Goal: Task Accomplishment & Management: Manage account settings

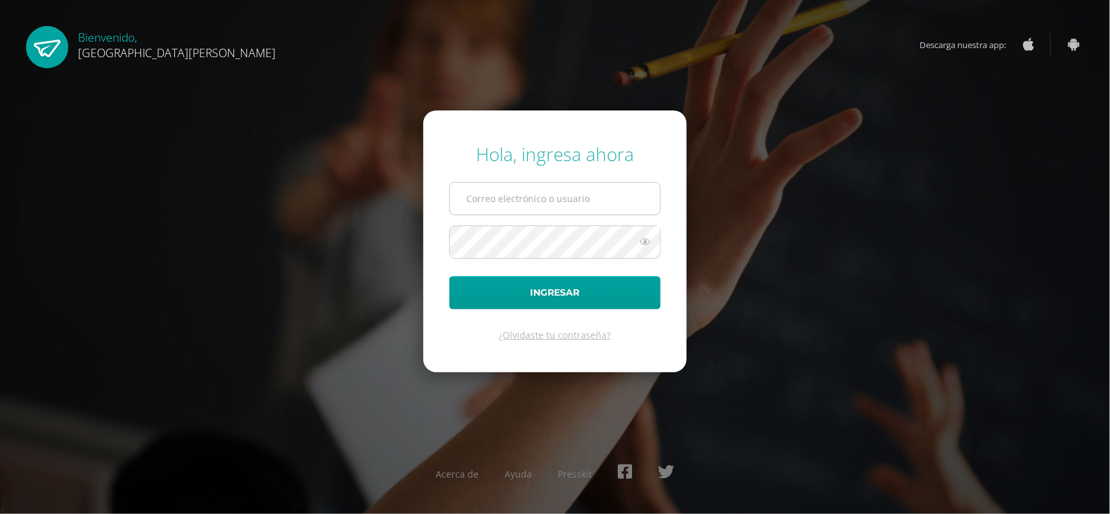
click at [493, 202] on input "text" at bounding box center [555, 199] width 210 height 32
type input "fcruz@bilinguesanjuan.edu.gt"
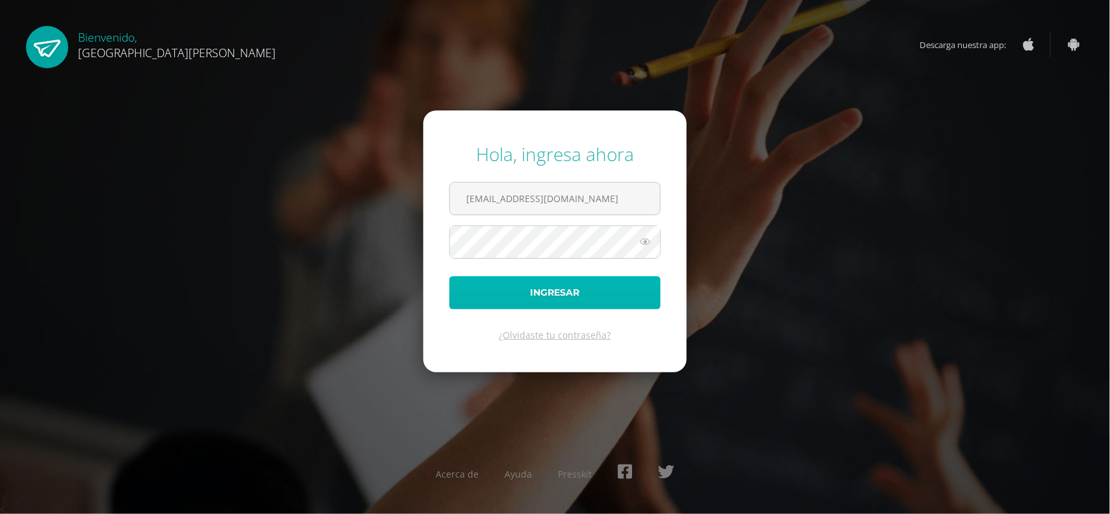
click at [530, 288] on button "Ingresar" at bounding box center [554, 292] width 211 height 33
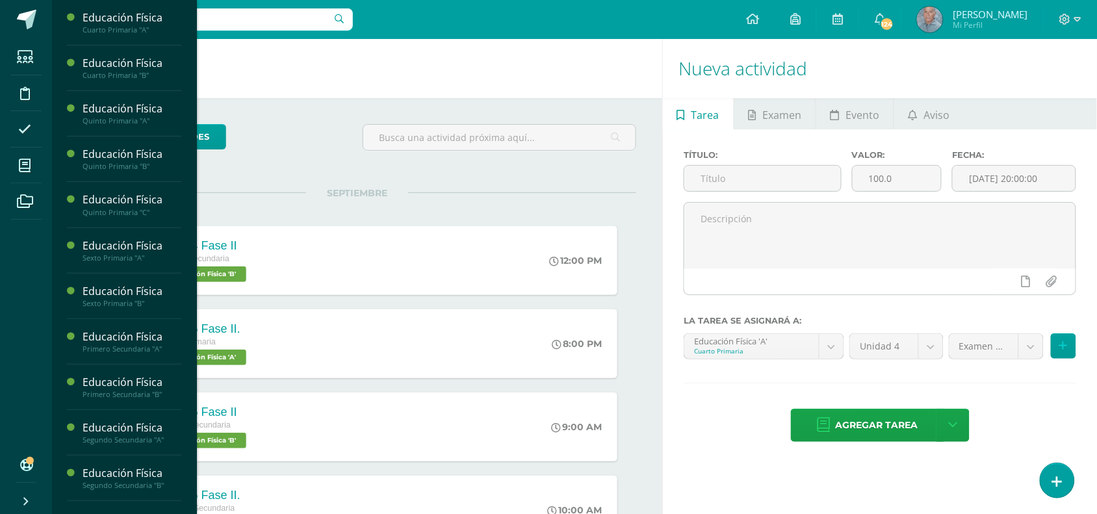
click at [189, 361] on div "Educación Física Cuarto Primaria "A" Actividades Estudiantes Planificación Dosi…" at bounding box center [124, 257] width 146 height 514
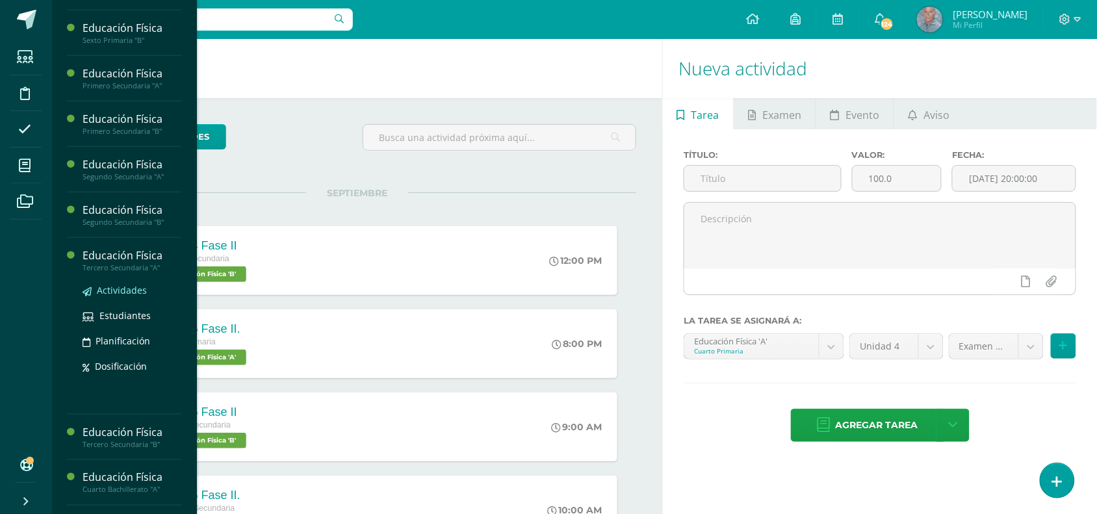
click at [125, 289] on span "Actividades" at bounding box center [122, 290] width 50 height 12
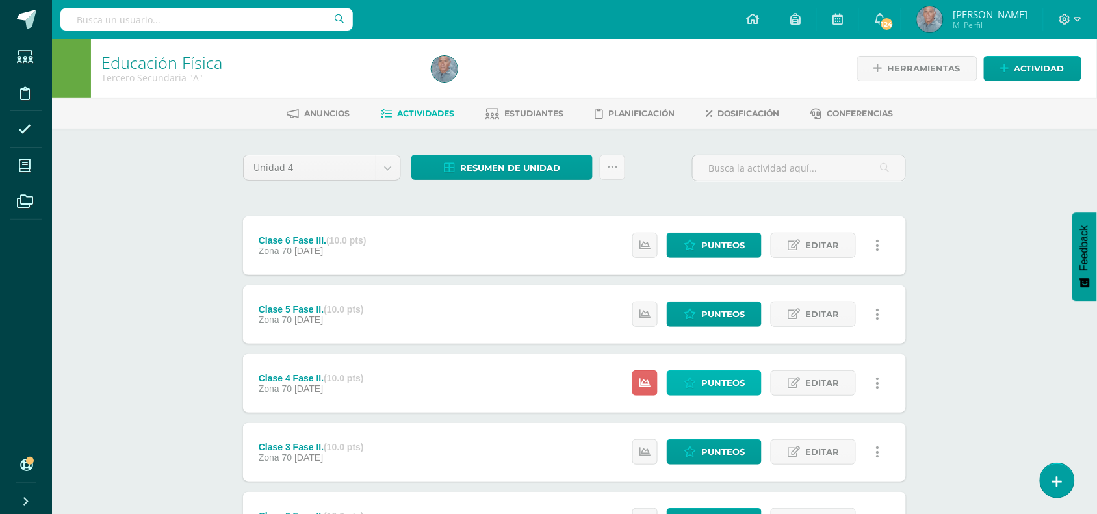
click at [719, 376] on span "Punteos" at bounding box center [723, 383] width 44 height 24
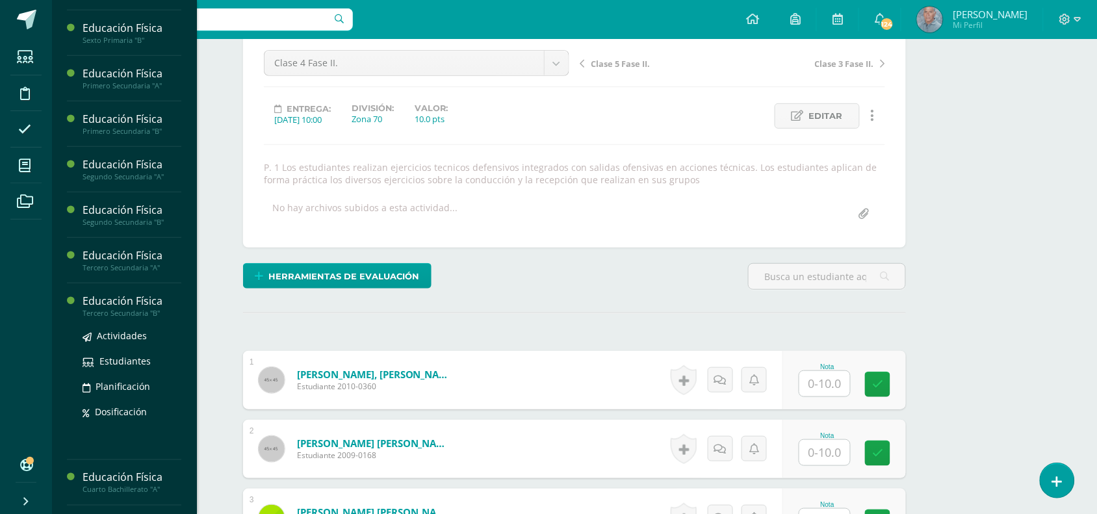
scroll to position [127, 0]
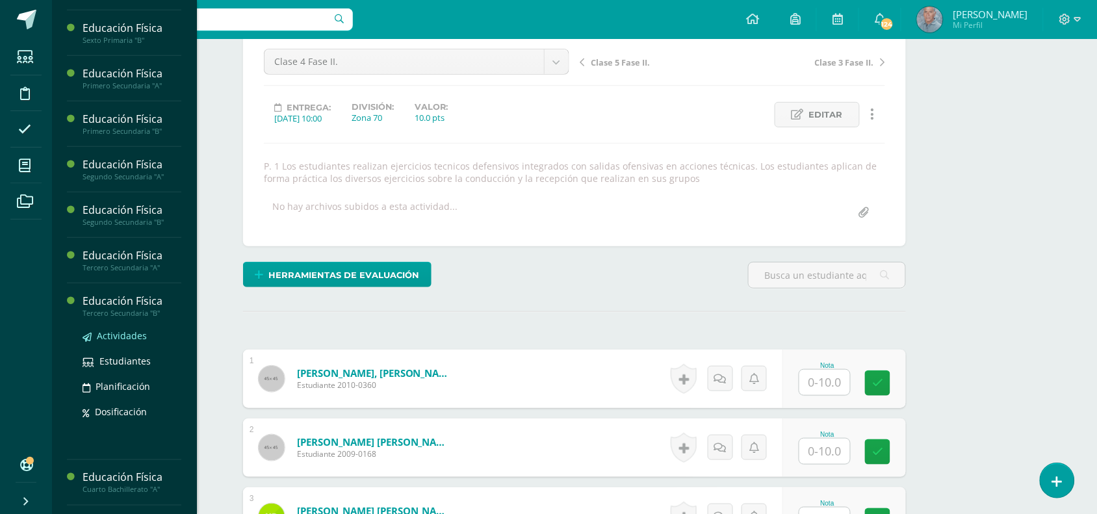
click at [124, 338] on span "Actividades" at bounding box center [122, 336] width 50 height 12
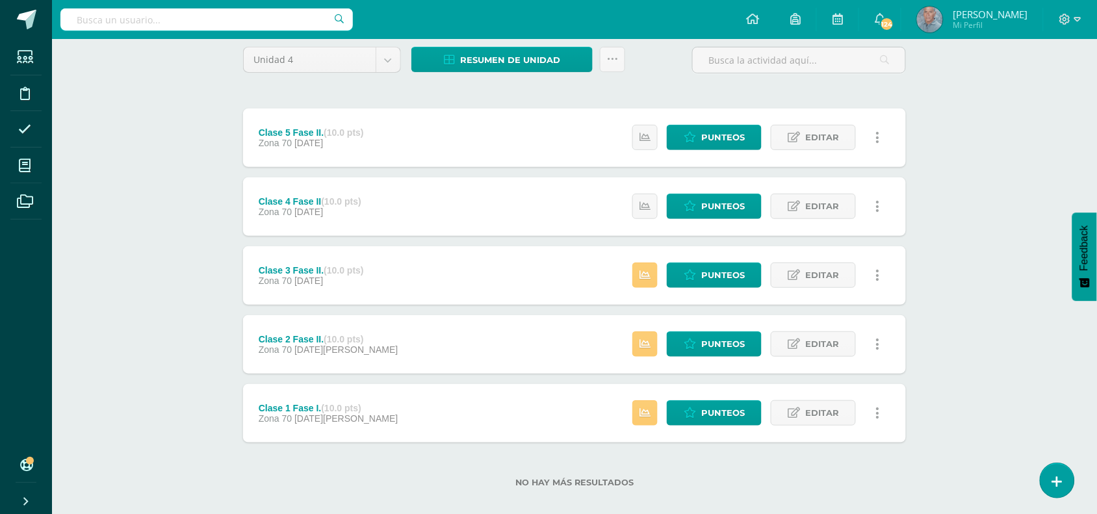
scroll to position [122, 0]
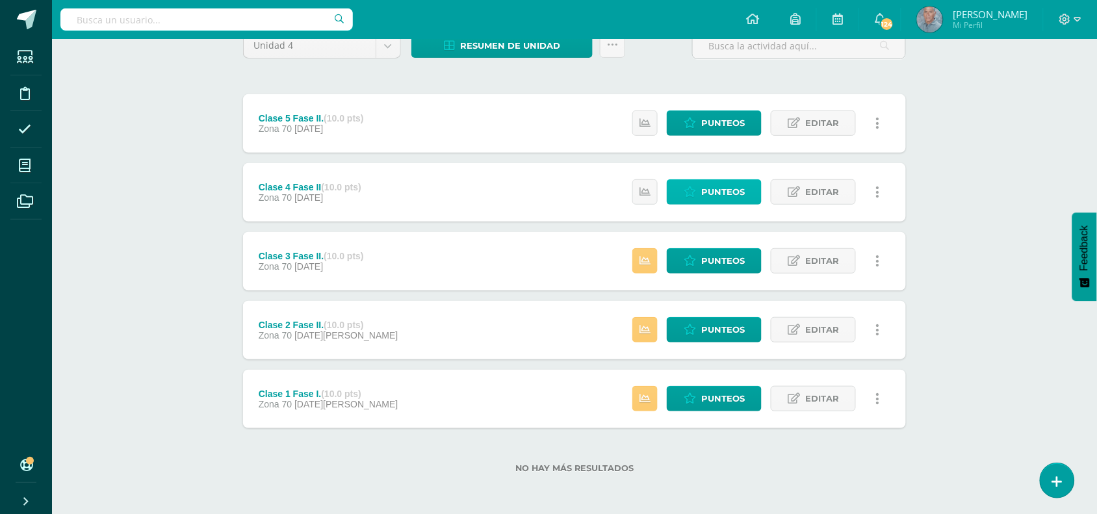
click at [716, 193] on span "Punteos" at bounding box center [723, 192] width 44 height 24
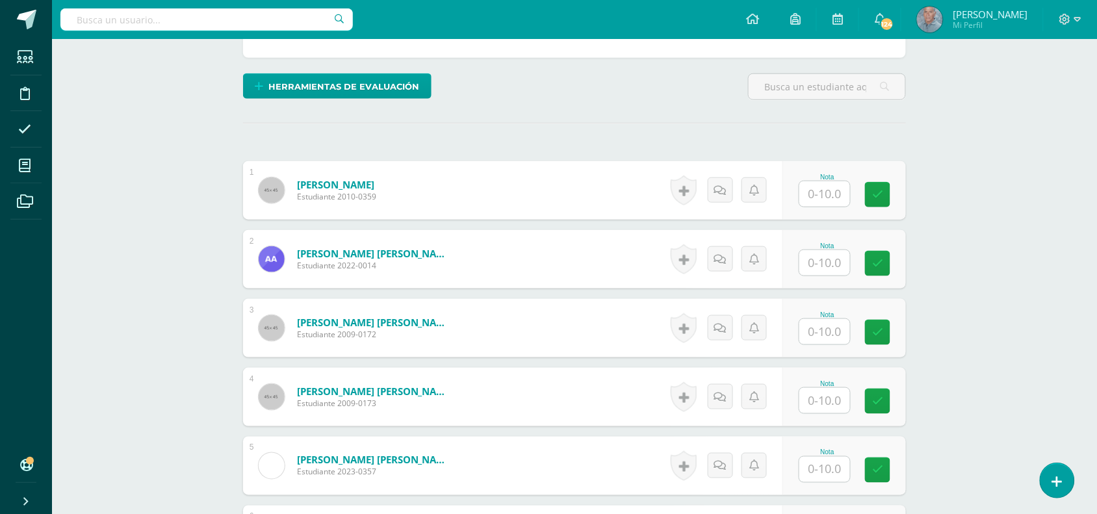
scroll to position [325, 0]
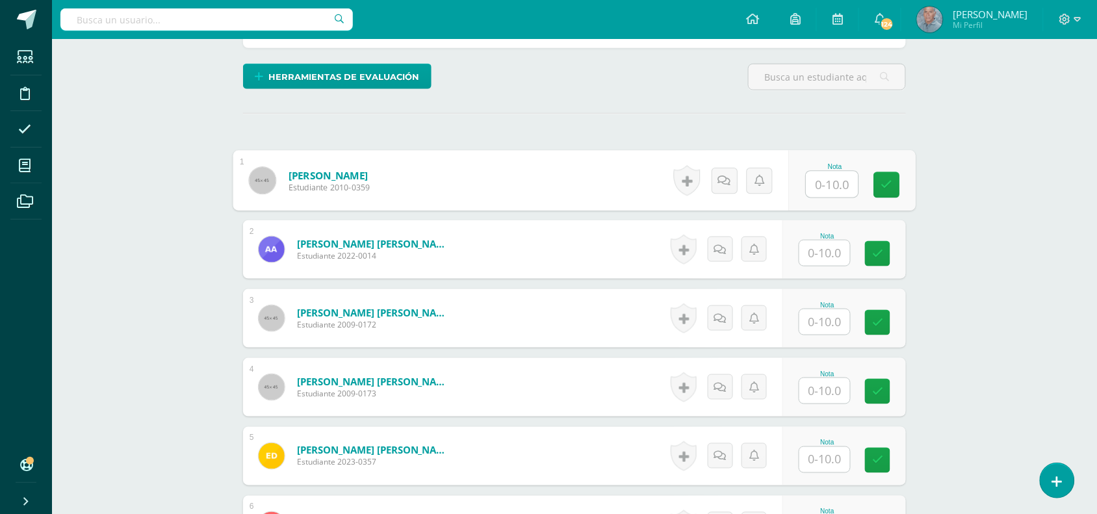
click at [818, 186] on input "text" at bounding box center [833, 185] width 52 height 26
type input "9"
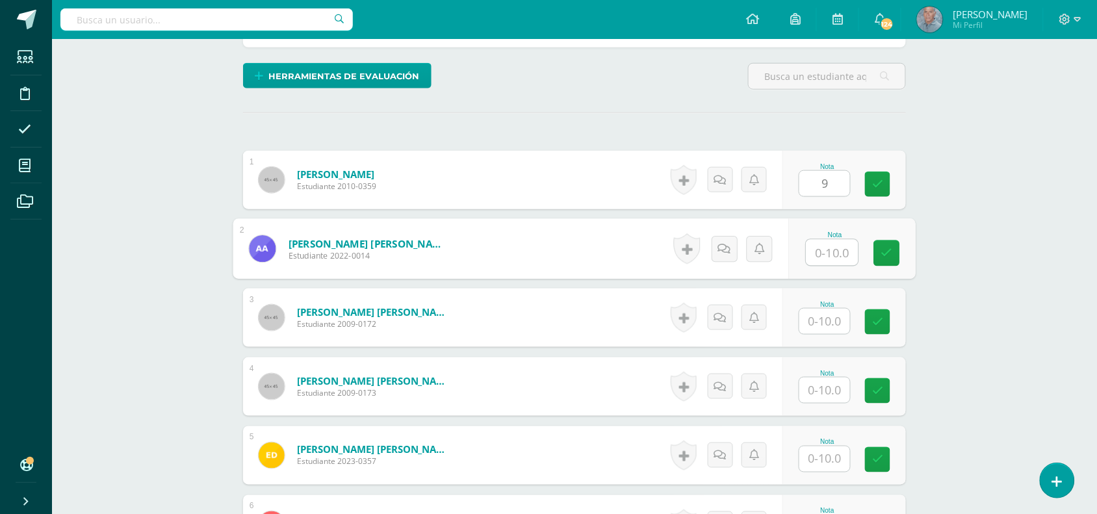
click at [829, 255] on input "text" at bounding box center [833, 253] width 52 height 26
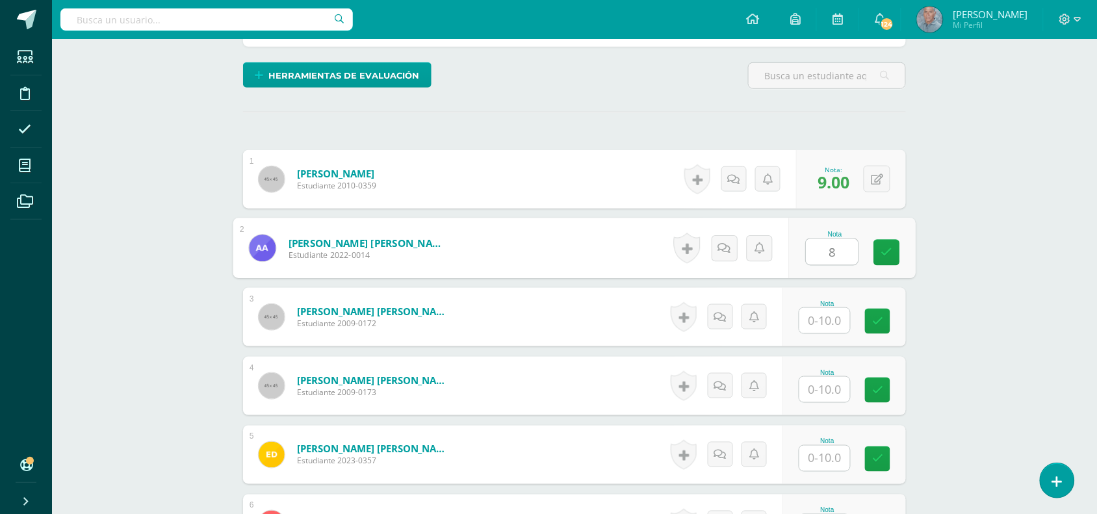
type input "8"
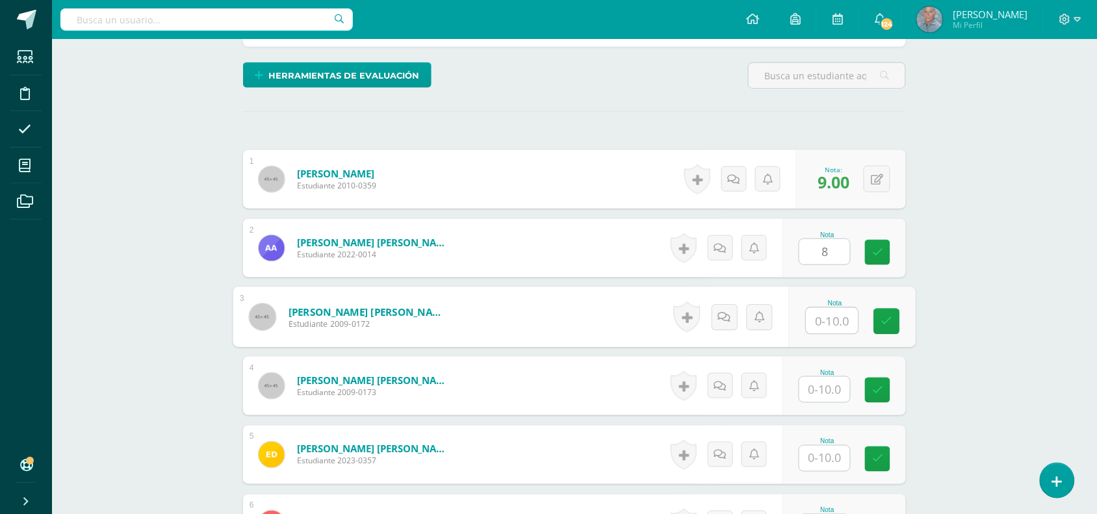
click at [820, 326] on input "text" at bounding box center [833, 321] width 52 height 26
type input "9"
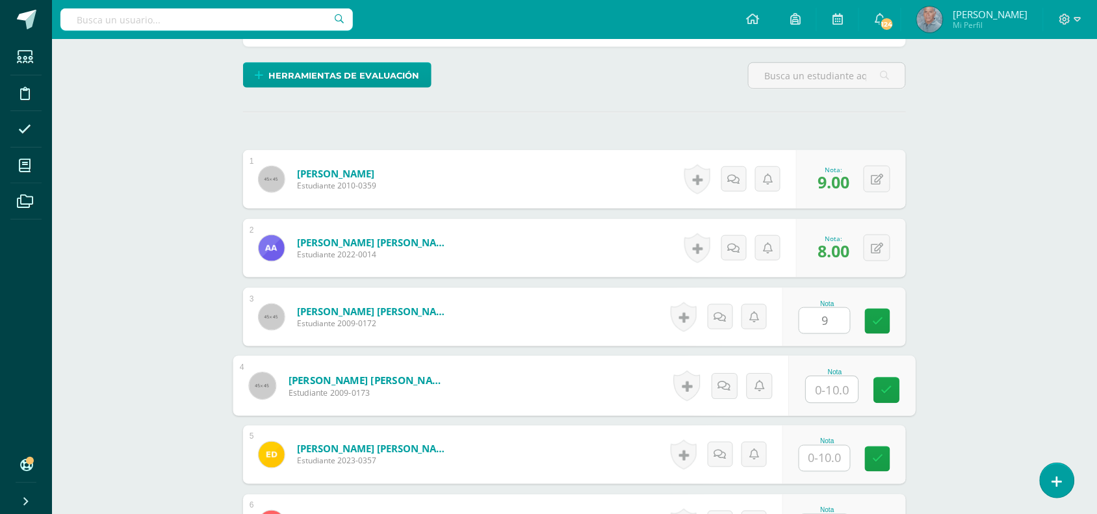
click at [822, 390] on input "text" at bounding box center [833, 390] width 52 height 26
type input "8"
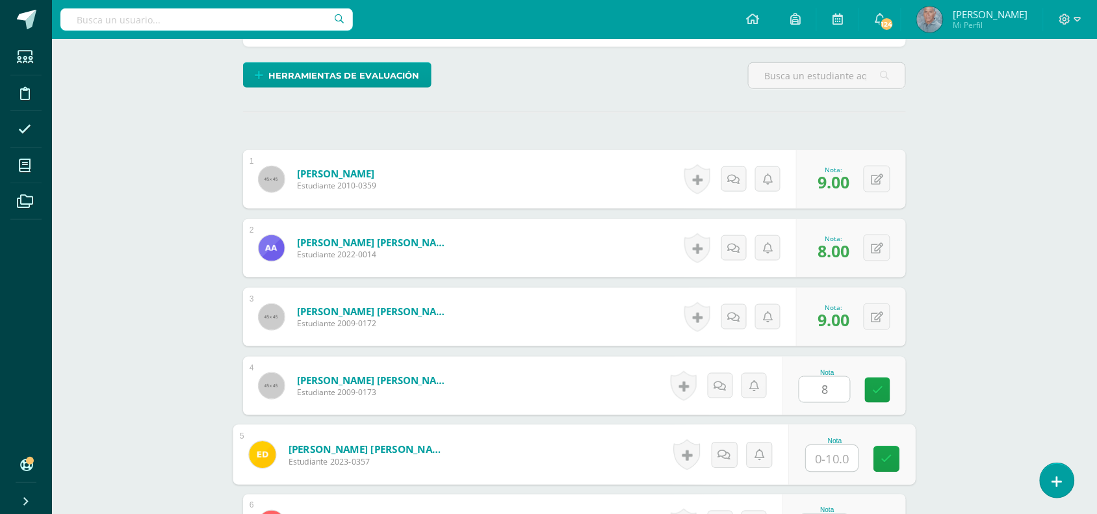
click at [824, 463] on input "text" at bounding box center [833, 459] width 52 height 26
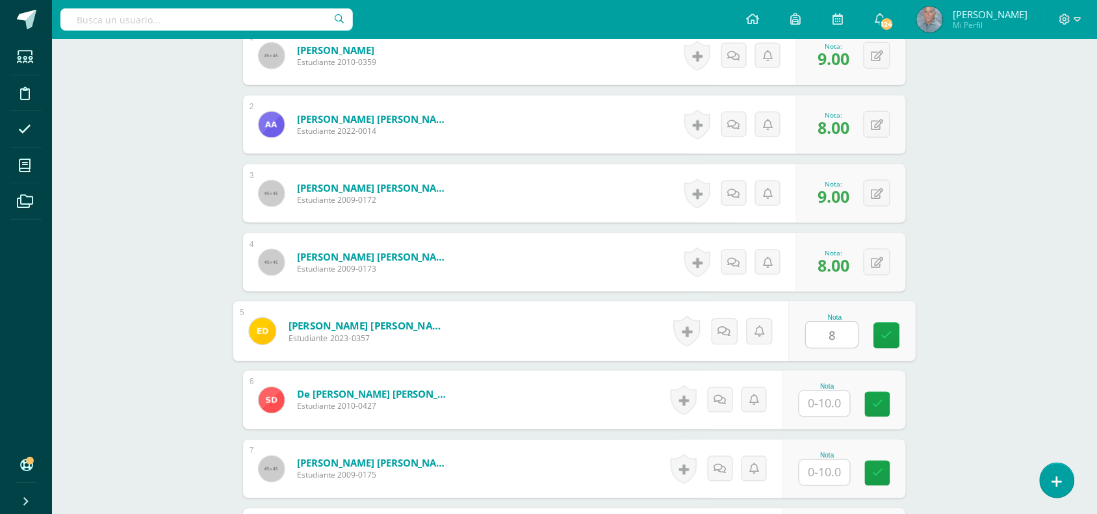
scroll to position [456, 0]
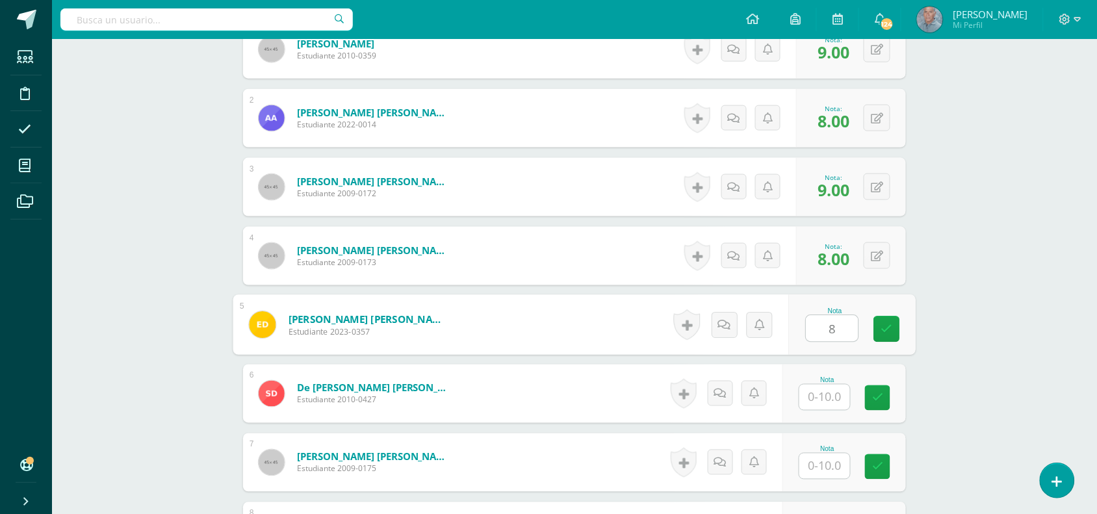
type input "8"
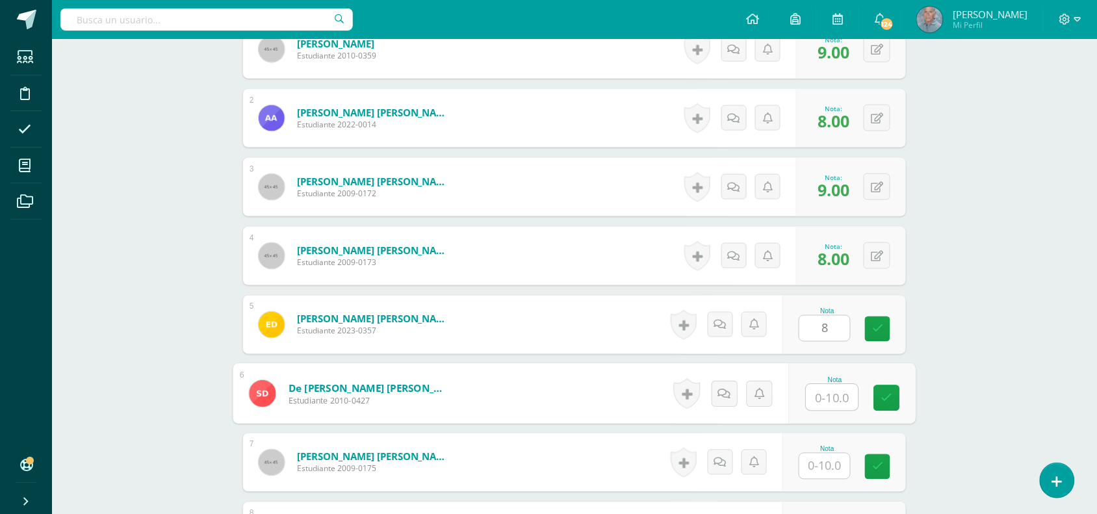
click at [821, 395] on input "text" at bounding box center [833, 398] width 52 height 26
type input "10"
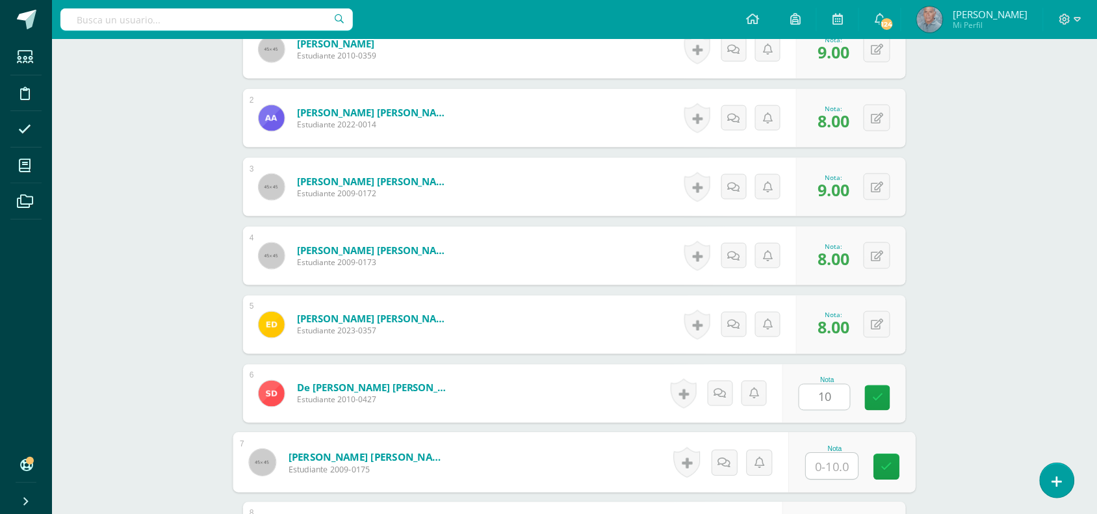
click at [819, 466] on input "text" at bounding box center [833, 467] width 52 height 26
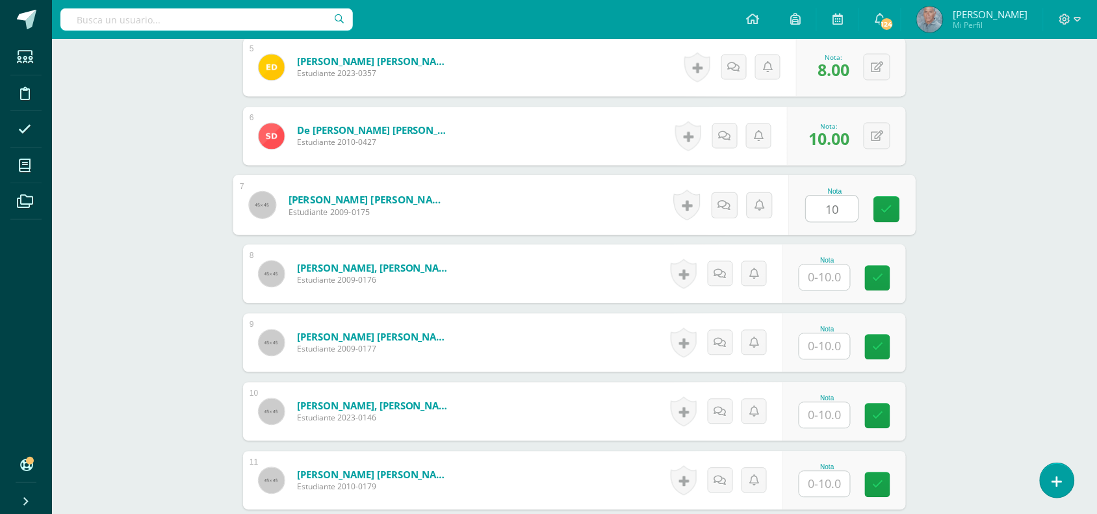
scroll to position [716, 0]
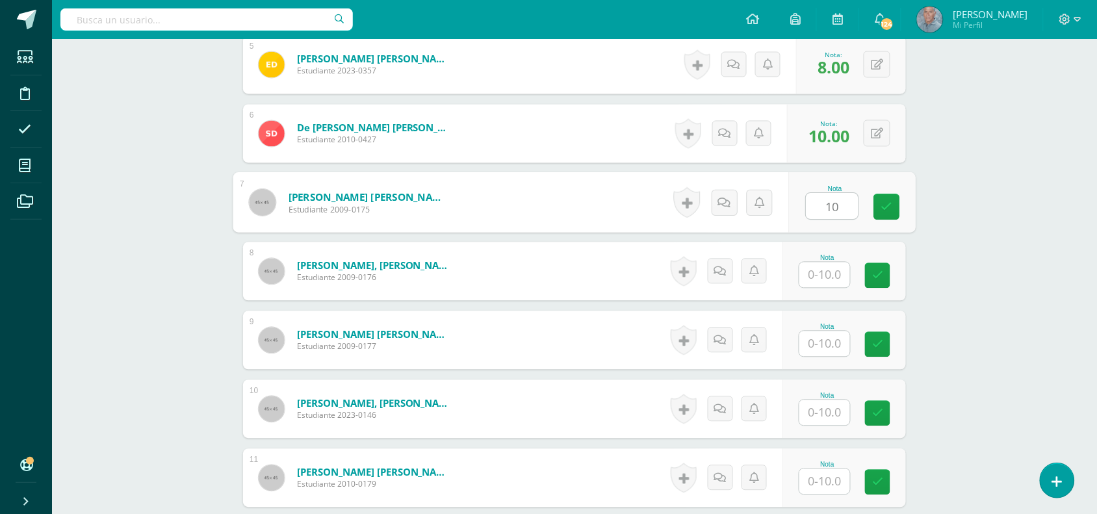
type input "10"
click at [816, 273] on input "text" at bounding box center [825, 275] width 51 height 25
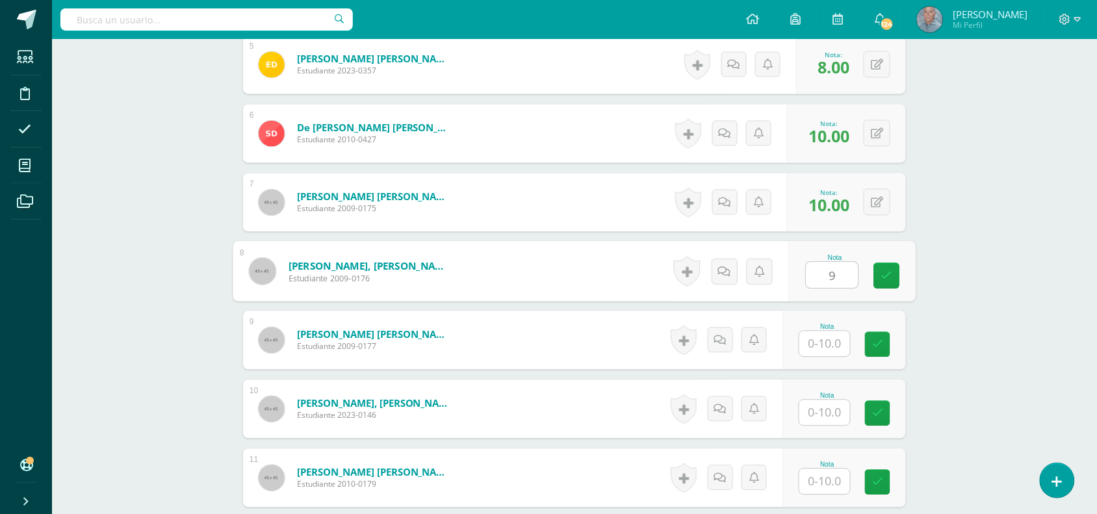
type input "9"
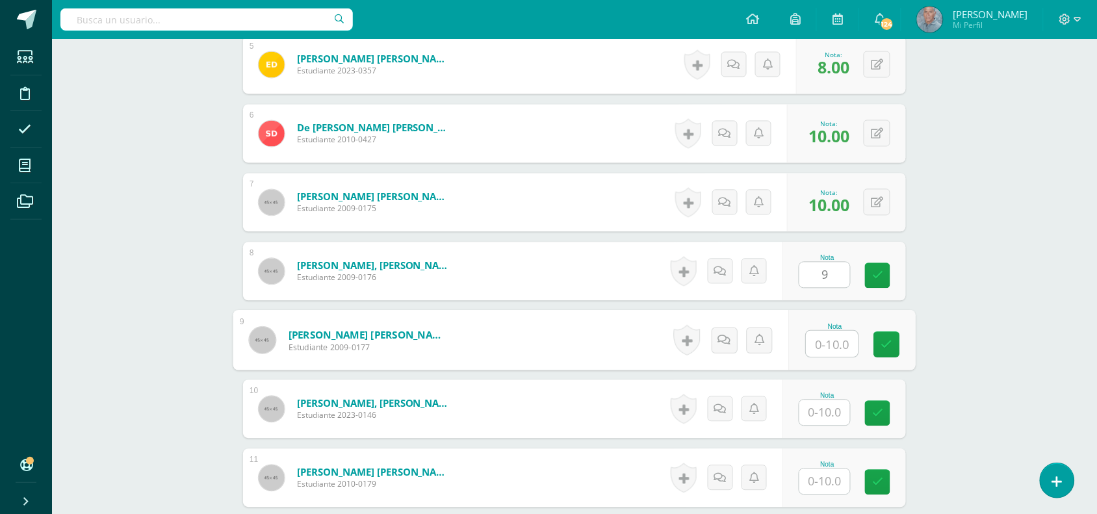
click at [814, 346] on input "text" at bounding box center [833, 345] width 52 height 26
type input "8"
click at [817, 413] on input "text" at bounding box center [825, 412] width 51 height 25
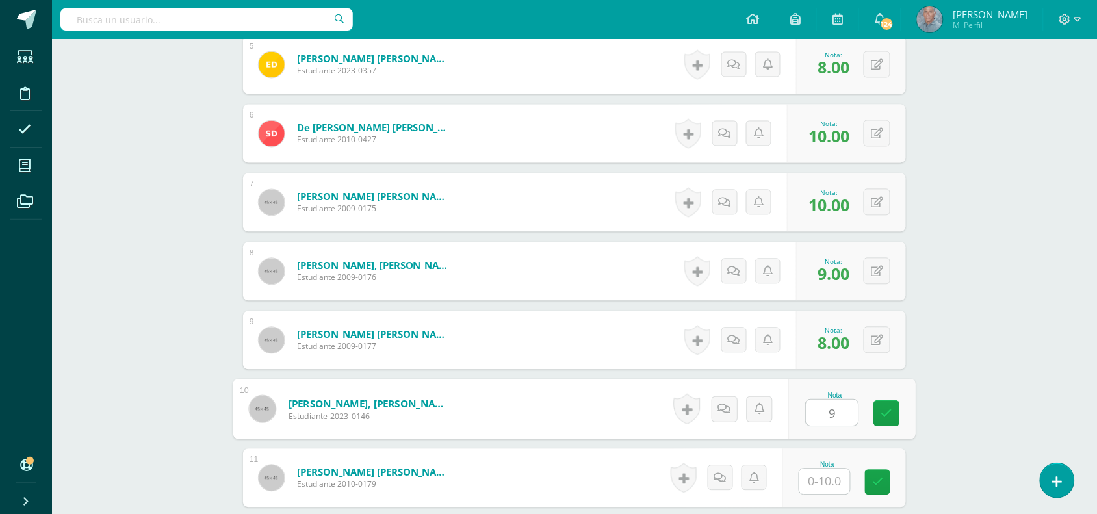
type input "9"
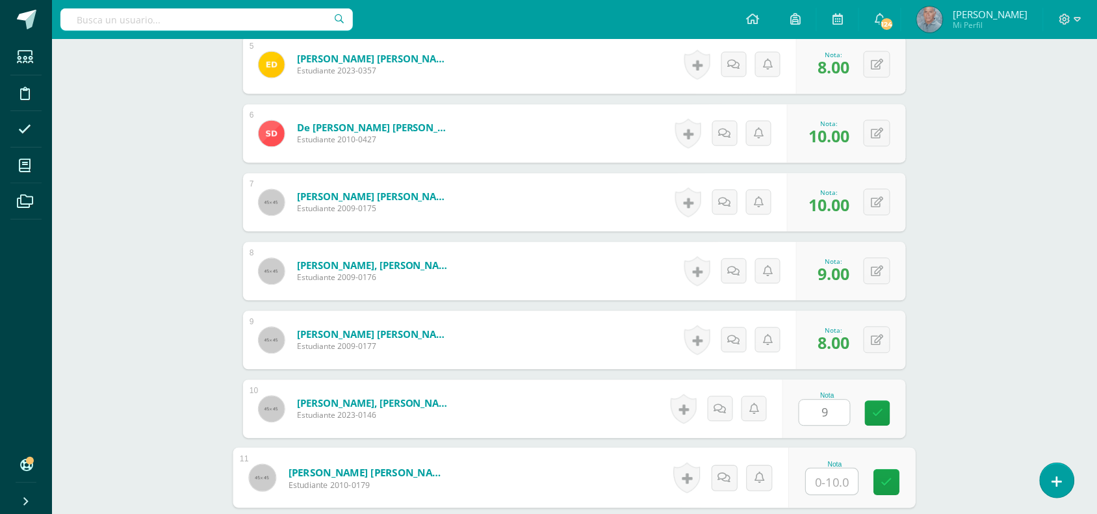
click at [818, 486] on input "text" at bounding box center [833, 482] width 52 height 26
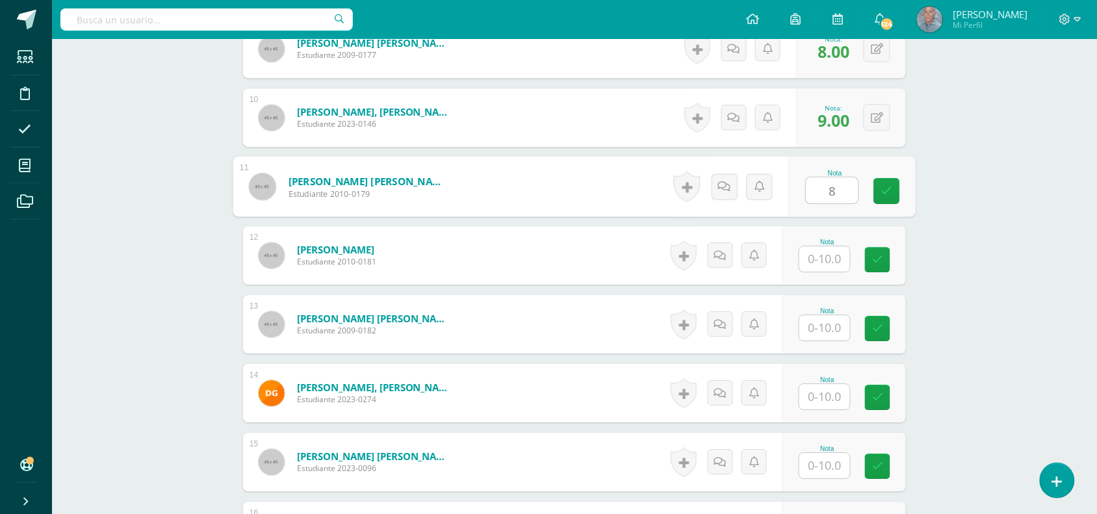
scroll to position [1009, 0]
type input "8"
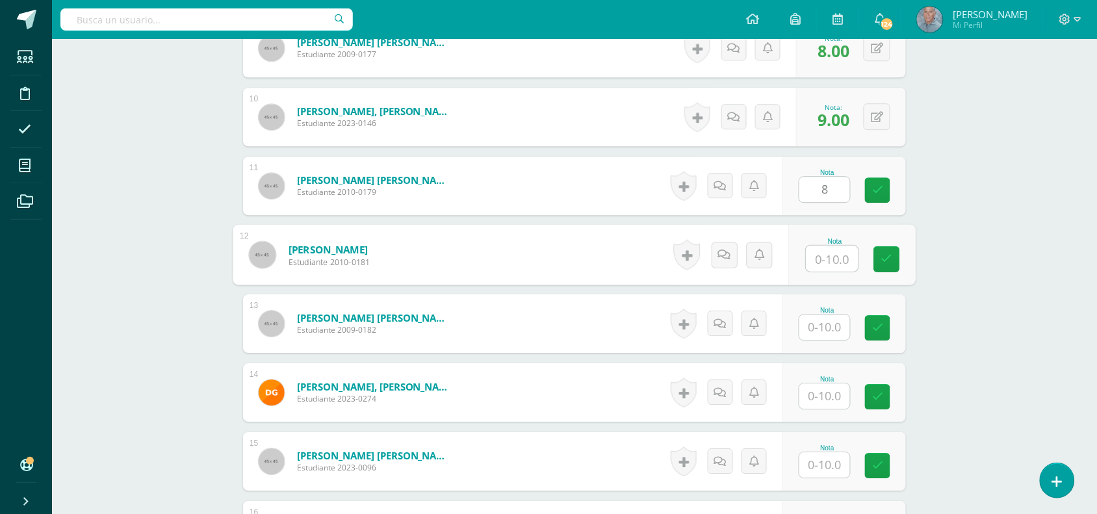
click at [819, 257] on input "text" at bounding box center [833, 259] width 52 height 26
type input "10"
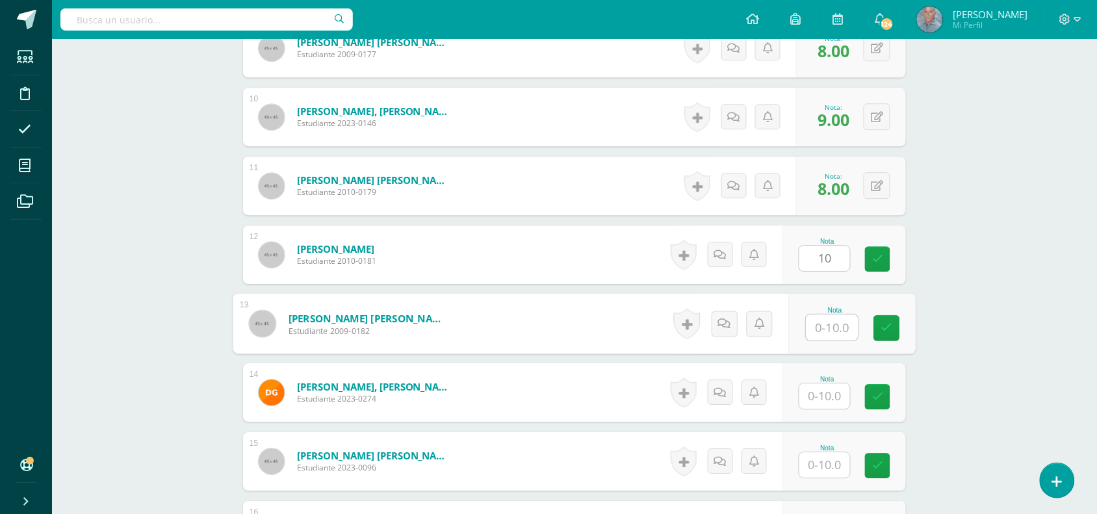
click at [814, 325] on input "text" at bounding box center [833, 328] width 52 height 26
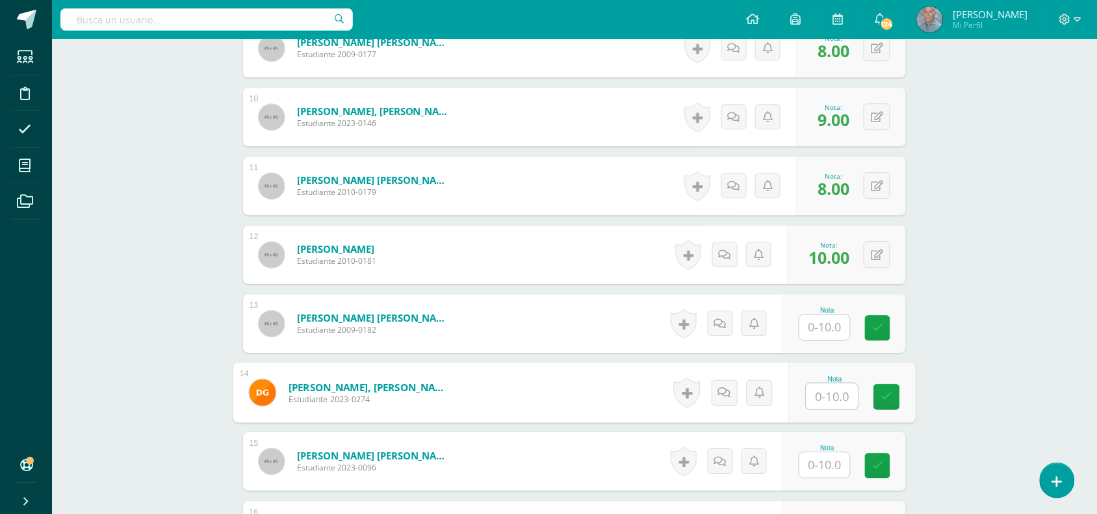
click at [813, 395] on input "text" at bounding box center [833, 397] width 52 height 26
type input "10"
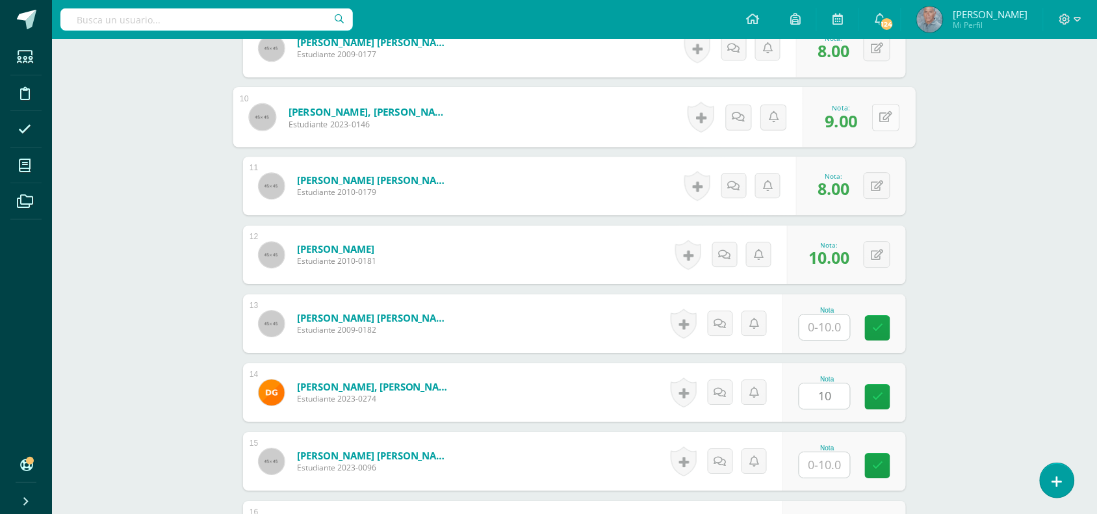
click at [881, 121] on icon at bounding box center [886, 116] width 13 height 11
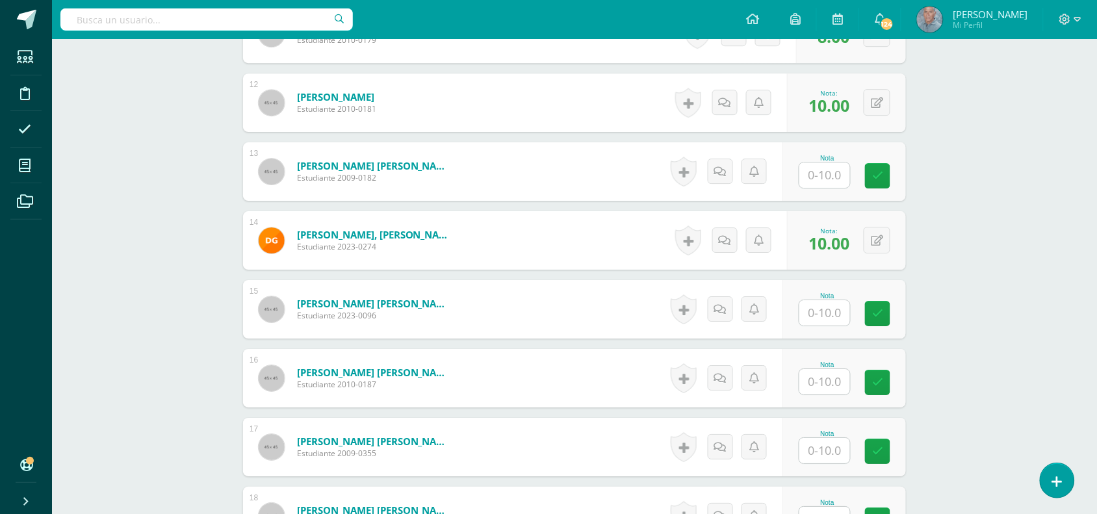
scroll to position [1171, 0]
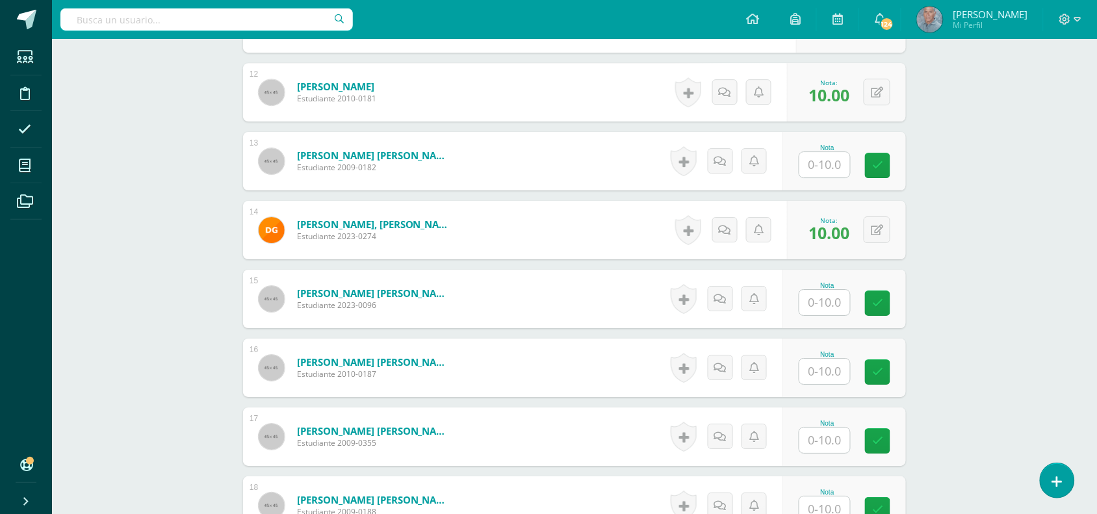
type input "10"
click at [817, 306] on input "text" at bounding box center [833, 303] width 52 height 26
type input "8"
click at [804, 372] on div "Nota" at bounding box center [852, 368] width 127 height 60
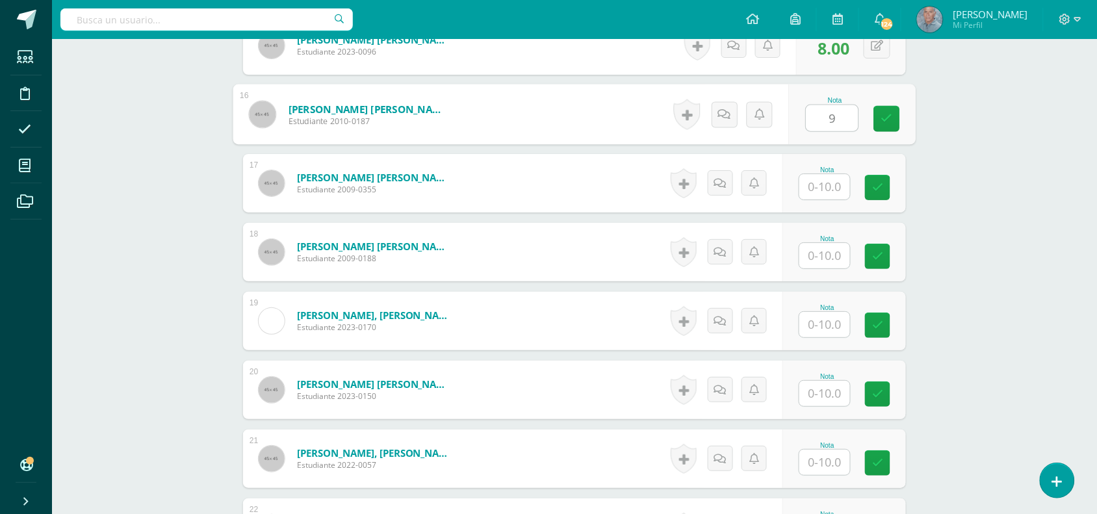
scroll to position [1431, 0]
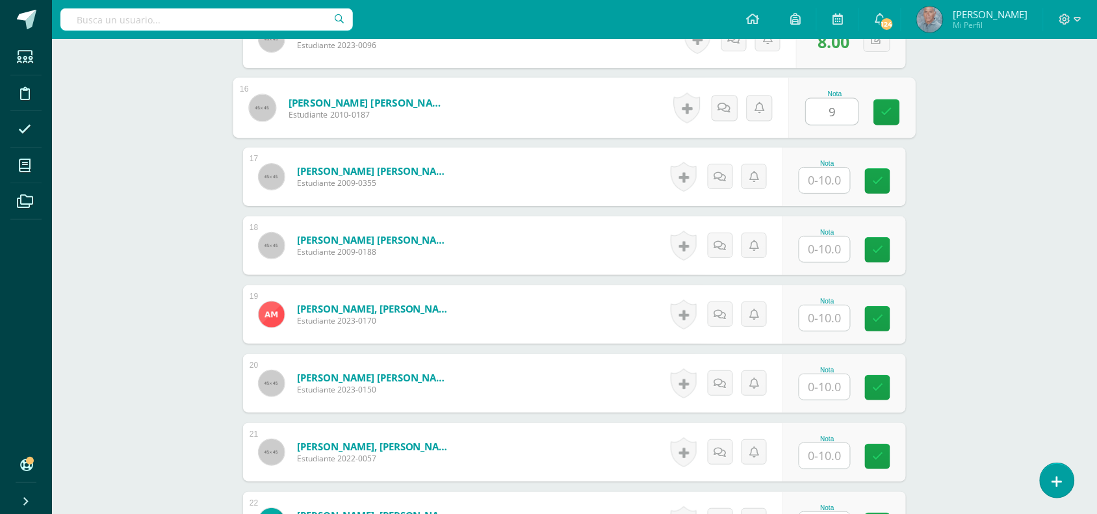
type input "9"
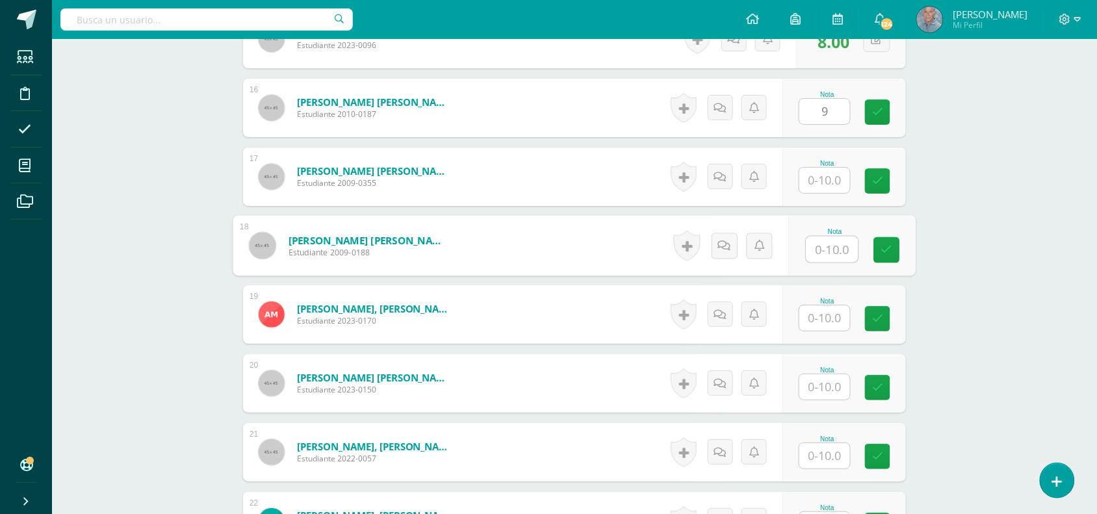
click at [804, 252] on div "Nota" at bounding box center [852, 246] width 127 height 60
type input "8"
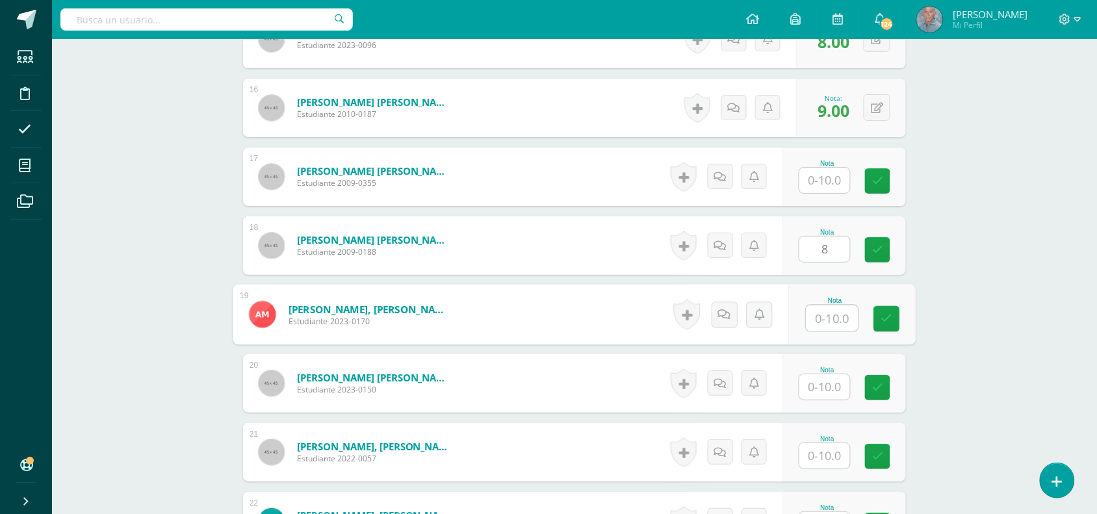
click at [811, 316] on input "text" at bounding box center [833, 319] width 52 height 26
type input "9"
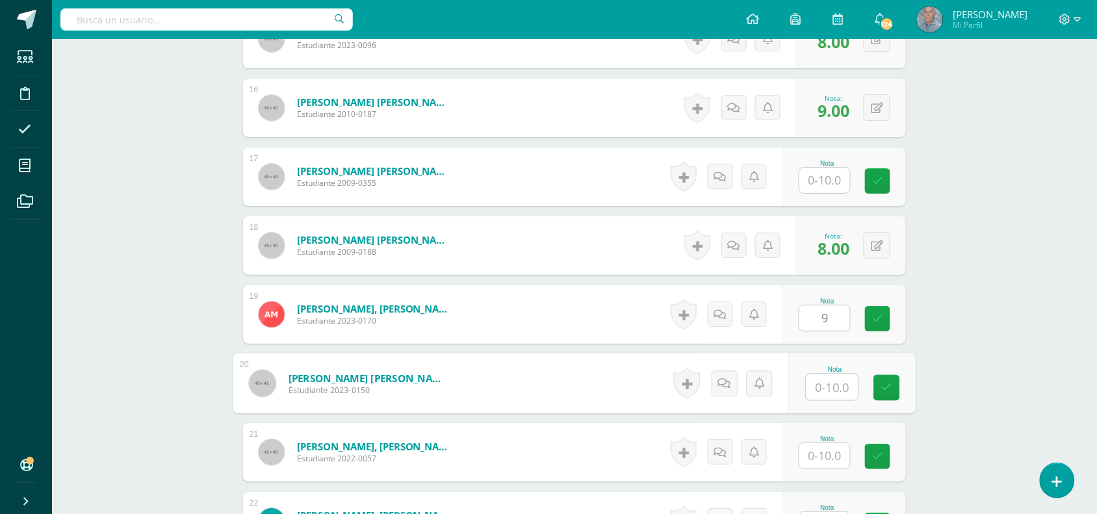
click at [813, 387] on input "text" at bounding box center [833, 387] width 52 height 26
type input "9"
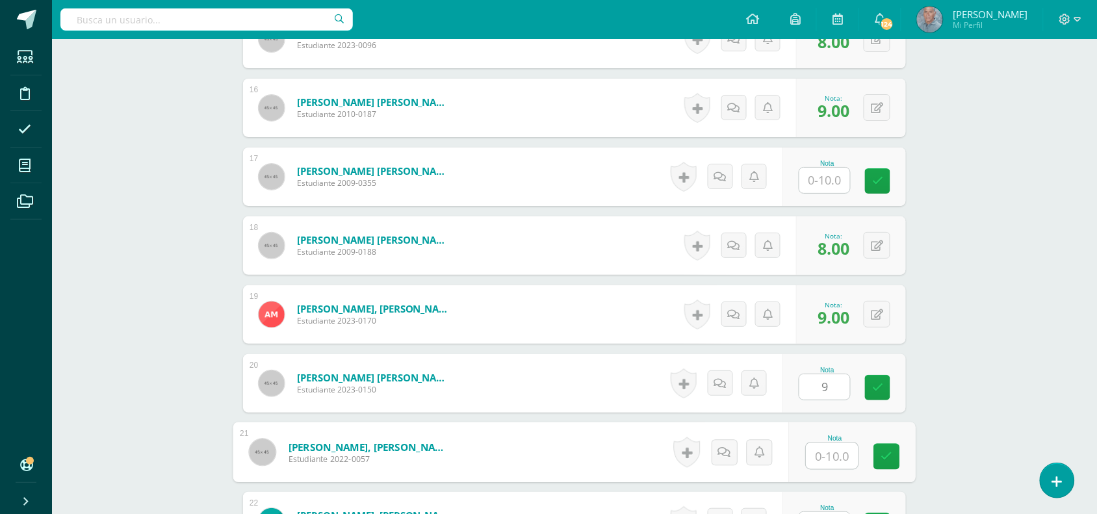
click at [817, 463] on input "text" at bounding box center [833, 456] width 52 height 26
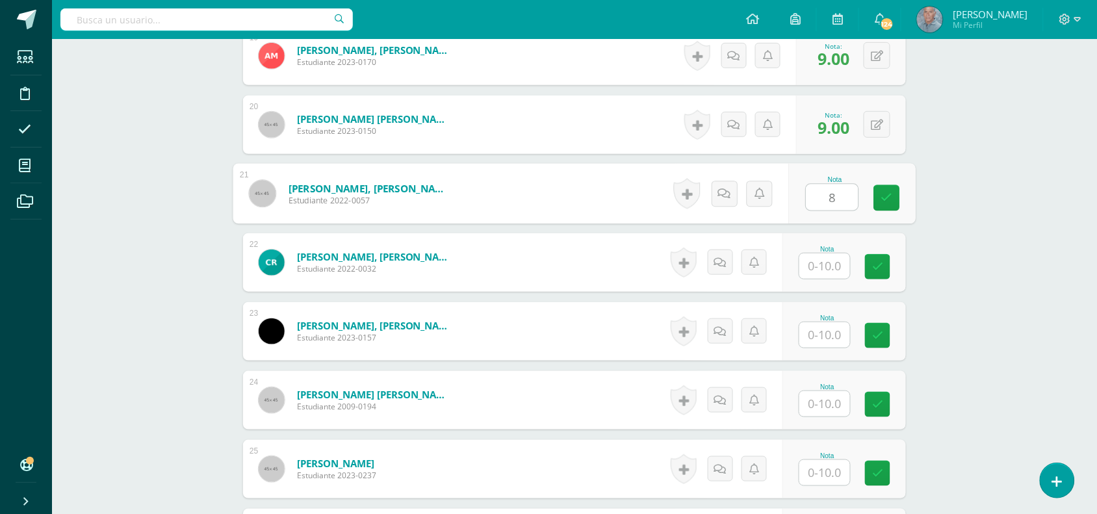
scroll to position [1691, 0]
type input "8"
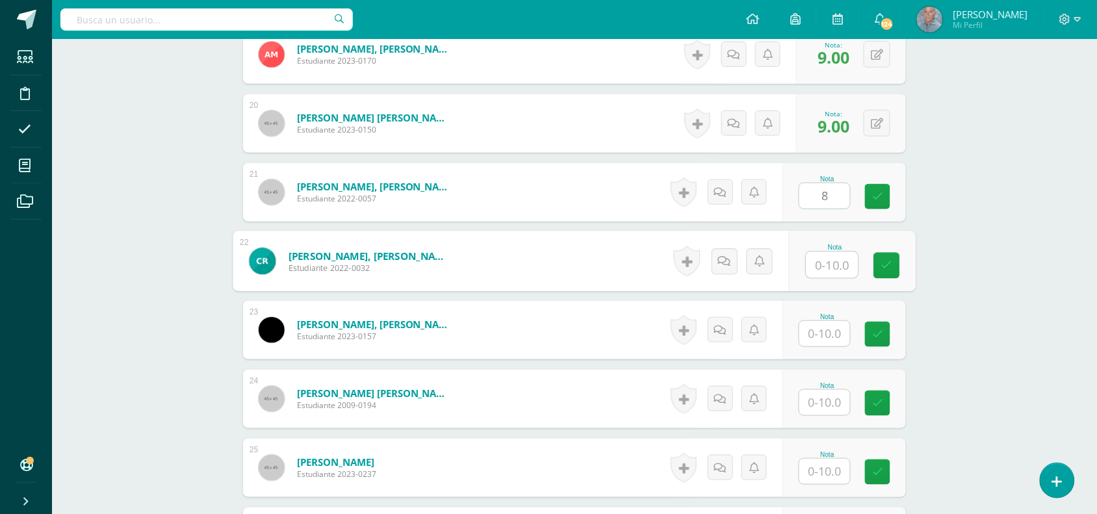
click at [813, 272] on input "text" at bounding box center [833, 265] width 52 height 26
type input "8"
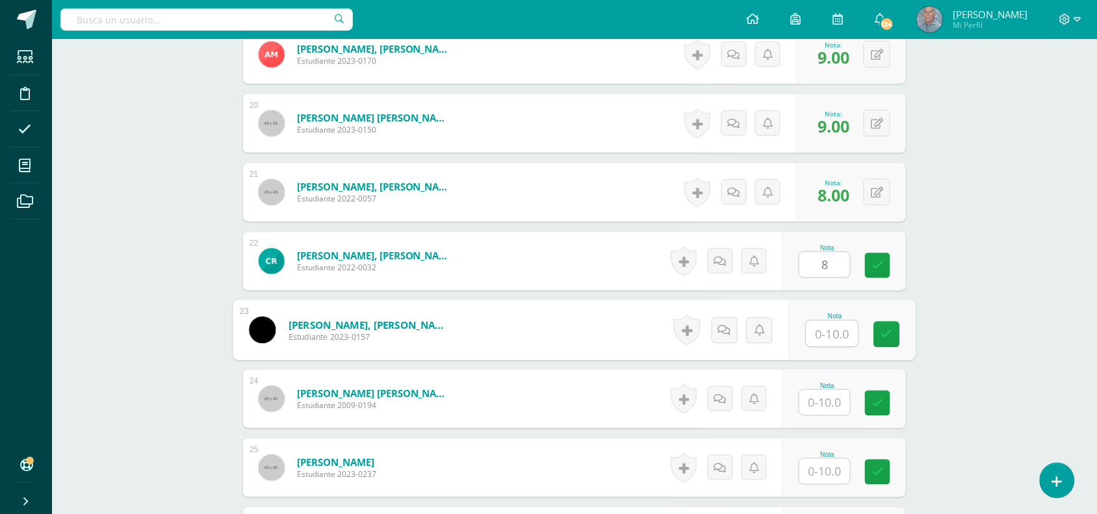
click at [816, 335] on input "text" at bounding box center [833, 334] width 52 height 26
type input "8"
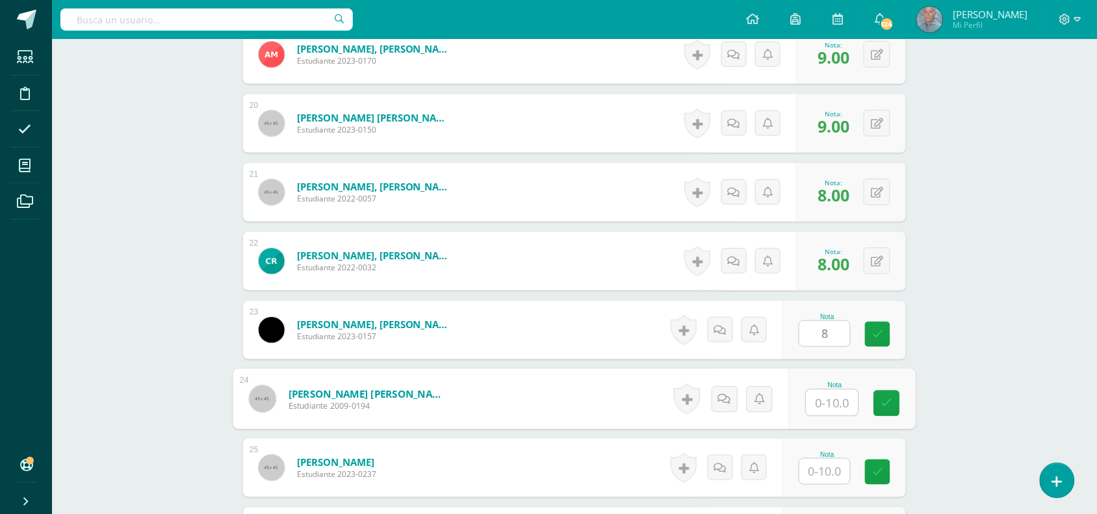
click at [811, 400] on input "text" at bounding box center [833, 403] width 52 height 26
type input "10"
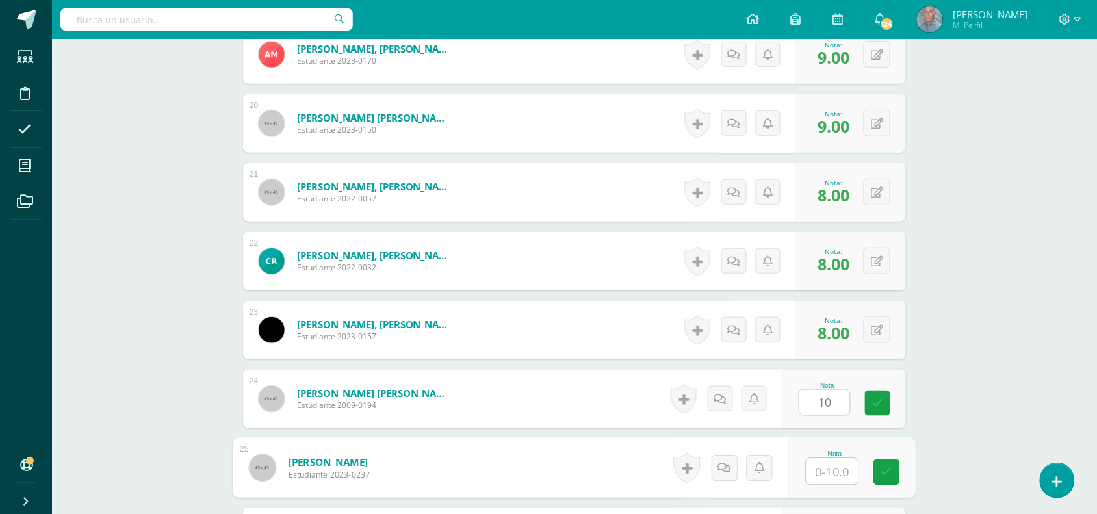
click at [814, 469] on input "text" at bounding box center [833, 472] width 52 height 26
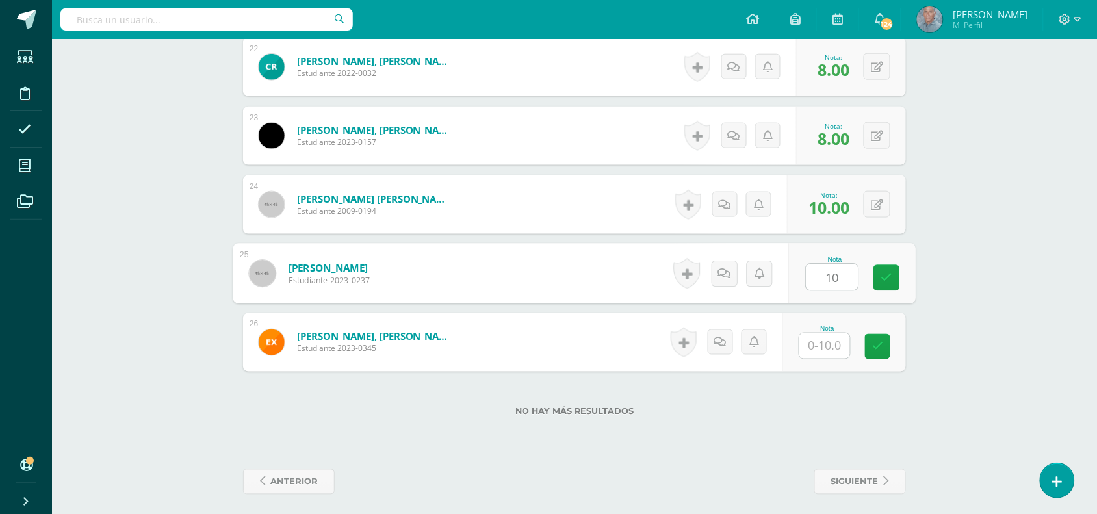
scroll to position [1892, 0]
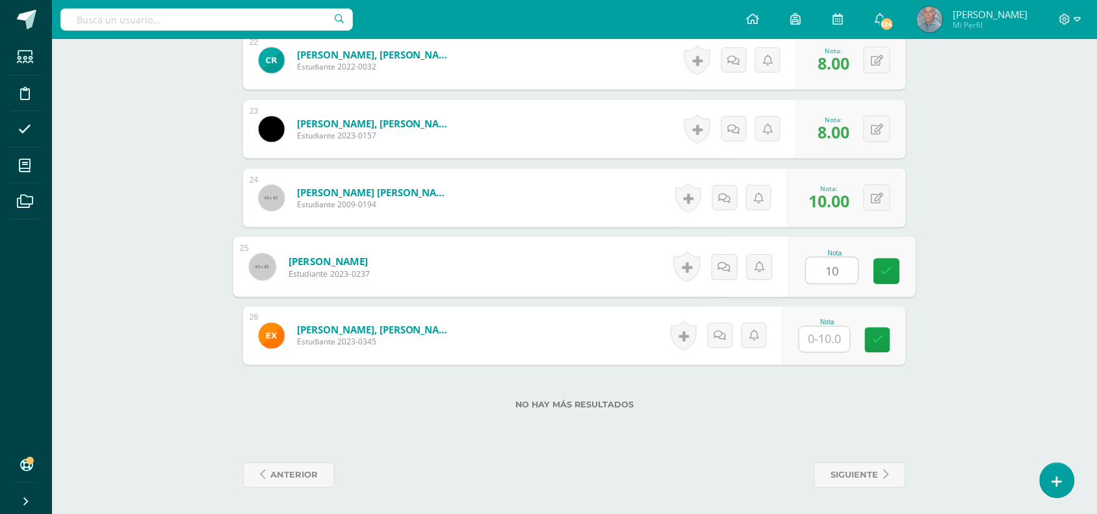
type input "10"
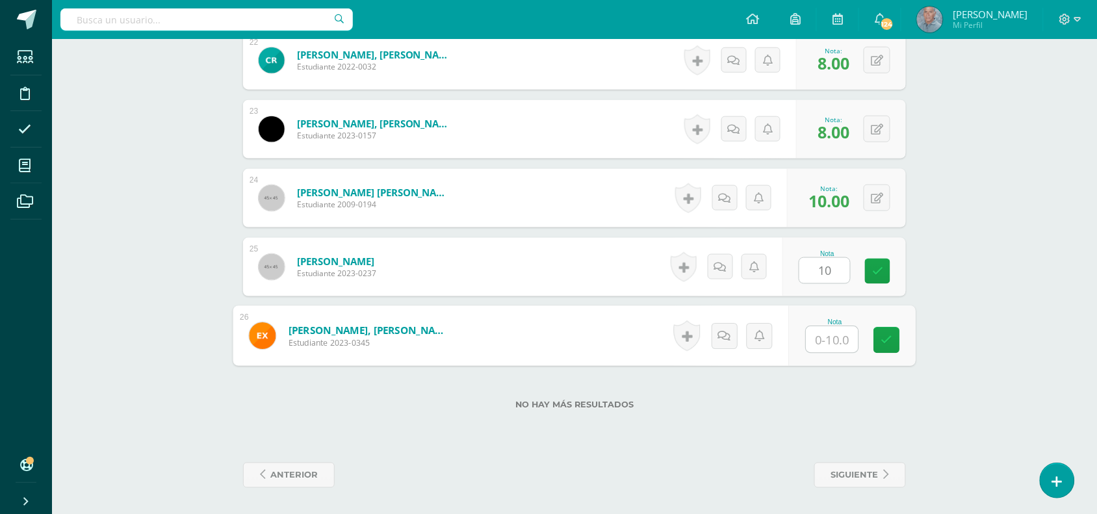
click at [821, 345] on input "text" at bounding box center [833, 340] width 52 height 26
type input "8"
click at [889, 339] on icon at bounding box center [887, 340] width 12 height 11
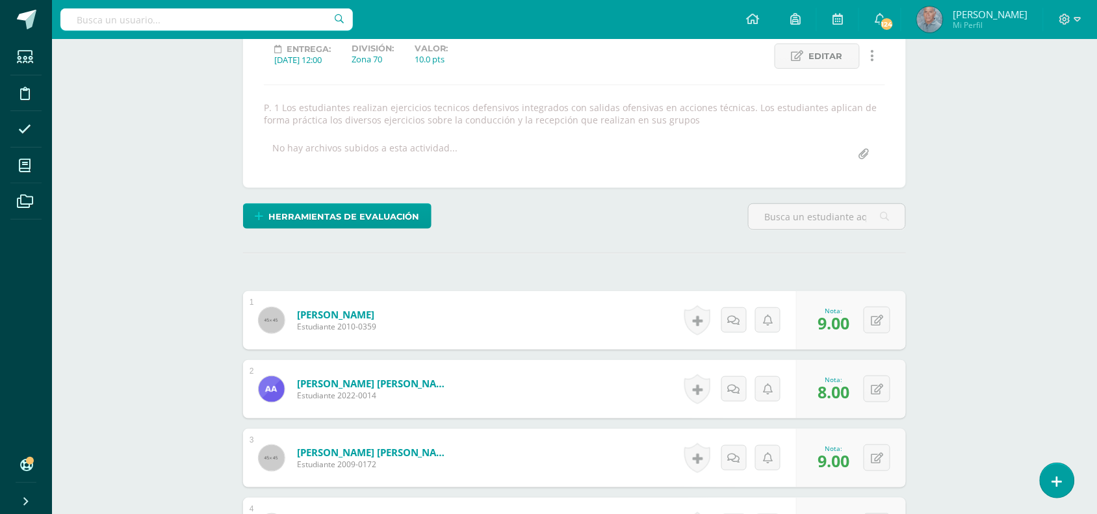
scroll to position [0, 0]
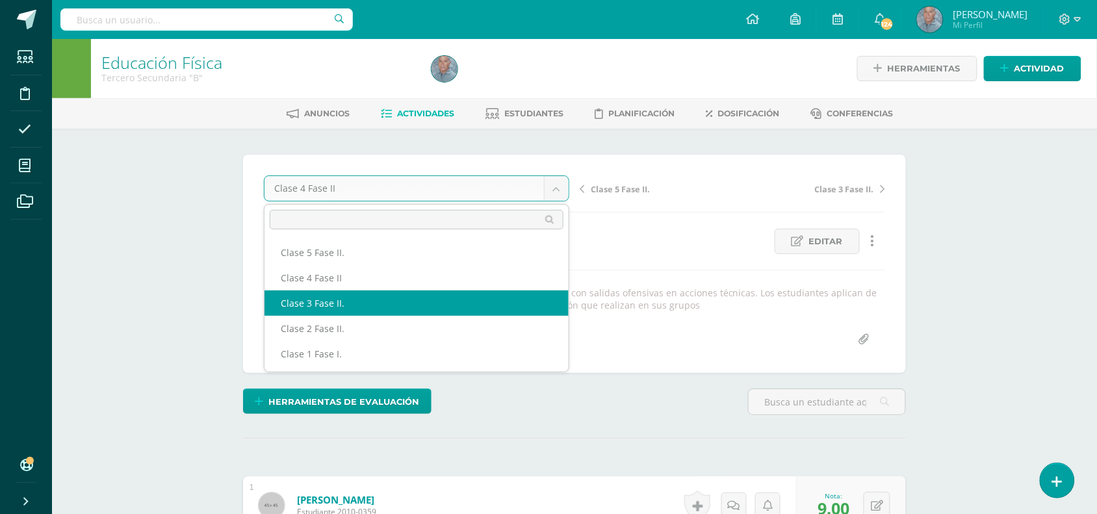
select select "/dashboard/teacher/grade-activity/49317/"
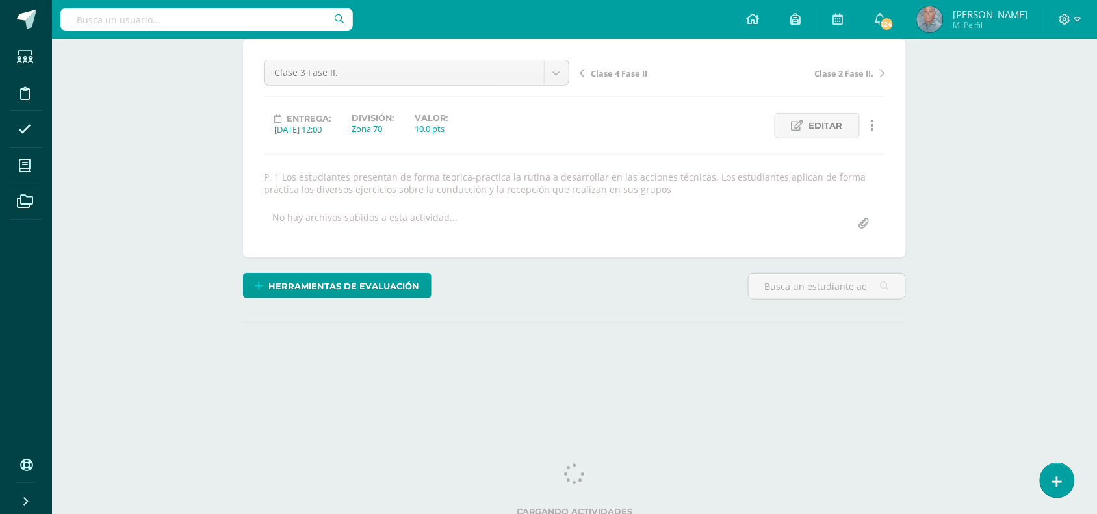
click at [1097, 424] on html "Estudiantes Disciplina Asistencia Mis cursos Archivos Soporte Centro de ayuda Ú…" at bounding box center [548, 154] width 1097 height 540
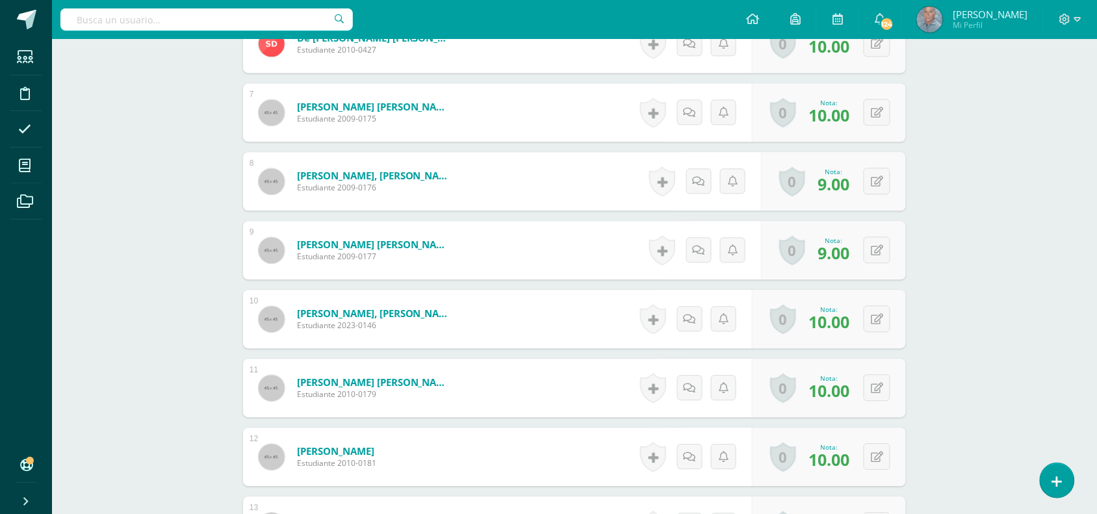
scroll to position [807, 0]
click at [874, 385] on button at bounding box center [885, 387] width 27 height 27
type input "8"
click at [850, 394] on icon at bounding box center [852, 390] width 12 height 11
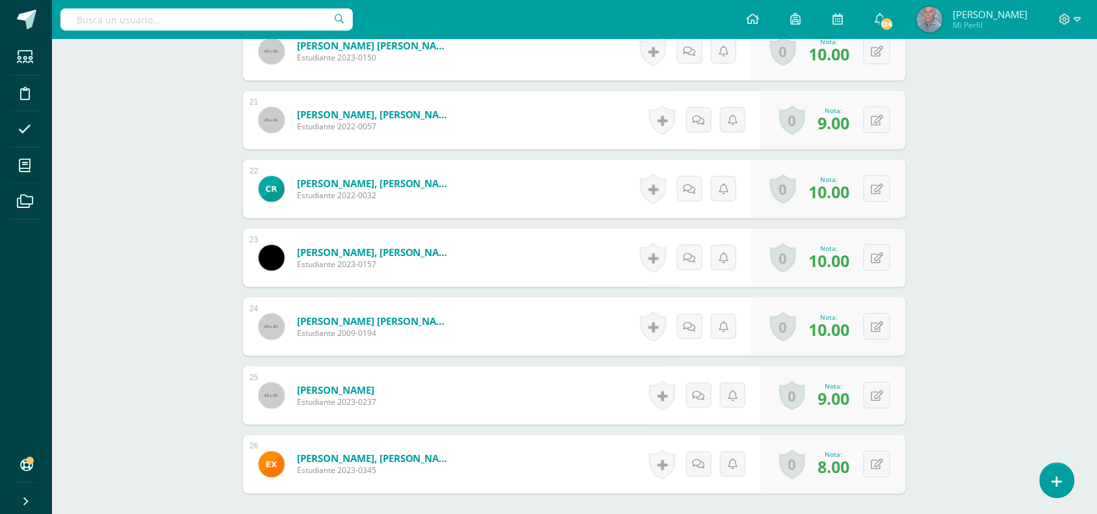
scroll to position [1760, 0]
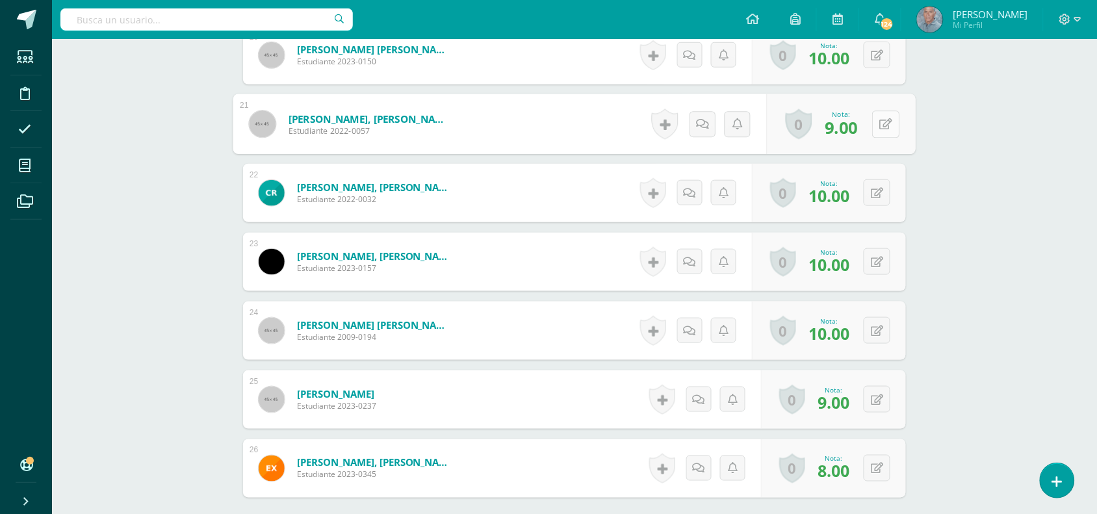
click at [879, 122] on button at bounding box center [885, 124] width 27 height 27
type input "8"
click at [853, 129] on icon at bounding box center [852, 128] width 12 height 11
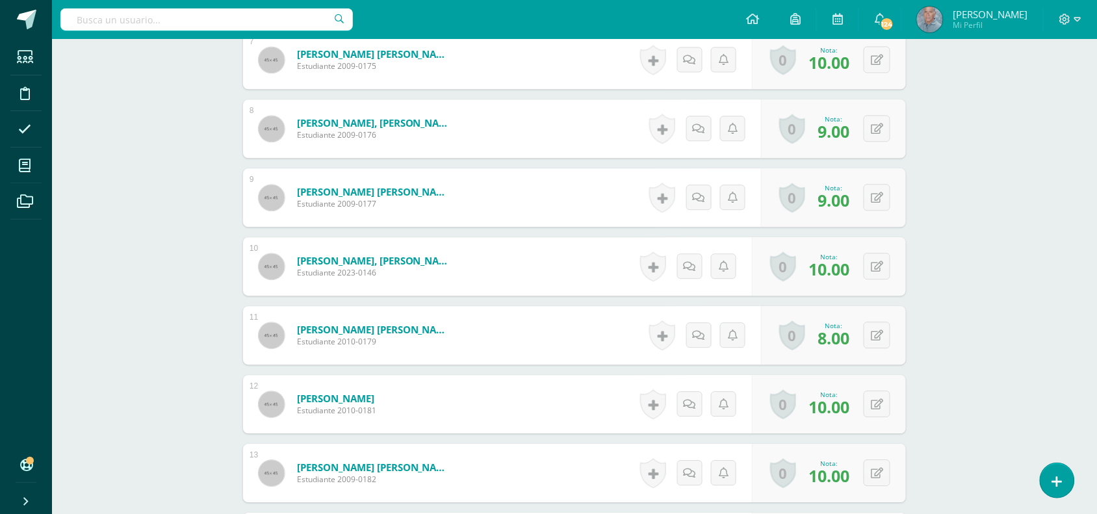
scroll to position [410, 0]
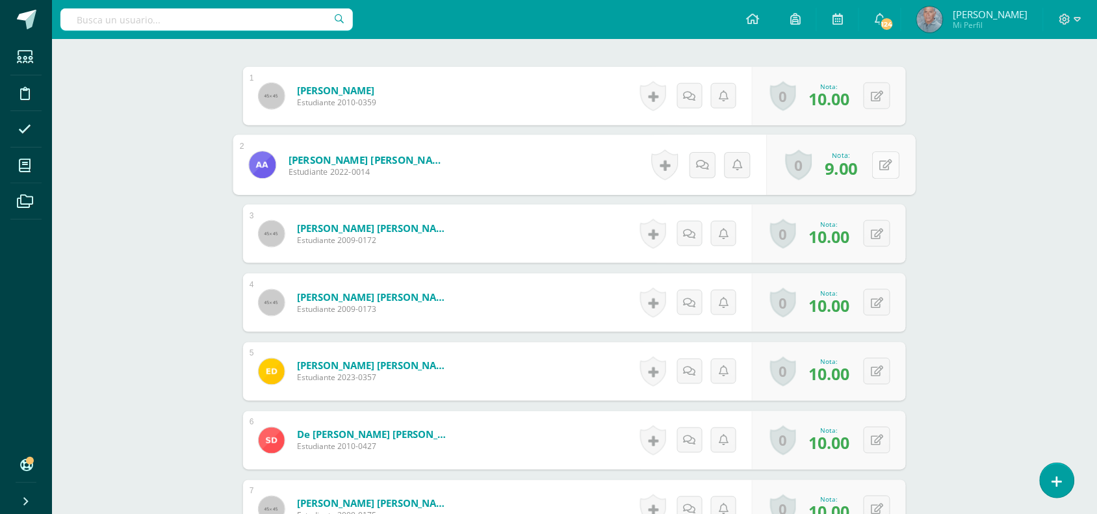
click at [878, 163] on button at bounding box center [885, 164] width 27 height 27
type input "8"
click at [850, 161] on div "Nota: 8.00" at bounding box center [834, 165] width 42 height 28
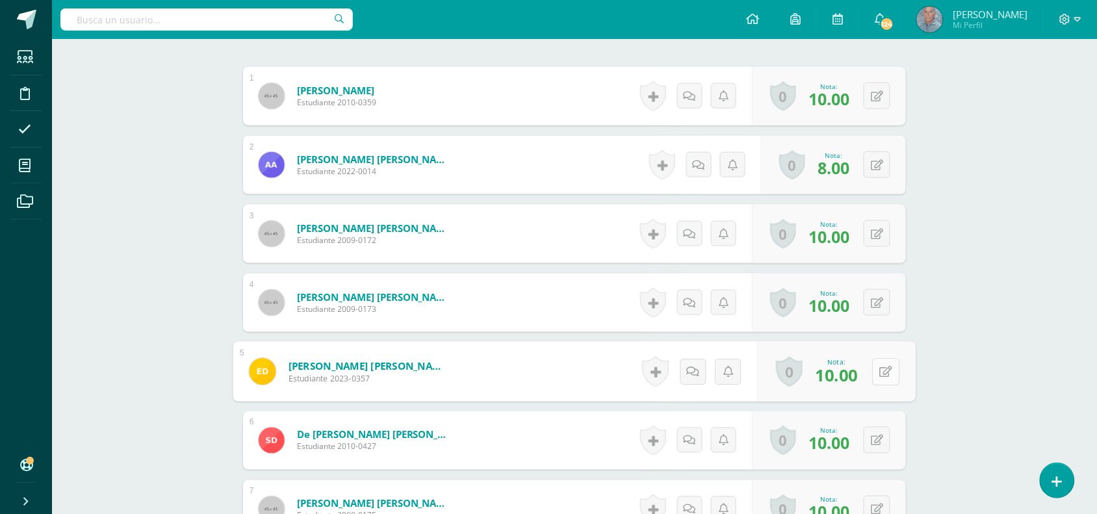
click at [871, 372] on div "0 Logros Logros obtenidos Aún no hay logros agregados Nota: 10.00" at bounding box center [837, 372] width 159 height 60
click at [887, 371] on icon at bounding box center [886, 371] width 13 height 11
type input "8"
type input "9"
click at [852, 378] on icon at bounding box center [852, 376] width 12 height 11
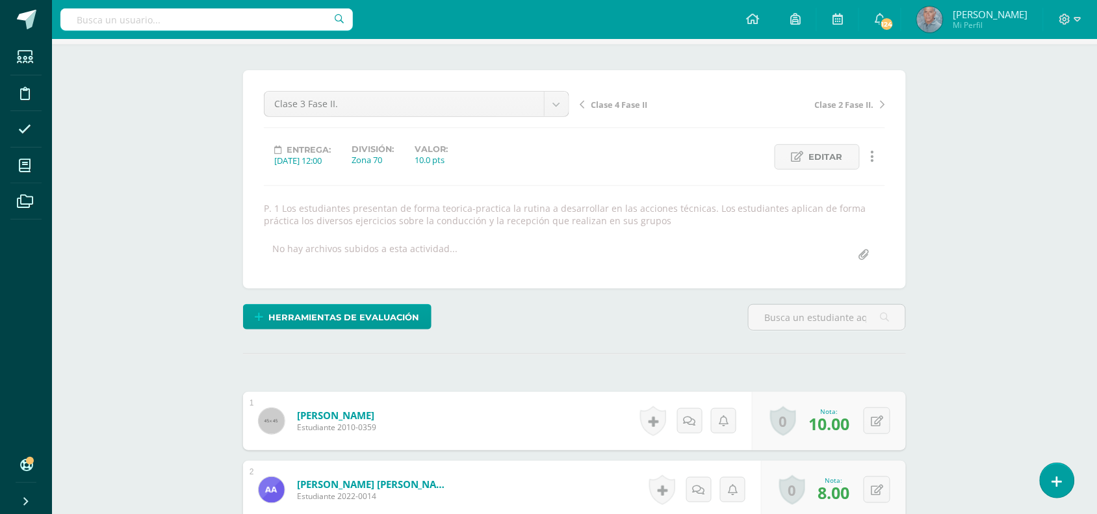
scroll to position [52, 0]
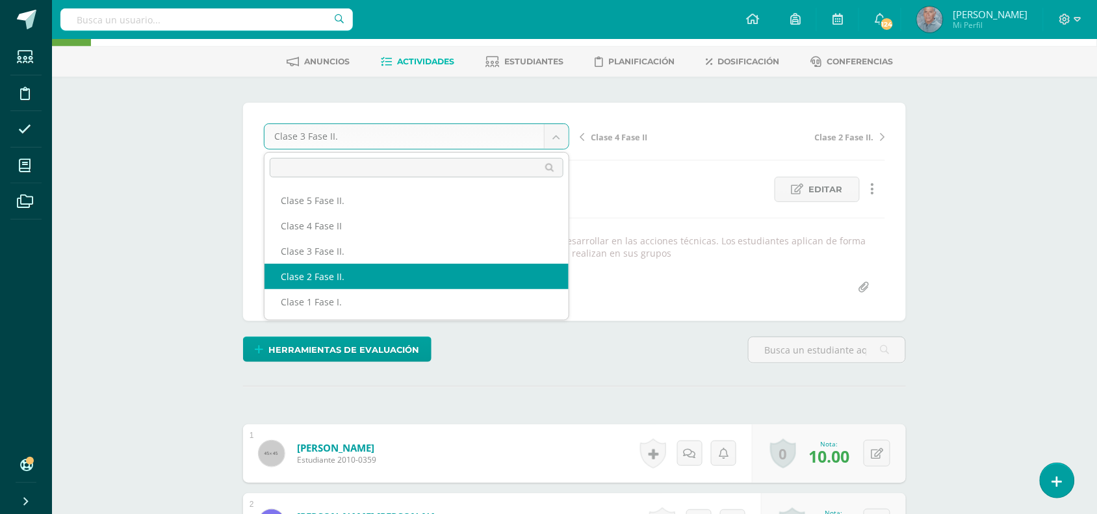
select select "/dashboard/teacher/grade-activity/49297/"
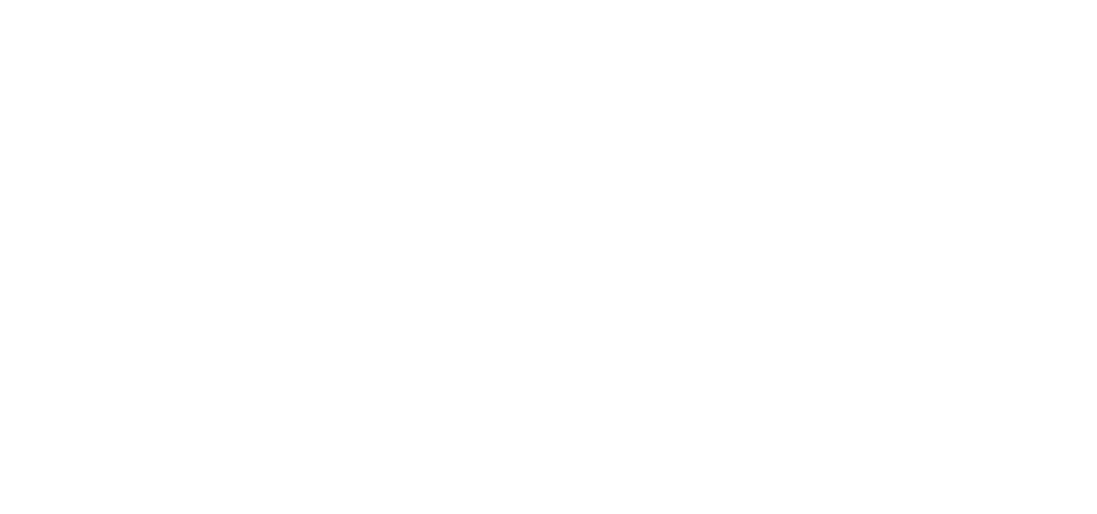
click at [0, 0] on html at bounding box center [0, 0] width 0 height 0
click at [0, 39] on html "Estudiantes Disciplina Asistencia Mis cursos Archivos Soporte Centro de ayuda Ú…" at bounding box center [0, 19] width 0 height 39
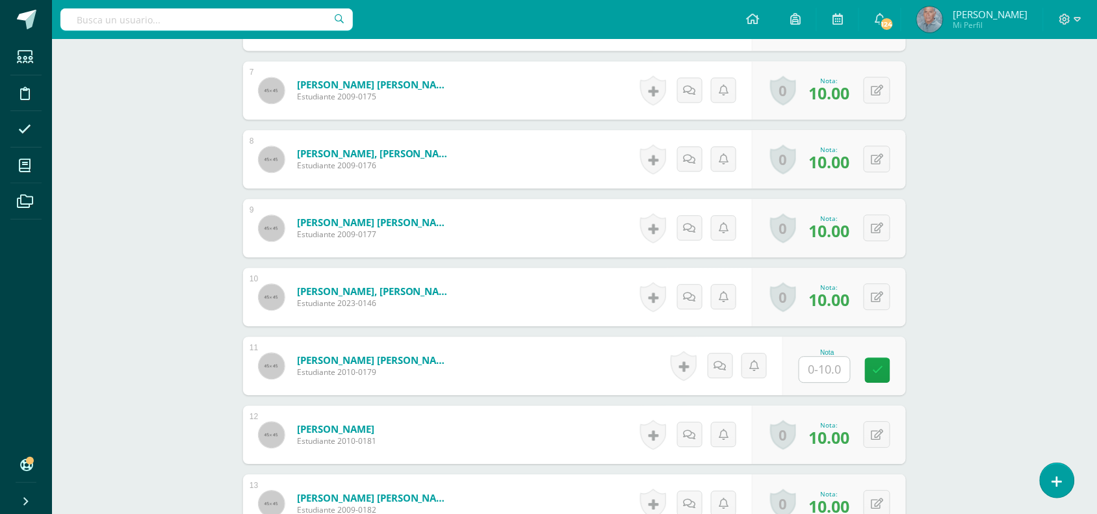
scroll to position [840, 0]
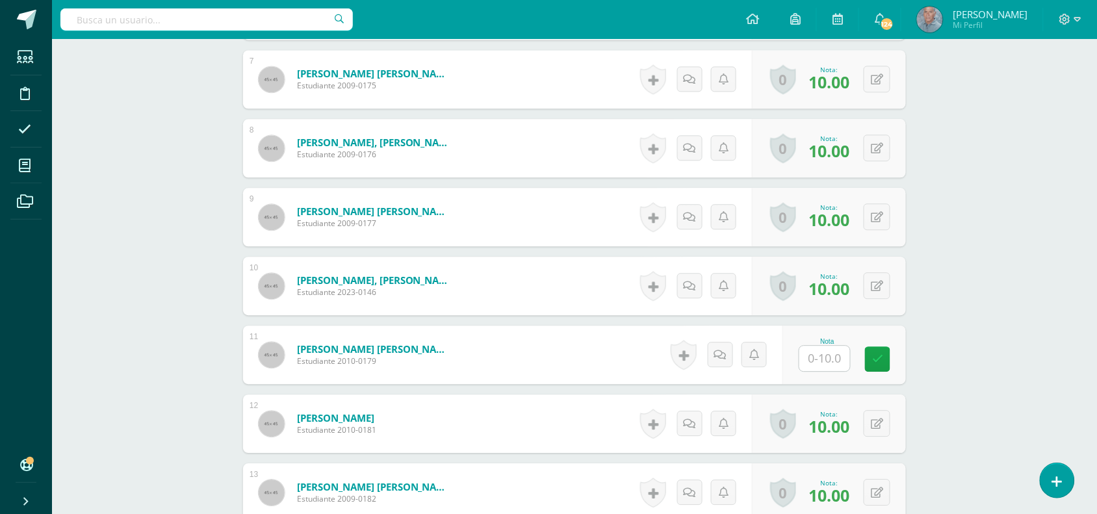
click at [816, 353] on input "text" at bounding box center [825, 358] width 51 height 25
type input "8"
click at [887, 361] on icon at bounding box center [887, 359] width 12 height 11
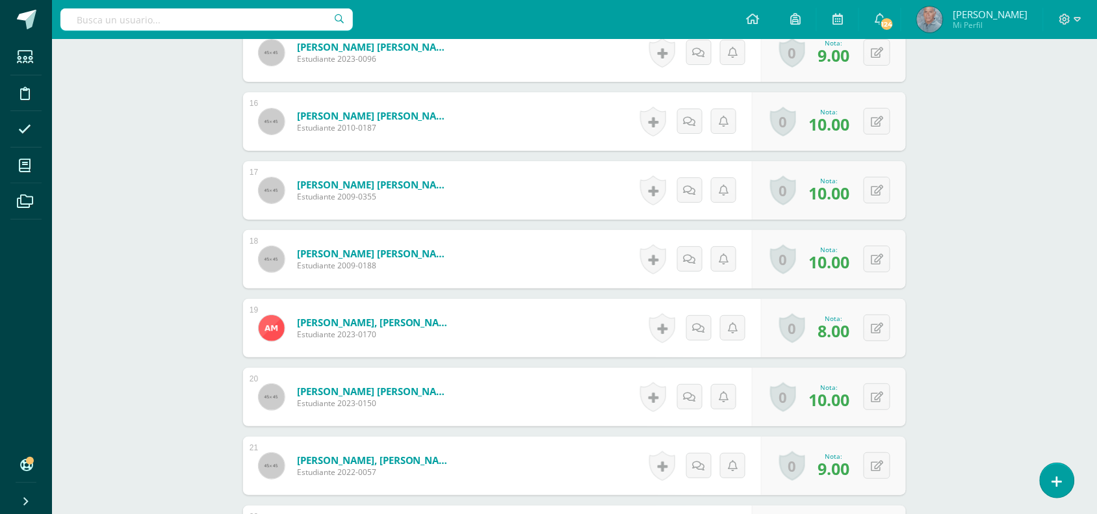
scroll to position [1425, 0]
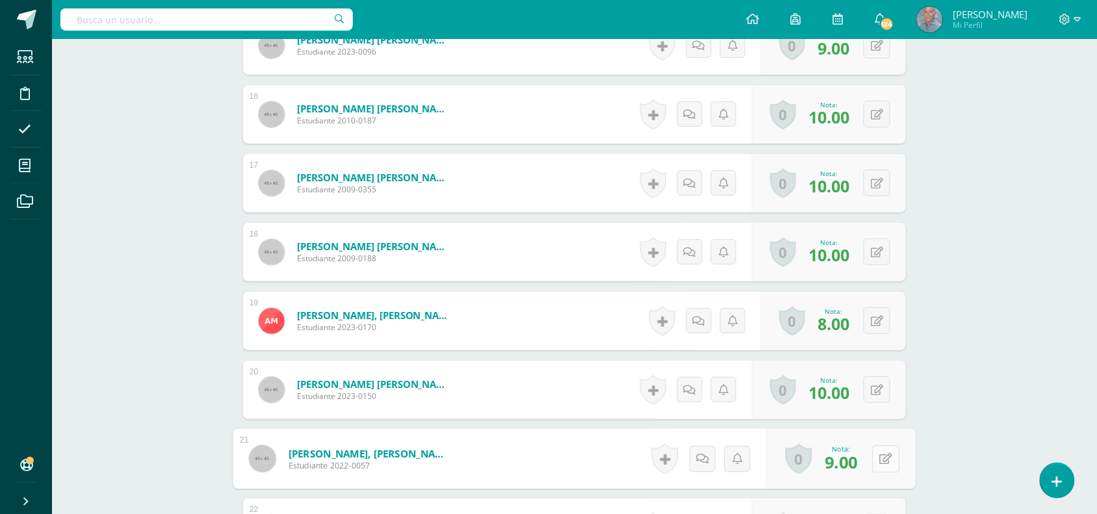
click at [872, 453] on button at bounding box center [885, 458] width 27 height 27
type input "8"
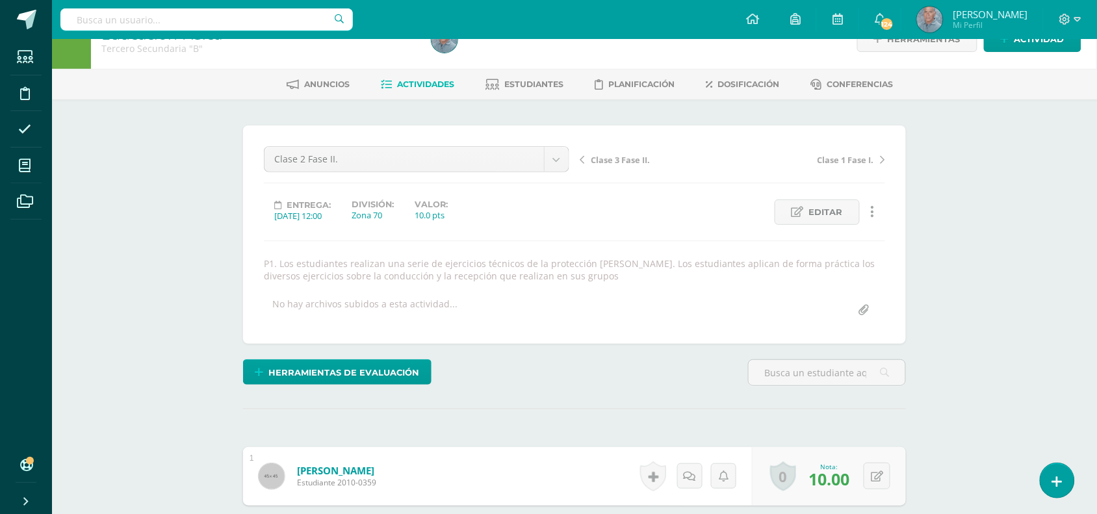
scroll to position [0, 0]
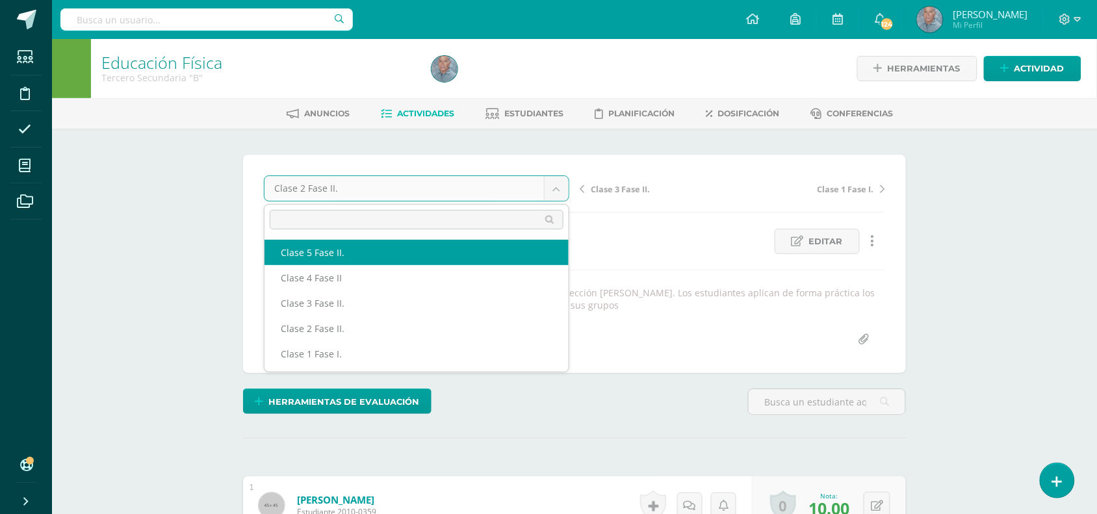
select select "/dashboard/teacher/grade-activity/49321/"
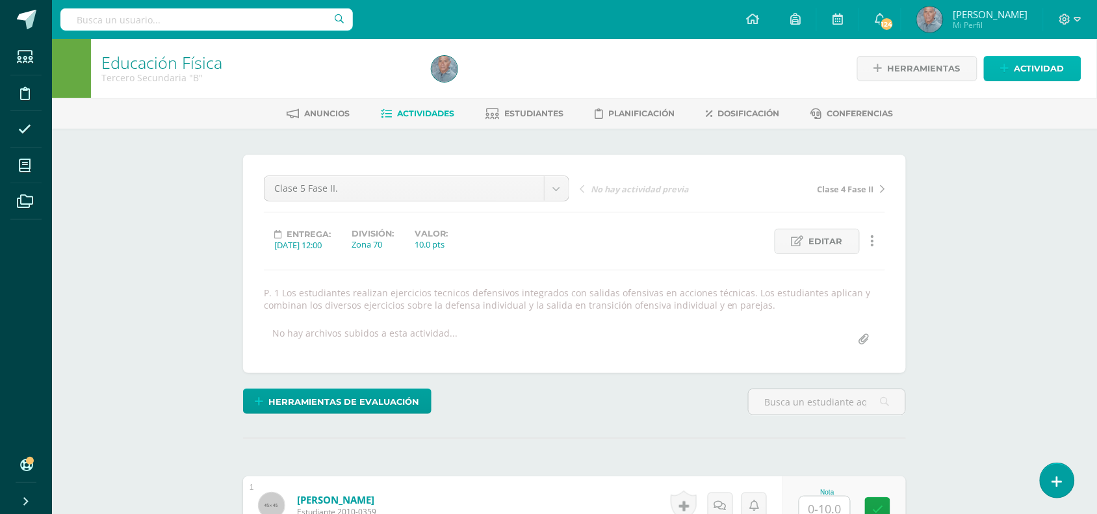
click at [1037, 72] on span "Actividad" at bounding box center [1040, 69] width 50 height 24
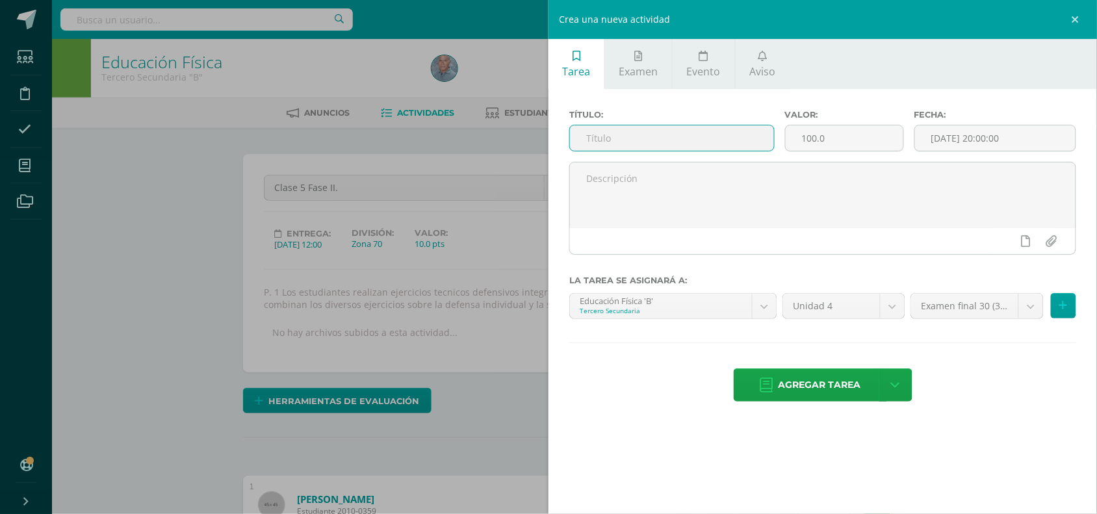
scroll to position [1, 0]
click at [606, 133] on input "text" at bounding box center [672, 137] width 204 height 25
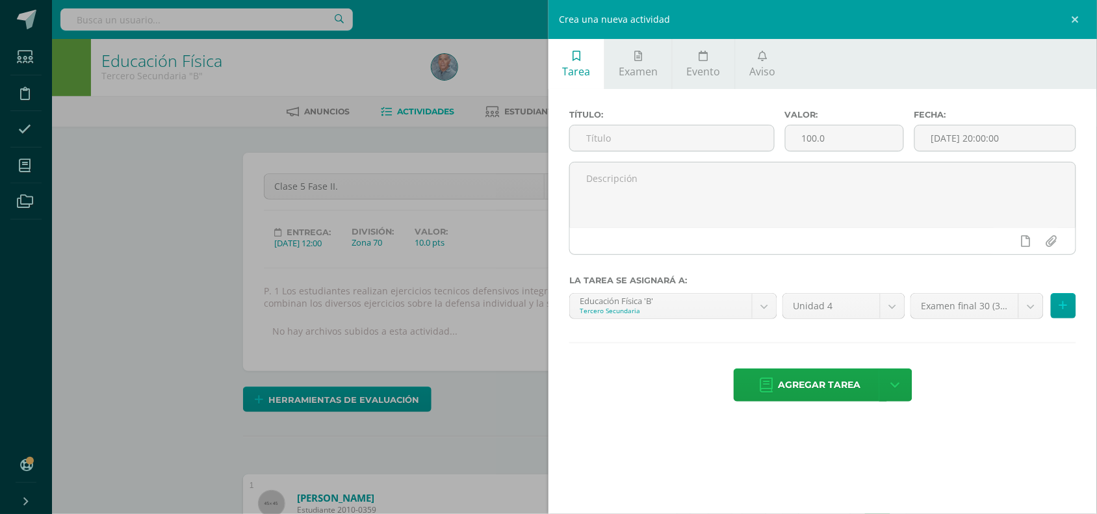
drag, startPoint x: 219, startPoint y: 194, endPoint x: 410, endPoint y: 112, distance: 207.3
click at [410, 112] on div "Crea una nueva actividad Tarea Examen Evento Aviso Título: Valor: 100.0 Fecha: …" at bounding box center [548, 257] width 1097 height 514
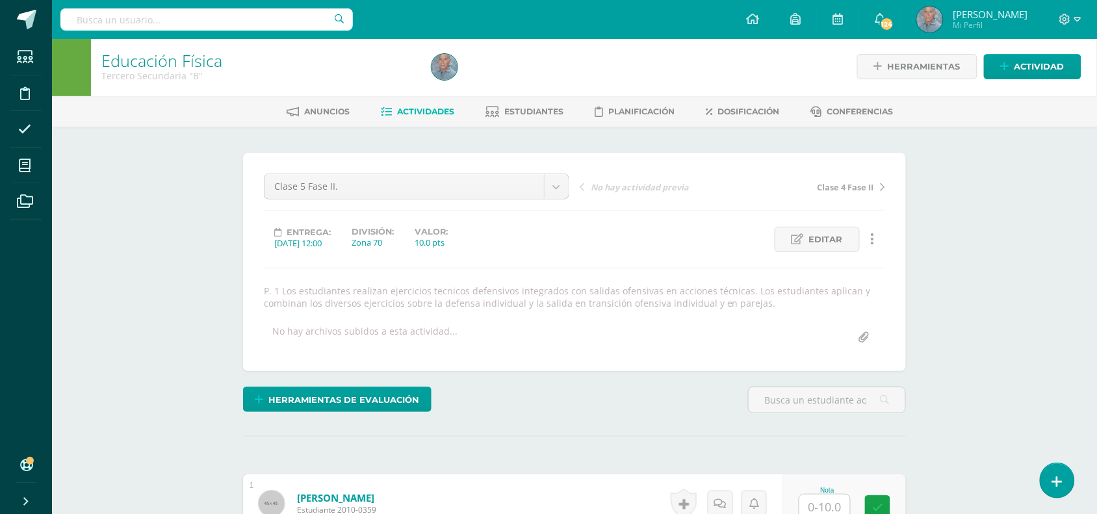
click at [403, 116] on link "Actividades" at bounding box center [418, 111] width 73 height 21
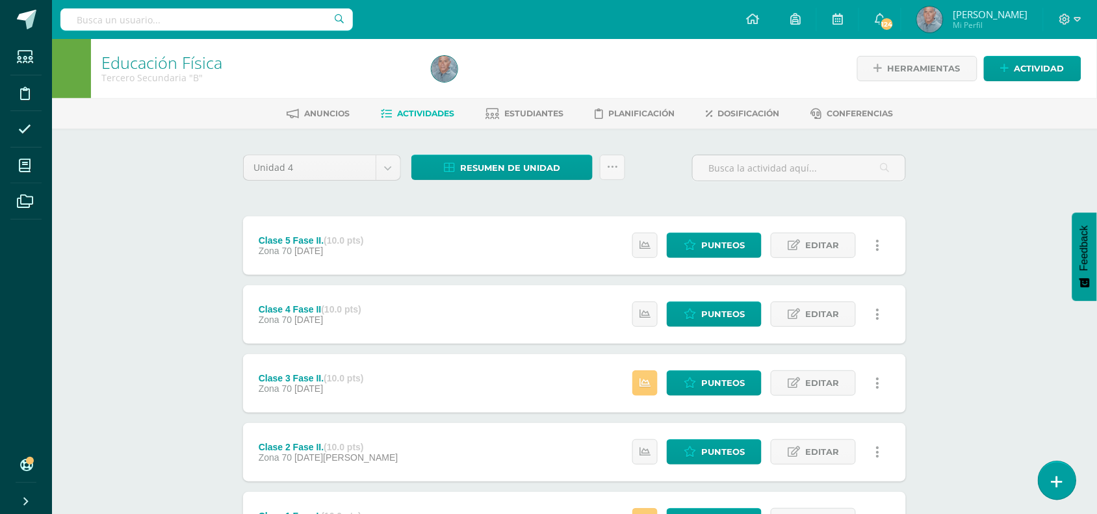
click at [1056, 483] on icon at bounding box center [1058, 482] width 12 height 15
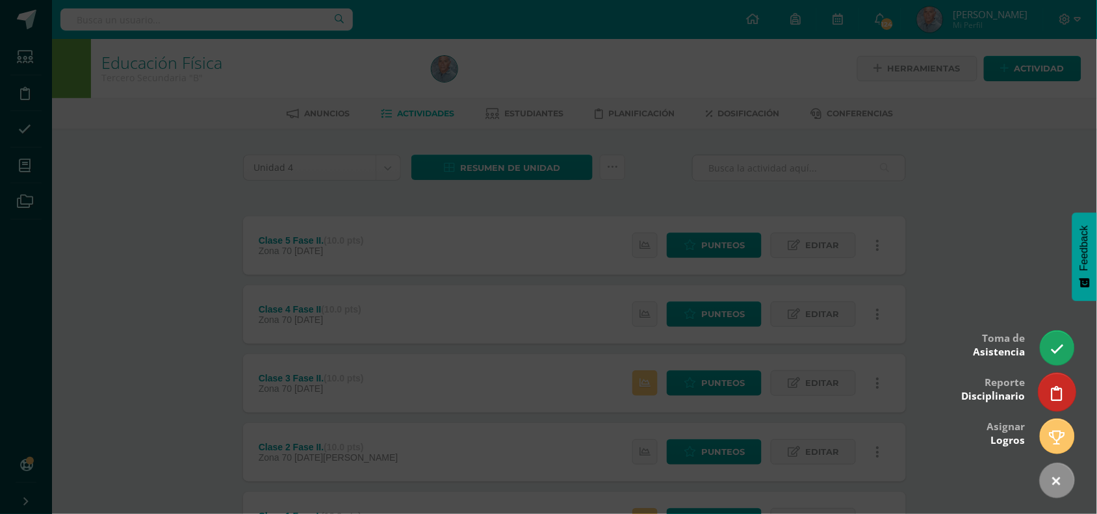
click at [1048, 387] on link at bounding box center [1057, 392] width 37 height 38
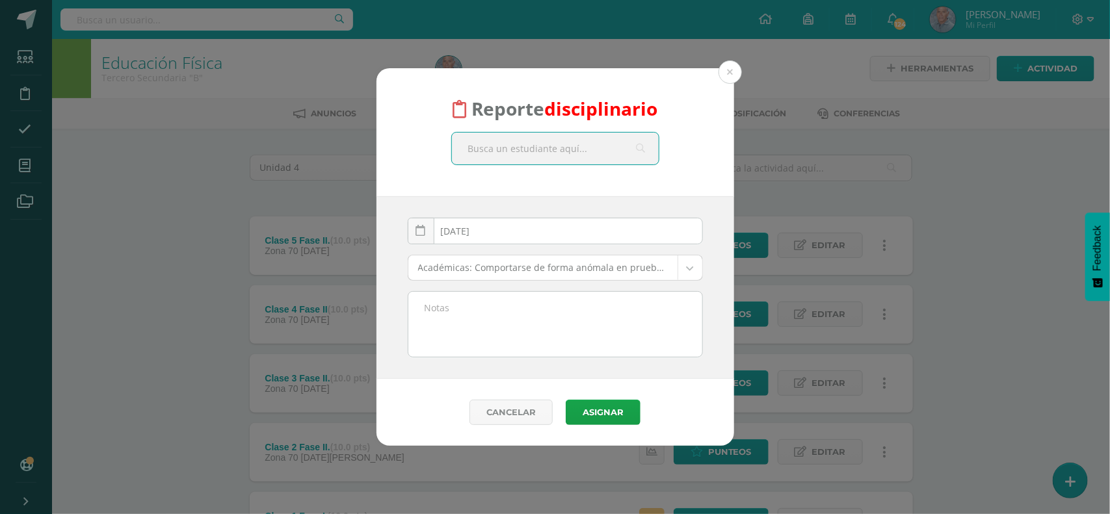
click at [469, 141] on input "text" at bounding box center [555, 149] width 207 height 32
click at [521, 147] on input "Jose antonio Herrera" at bounding box center [555, 149] width 207 height 32
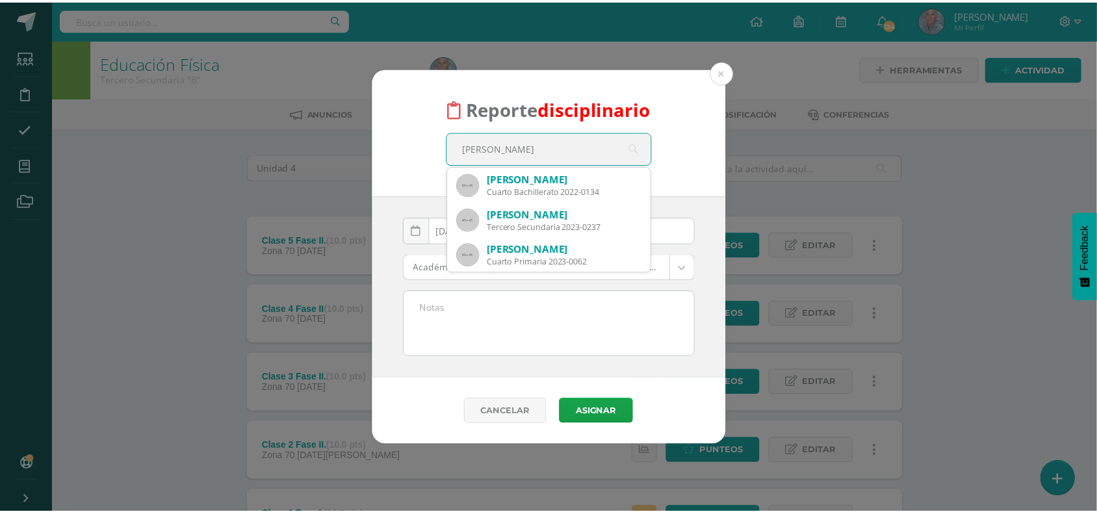
scroll to position [70, 0]
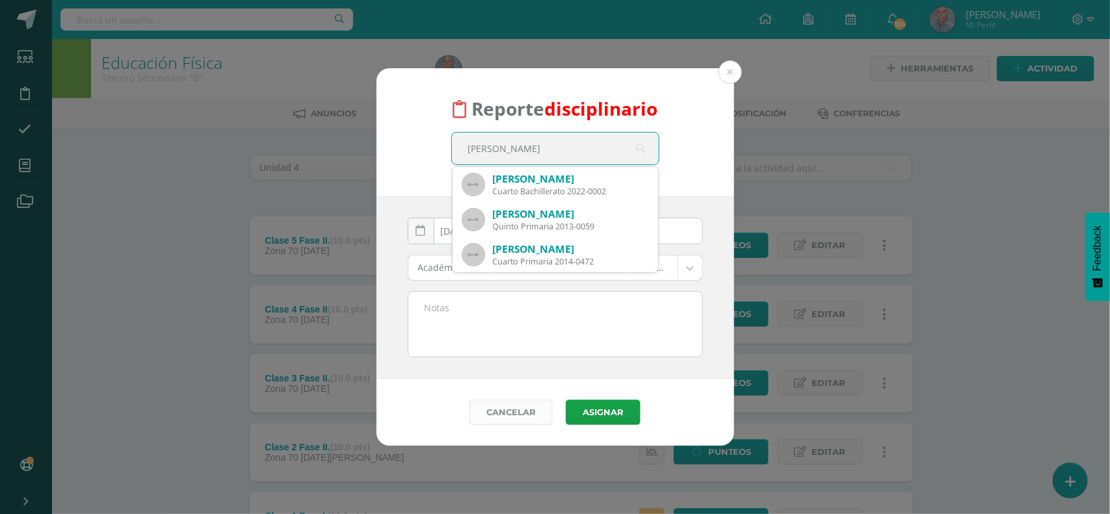
type input "Herrera"
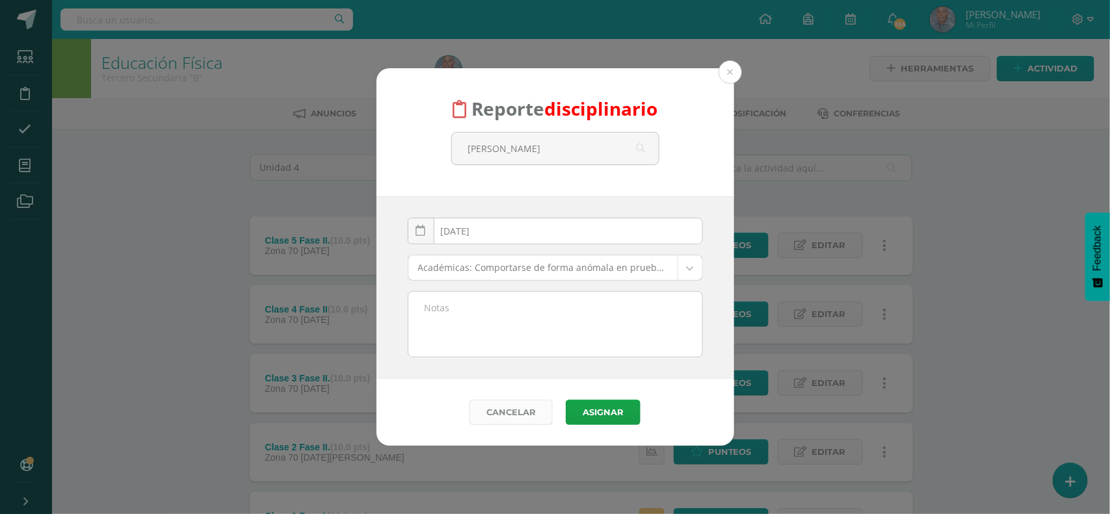
click at [514, 408] on link "Cancelar" at bounding box center [510, 412] width 83 height 25
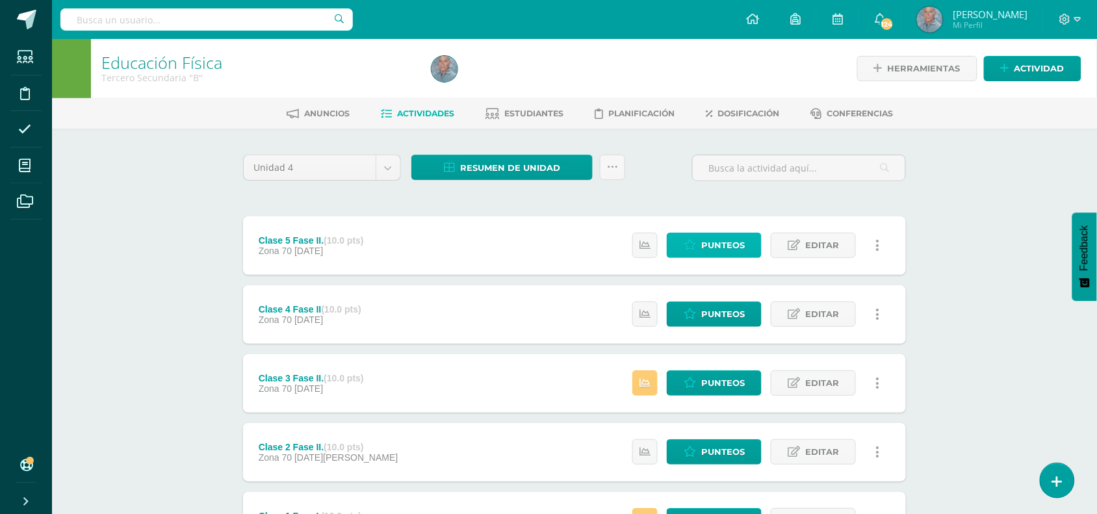
click at [733, 241] on span "Punteos" at bounding box center [723, 245] width 44 height 24
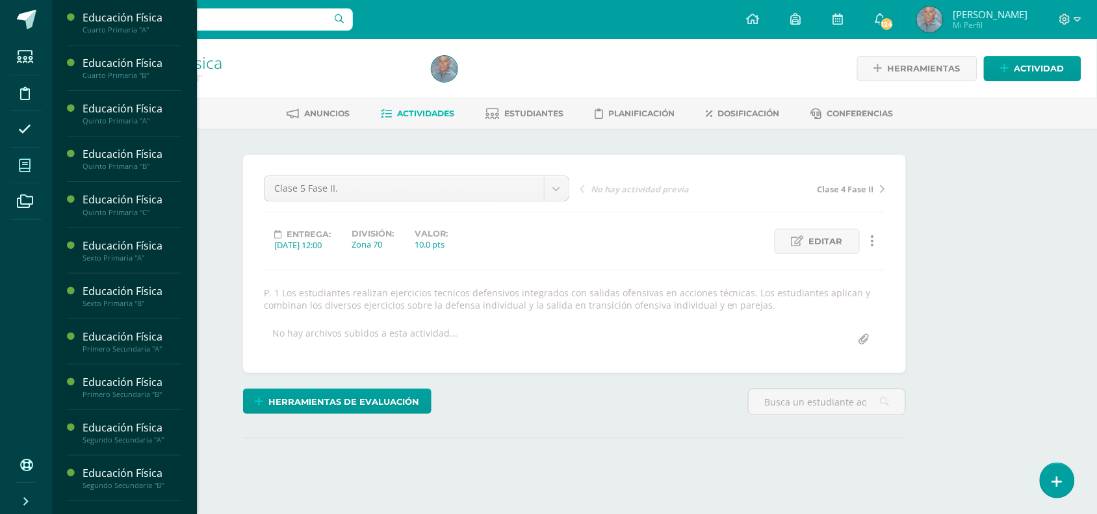
click at [24, 169] on icon at bounding box center [25, 165] width 12 height 13
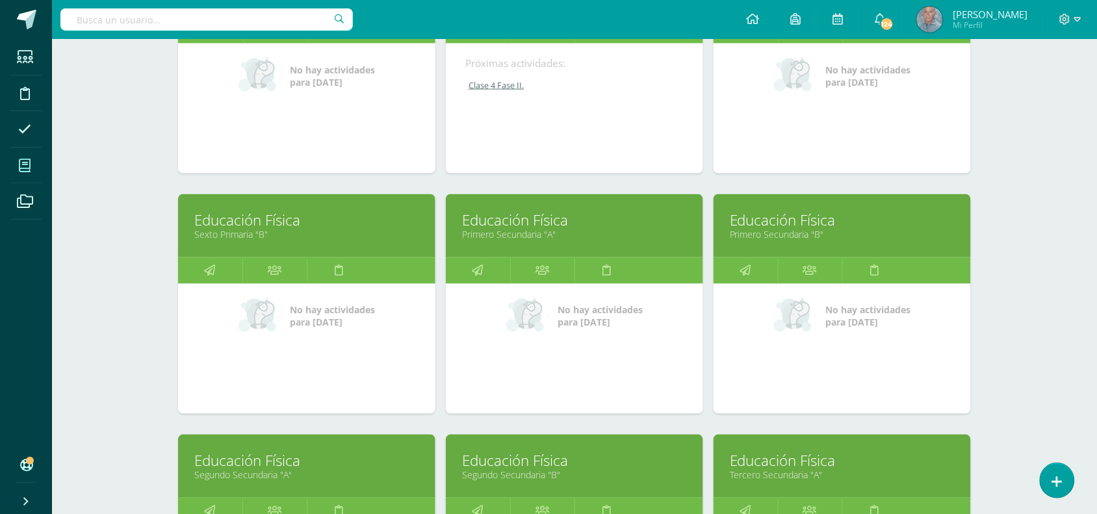
scroll to position [561, 0]
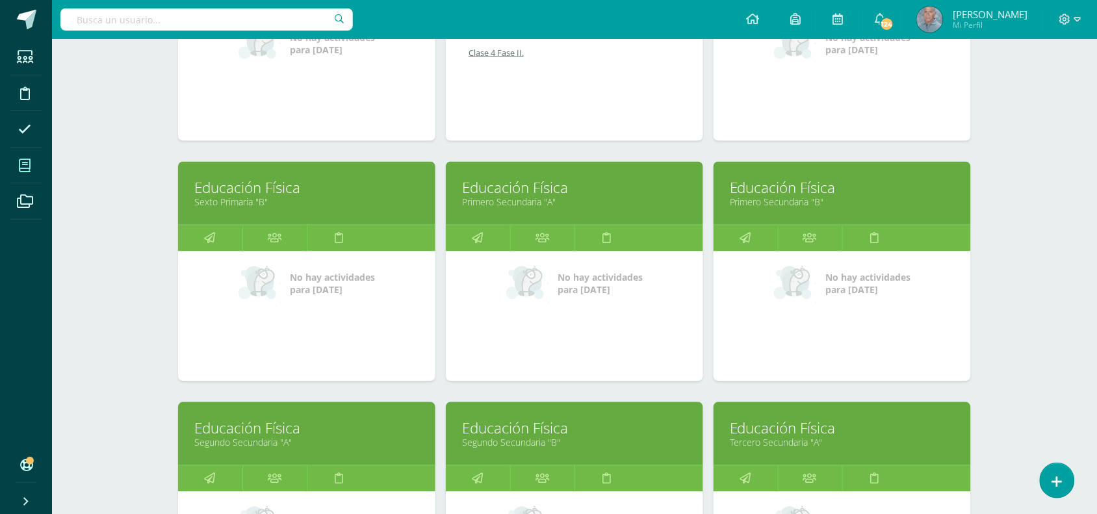
click at [508, 439] on link "Segundo Secundaria "B"" at bounding box center [574, 443] width 225 height 12
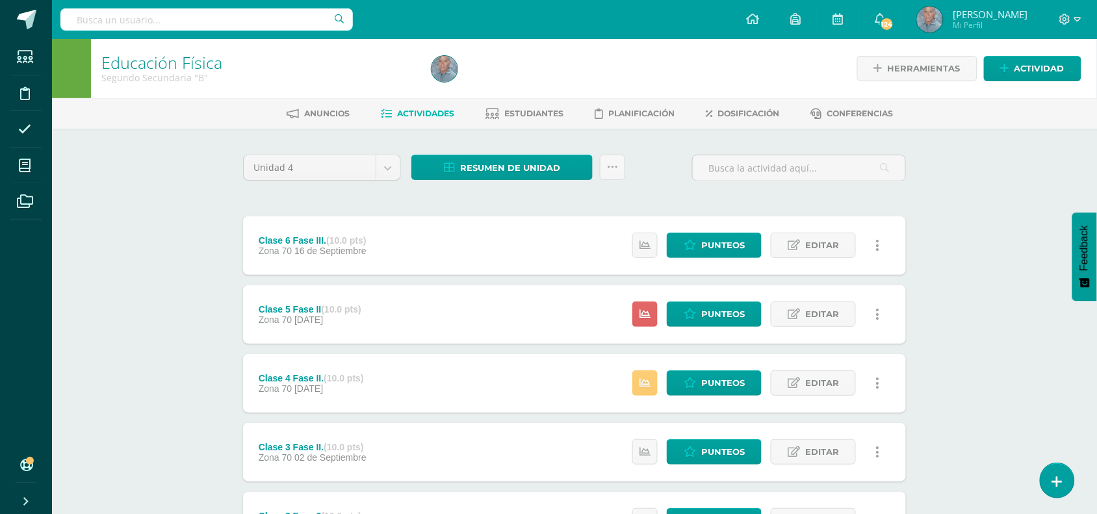
scroll to position [33, 0]
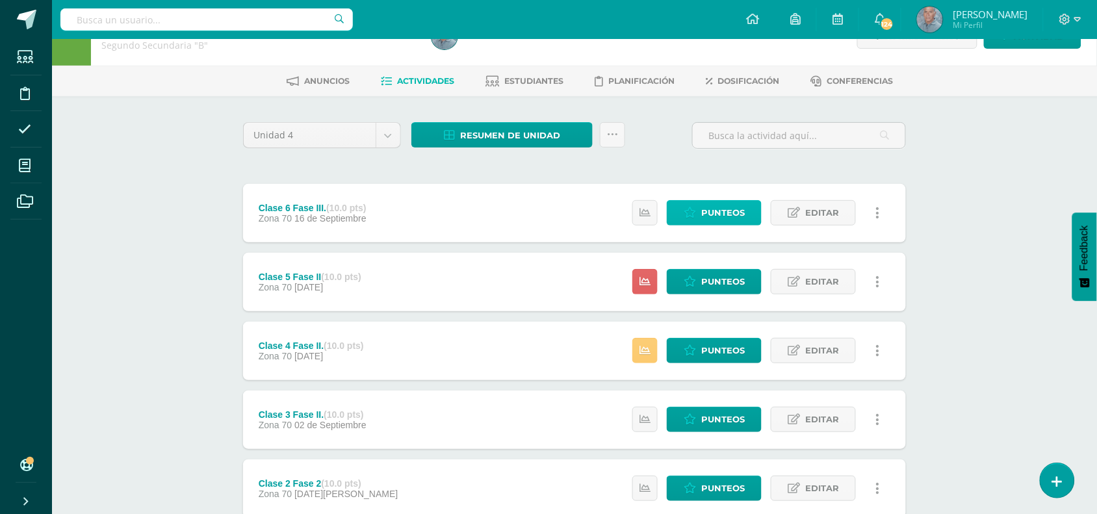
click at [718, 210] on span "Punteos" at bounding box center [723, 213] width 44 height 24
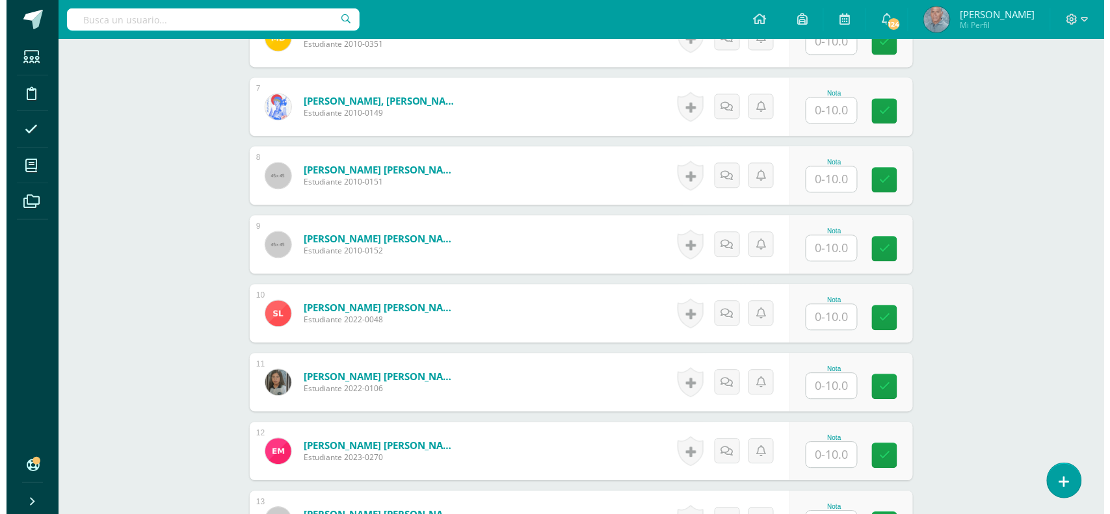
scroll to position [813, 0]
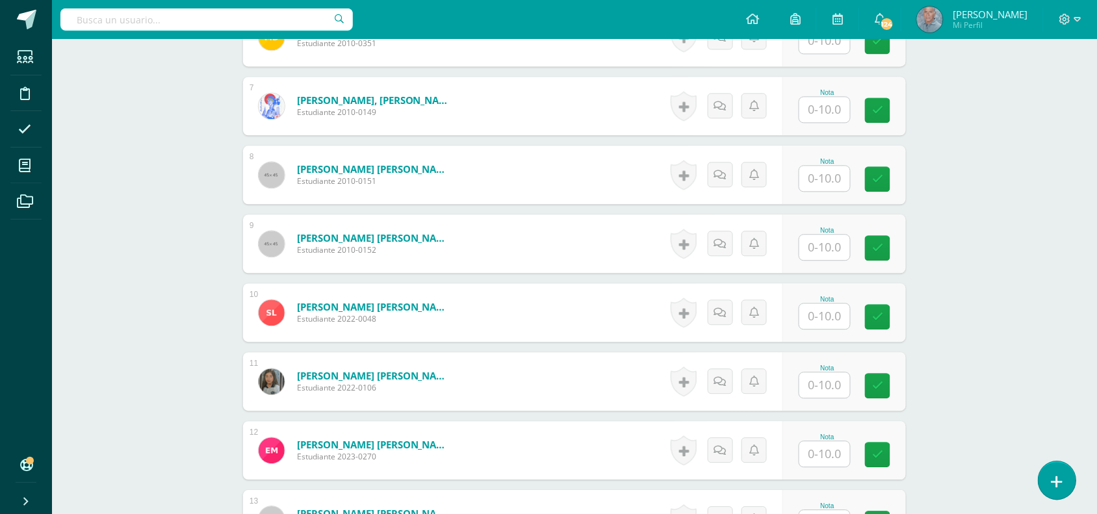
click at [1057, 478] on icon at bounding box center [1058, 482] width 12 height 15
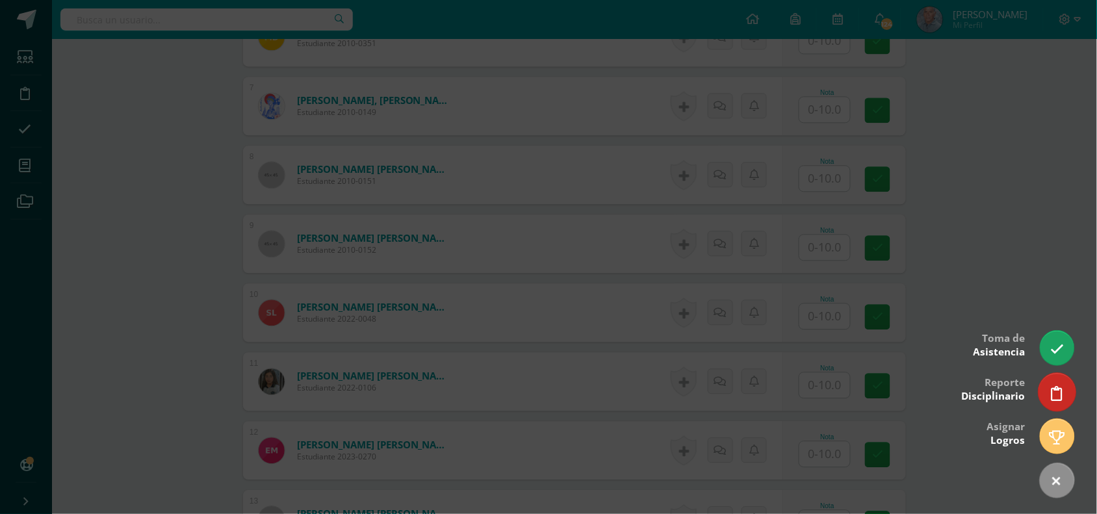
click at [1058, 398] on icon at bounding box center [1058, 393] width 12 height 15
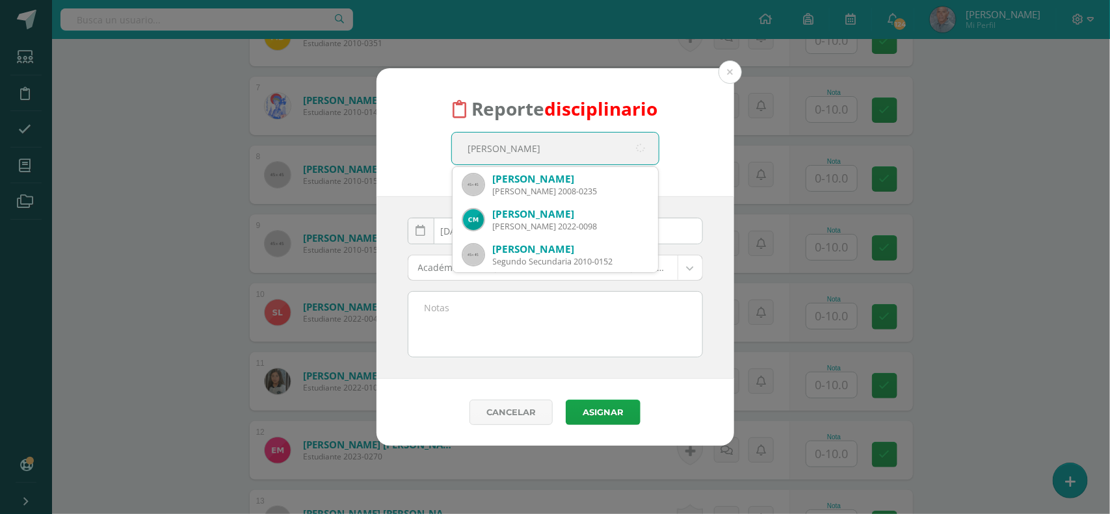
type input "Cesar Herr"
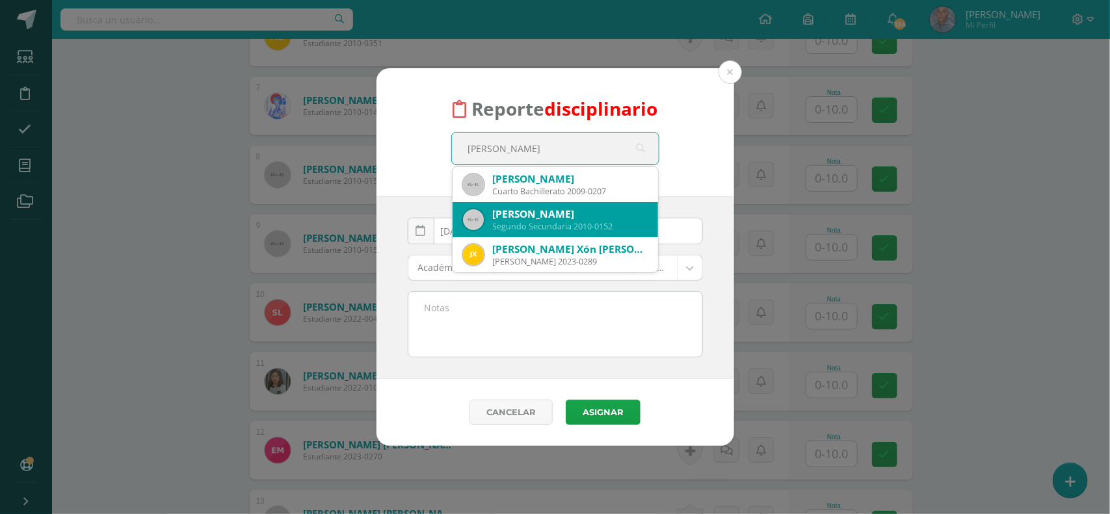
click at [530, 216] on div "César Eduardo Antonio Herrera Pappa" at bounding box center [570, 214] width 155 height 14
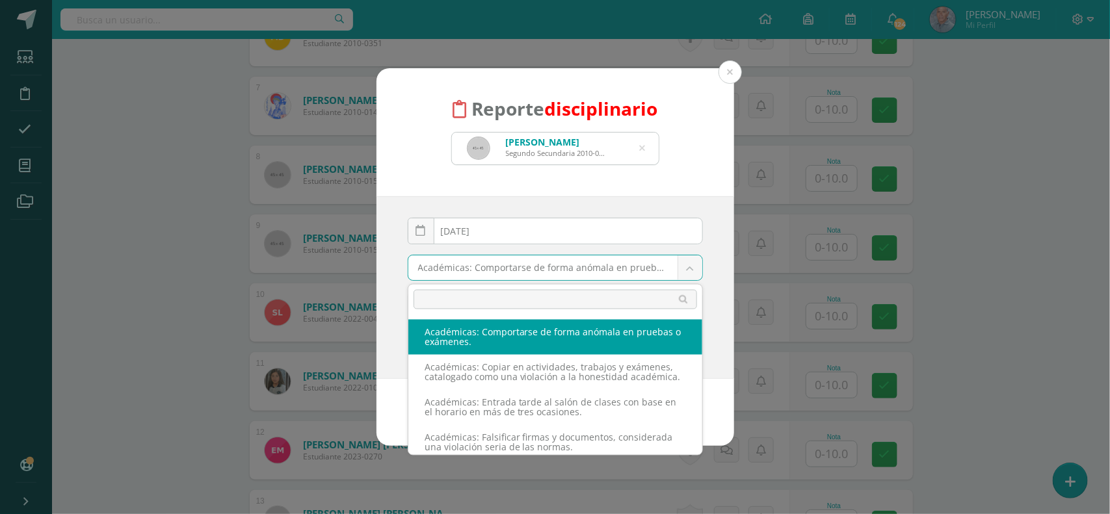
click at [693, 268] on body "Reporte disciplinario César Eduardo Antonio Herrera Pappa Segundo Secundaria 20…" at bounding box center [555, 355] width 1110 height 2337
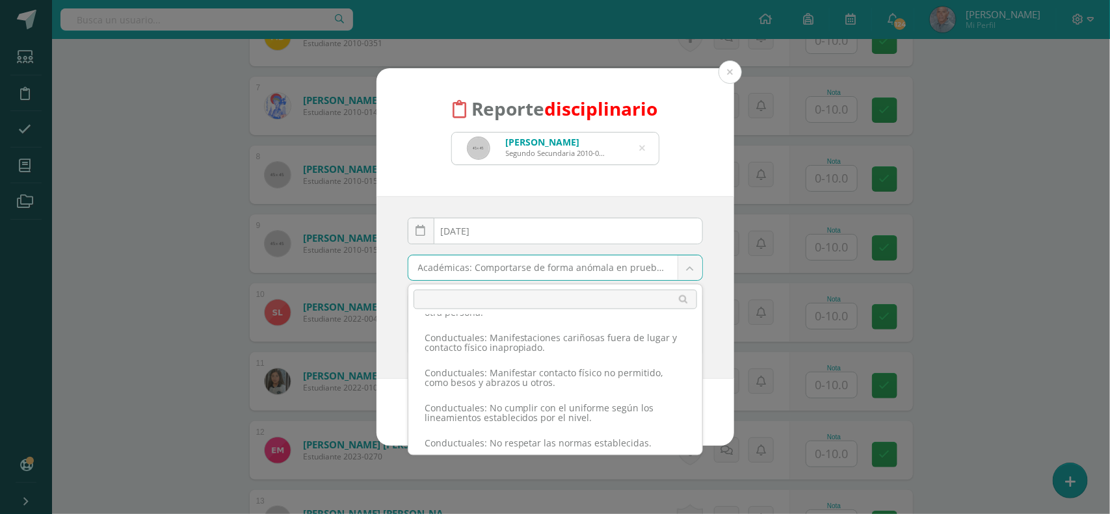
scroll to position [813, 0]
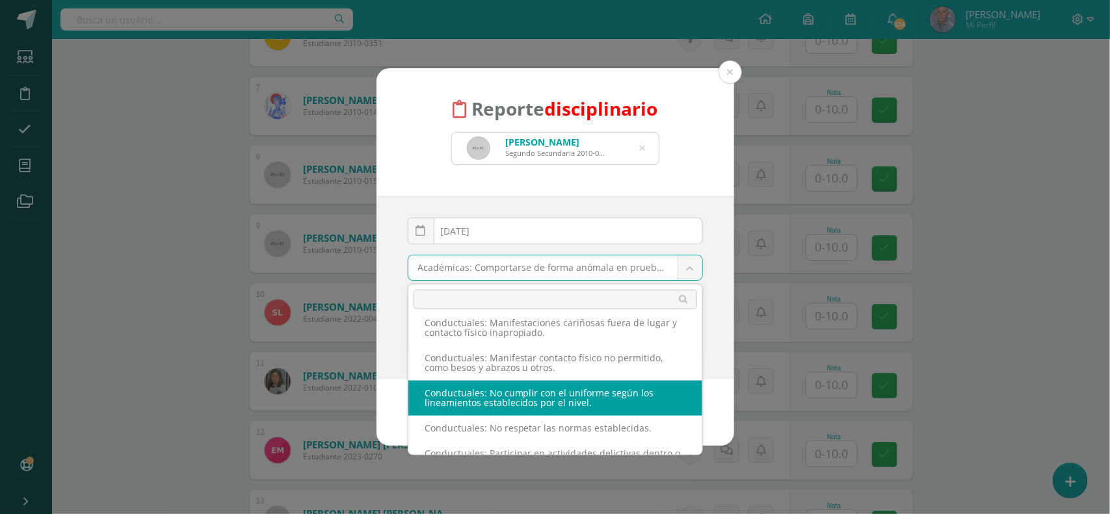
select select "37"
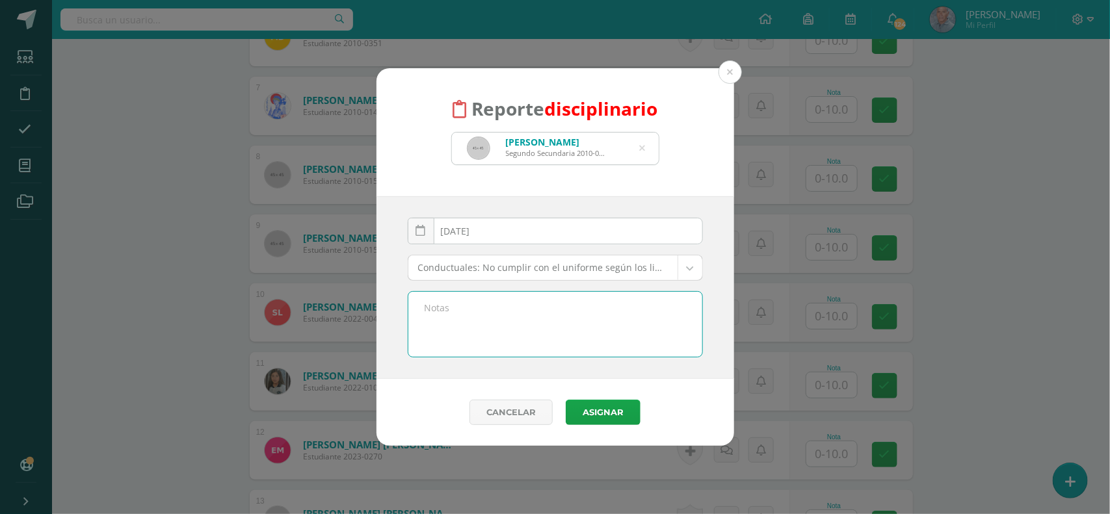
click at [449, 306] on textarea at bounding box center [555, 324] width 294 height 65
click at [471, 310] on textarea "Por combinacion del uniforme de diario" at bounding box center [555, 324] width 294 height 65
click at [603, 304] on textarea "Por combinación del uniforme de diario" at bounding box center [555, 324] width 294 height 65
type textarea "Por combinación del uniforme de diario , al traer la playera de educación físic…"
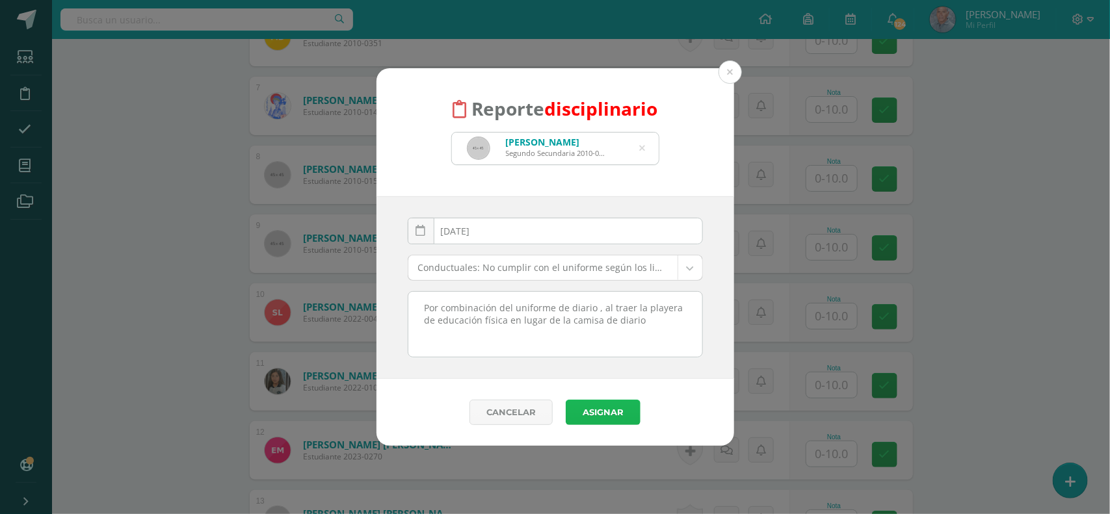
click at [608, 414] on button "Asignar" at bounding box center [603, 412] width 75 height 25
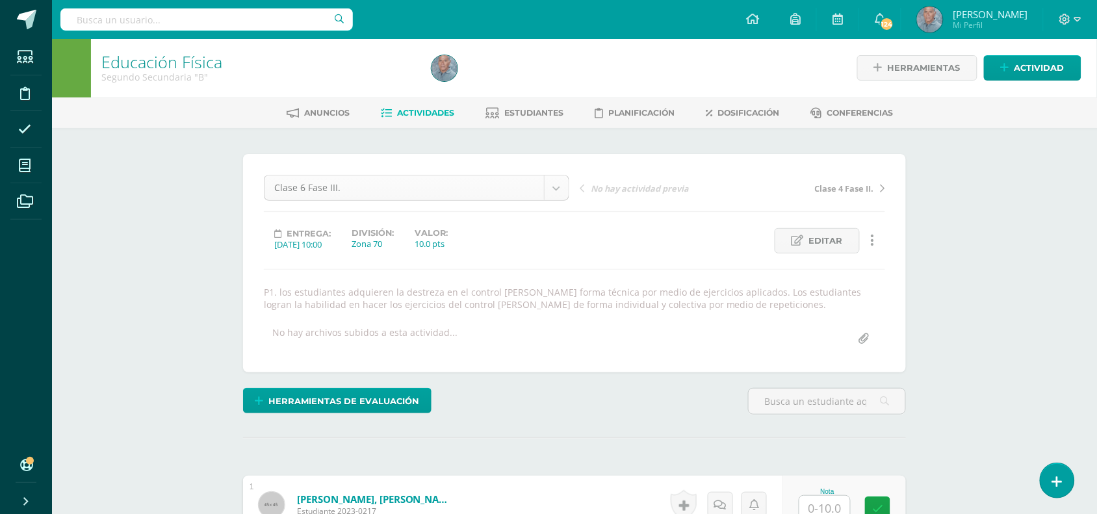
scroll to position [1, 0]
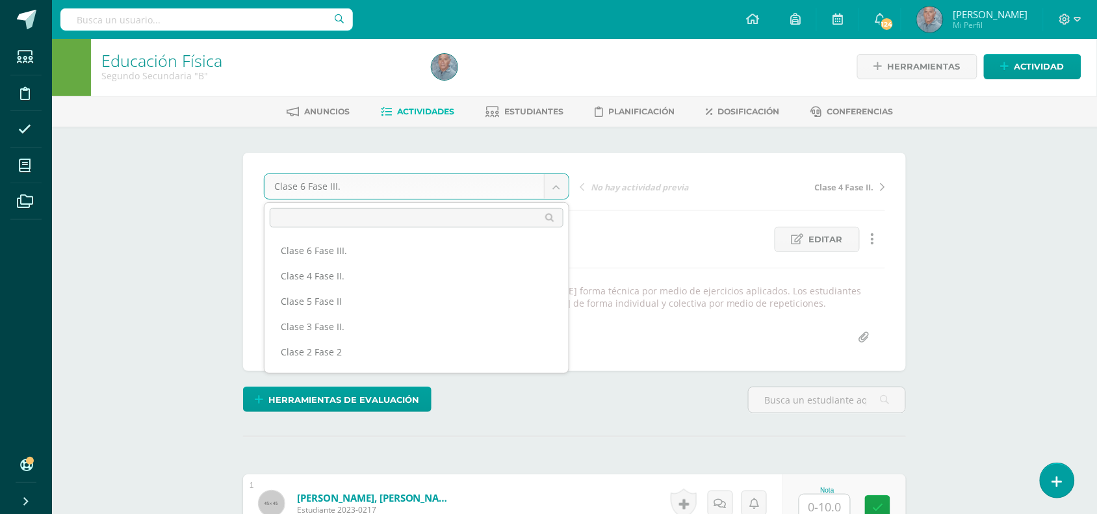
scroll to position [21, 0]
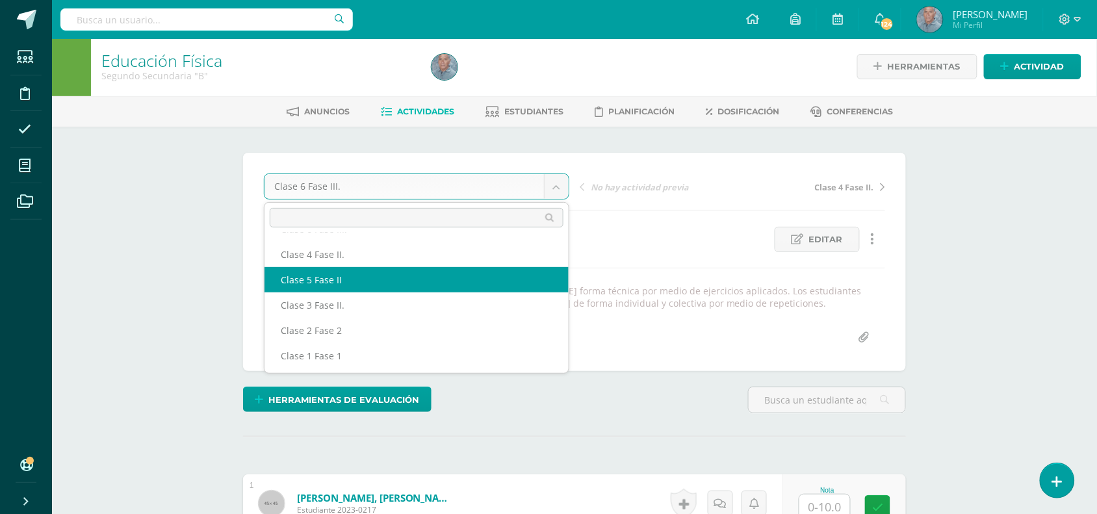
select select "/dashboard/teacher/grade-activity/49450/"
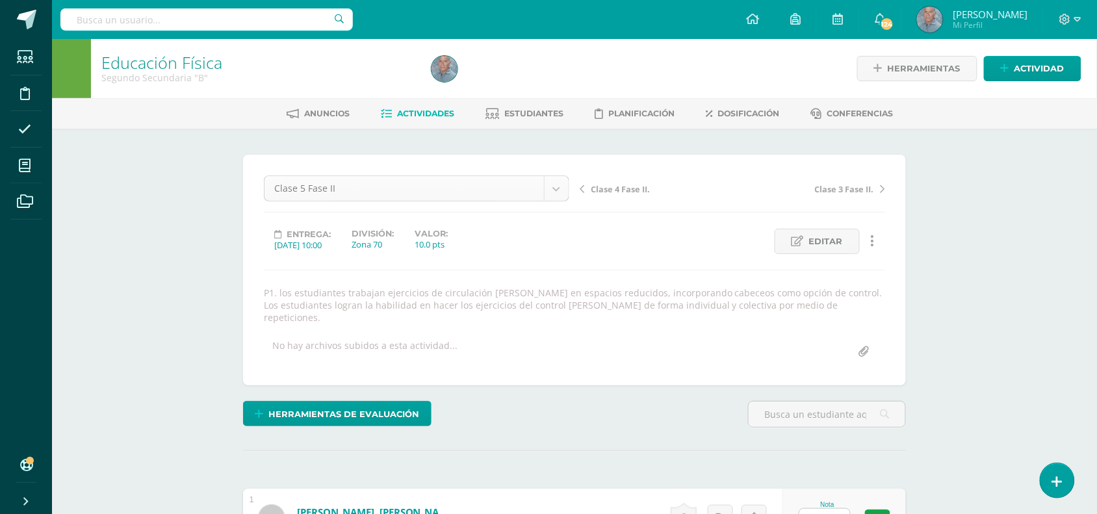
scroll to position [1, 0]
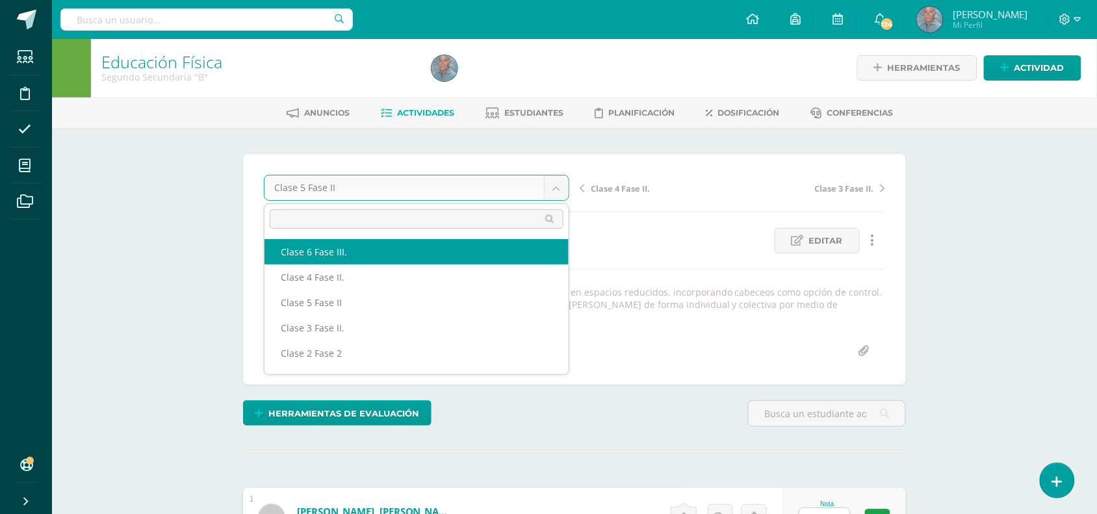
scroll to position [1, 0]
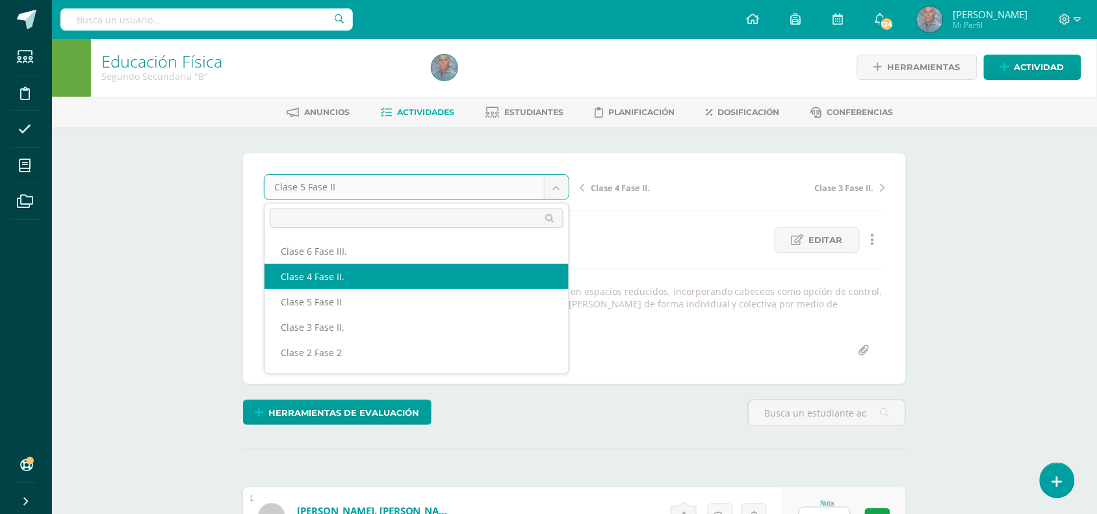
select select "/dashboard/teacher/grade-activity/49175/"
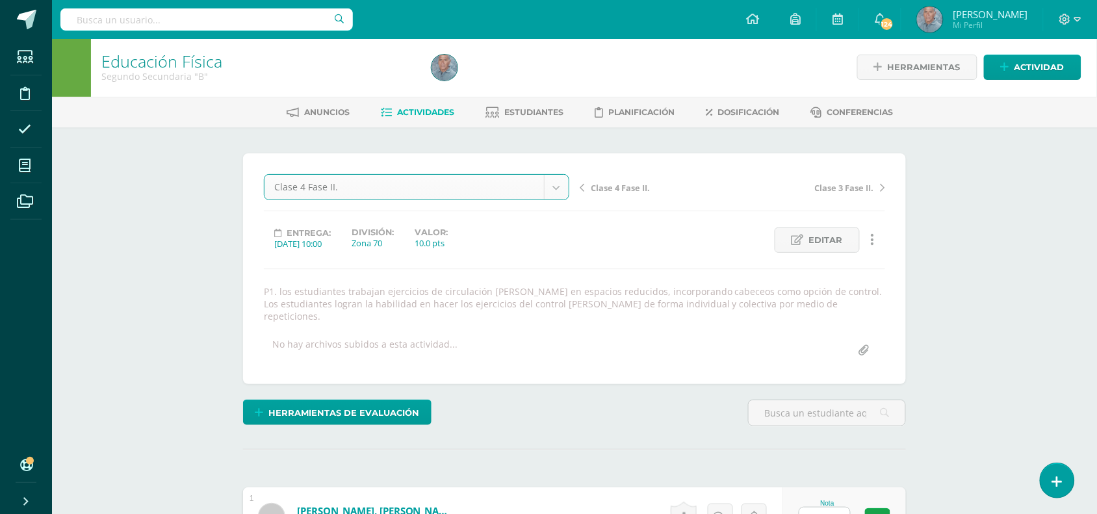
scroll to position [2, 0]
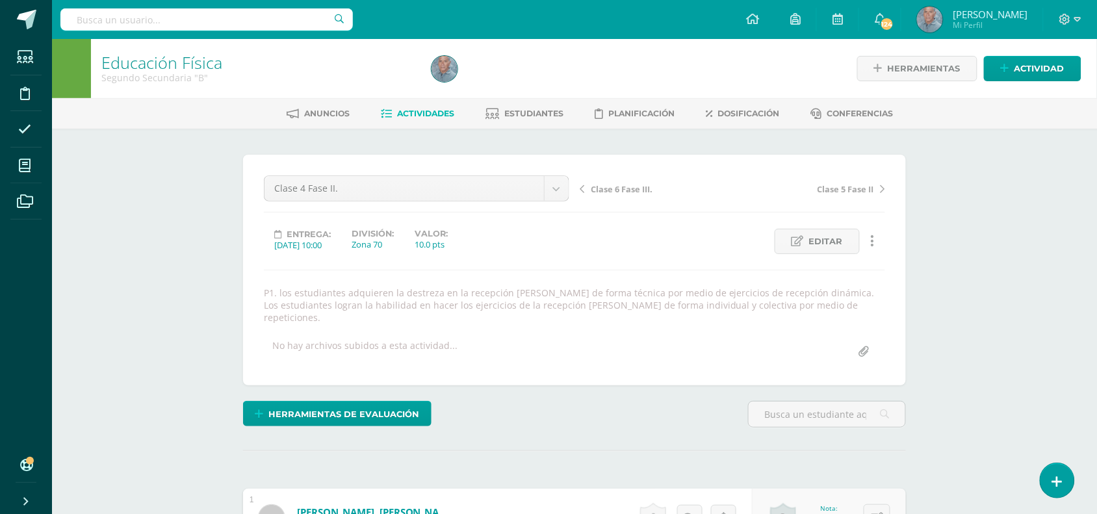
scroll to position [1, 0]
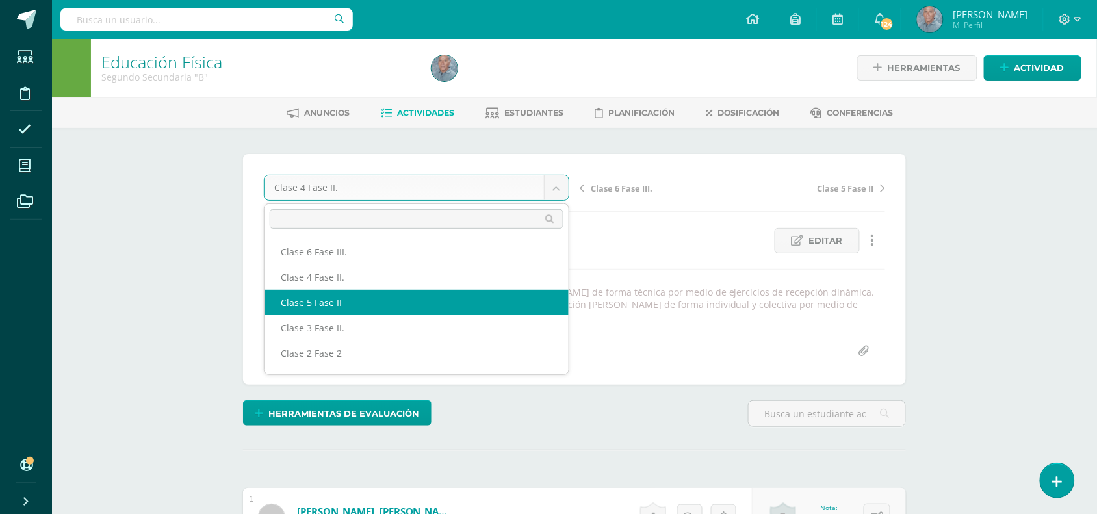
scroll to position [1, 0]
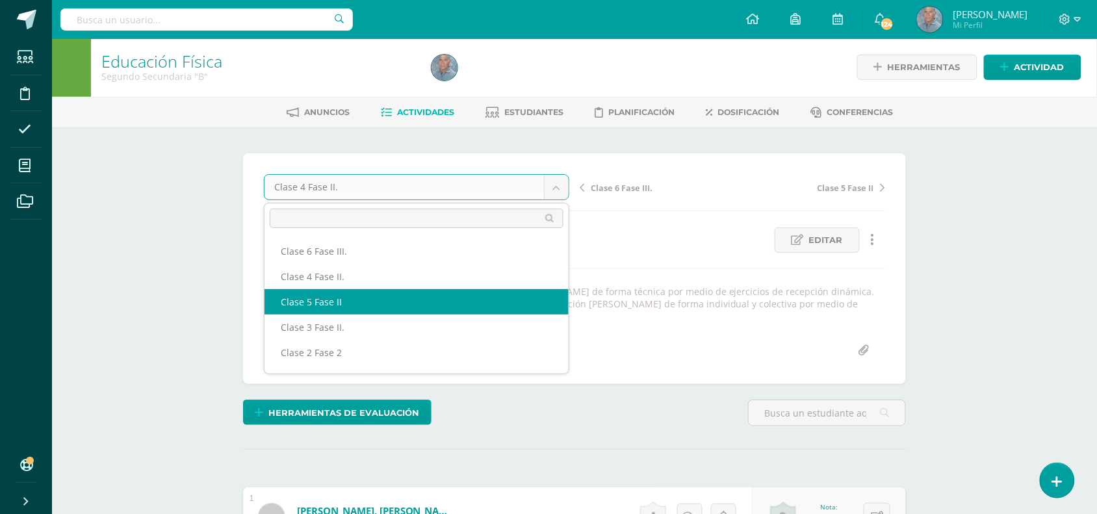
select select "/dashboard/teacher/grade-activity/49450/"
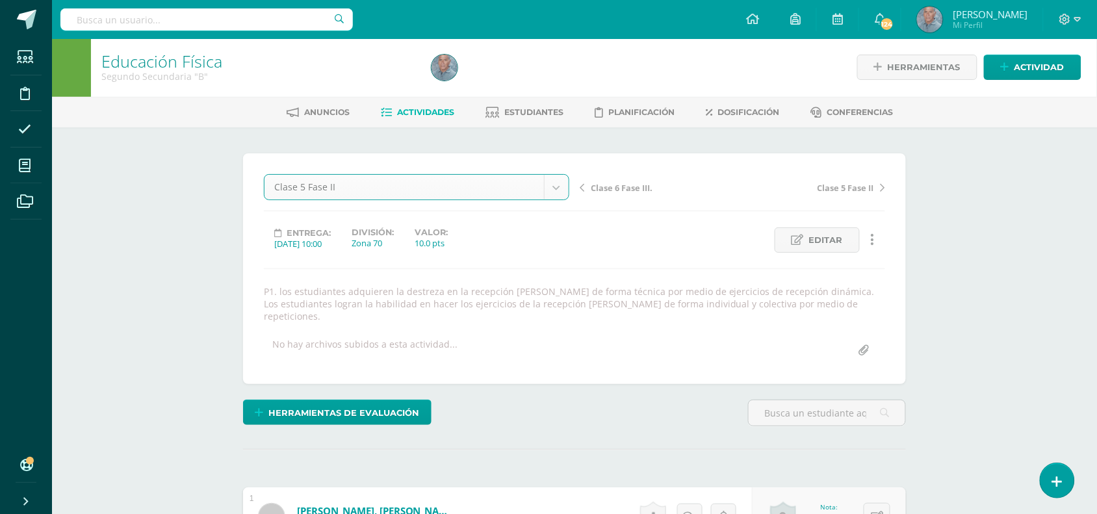
scroll to position [2, 0]
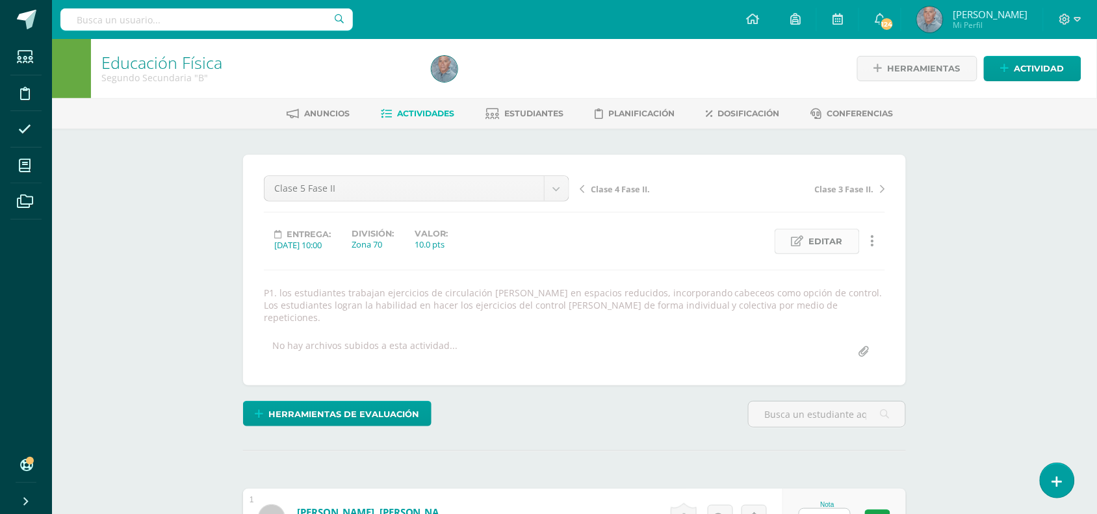
scroll to position [1, 0]
click at [830, 239] on span "Editar" at bounding box center [826, 241] width 34 height 24
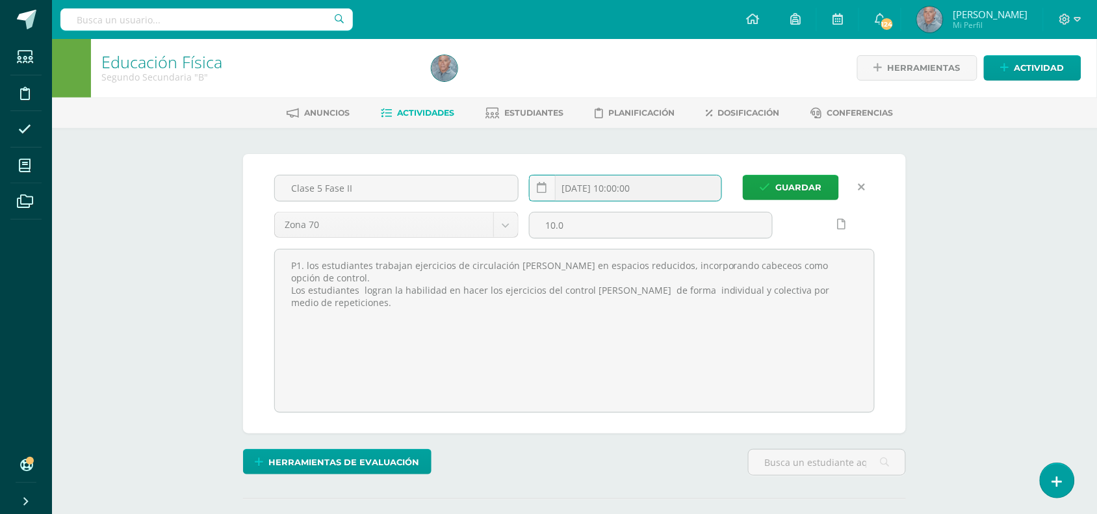
click at [637, 190] on input "2025-09-09 10:00:00" at bounding box center [626, 188] width 192 height 25
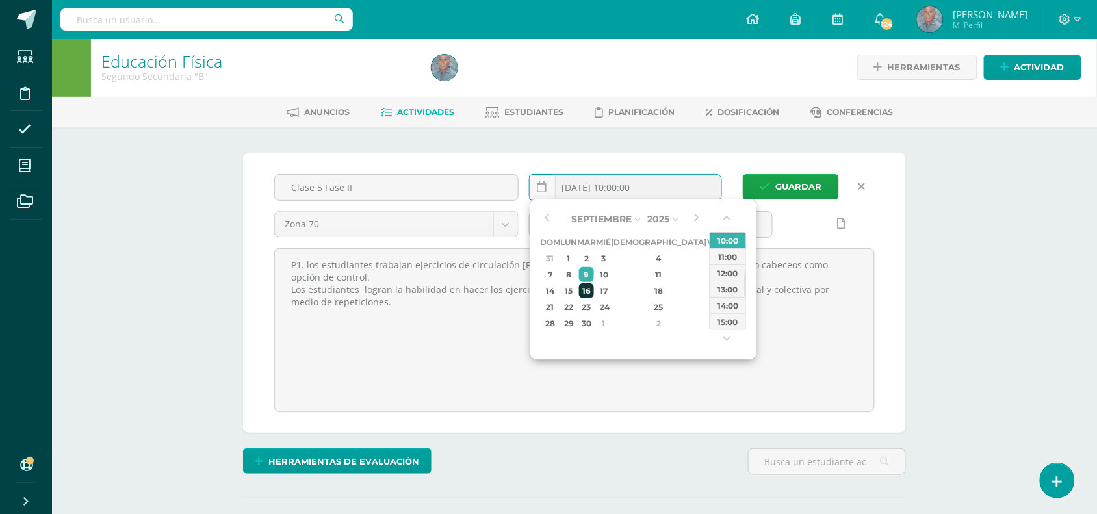
scroll to position [2, 0]
click at [594, 289] on div "16" at bounding box center [586, 290] width 15 height 15
type input "2025-09-16 10:00"
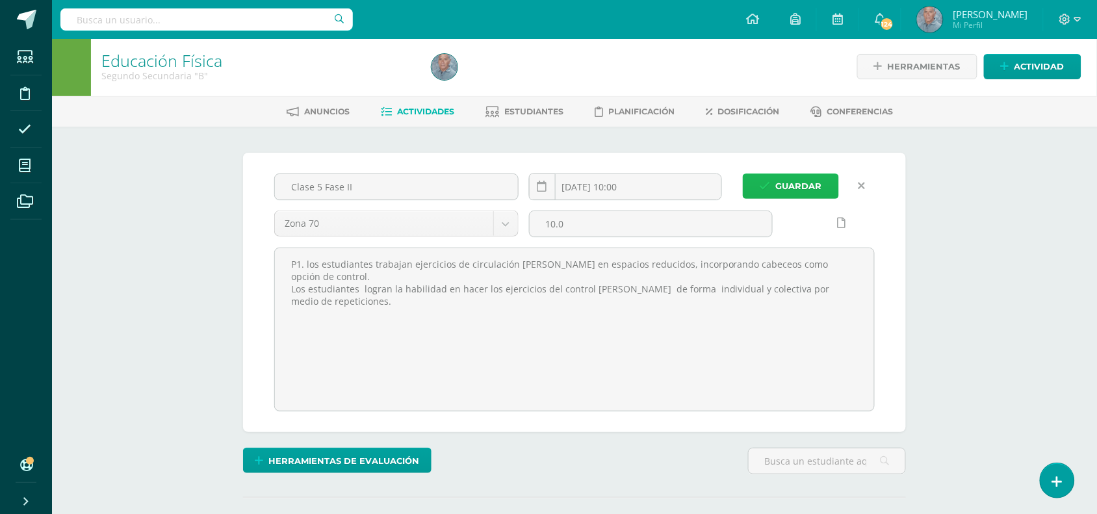
click at [794, 180] on span "Guardar" at bounding box center [799, 186] width 46 height 24
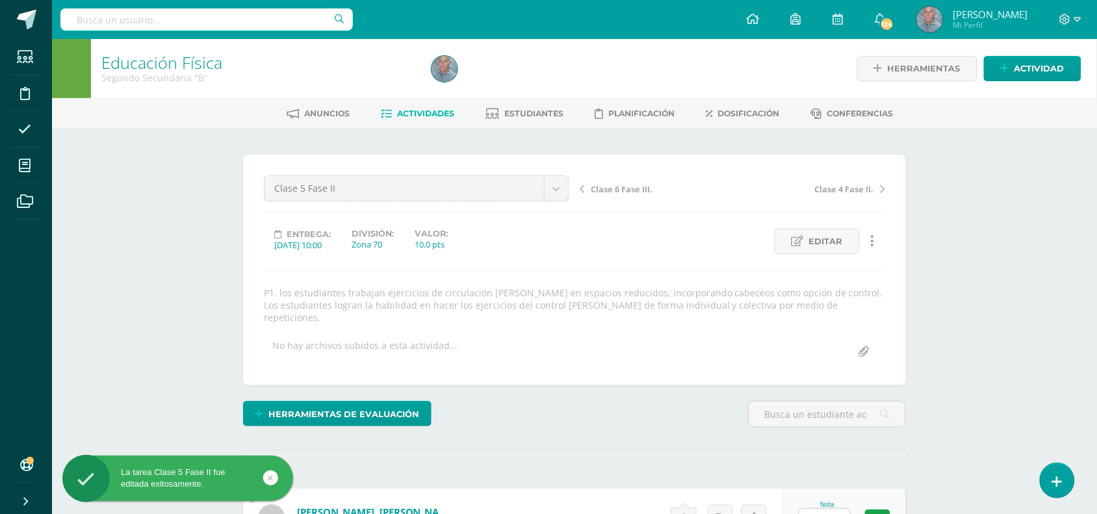
scroll to position [1, 0]
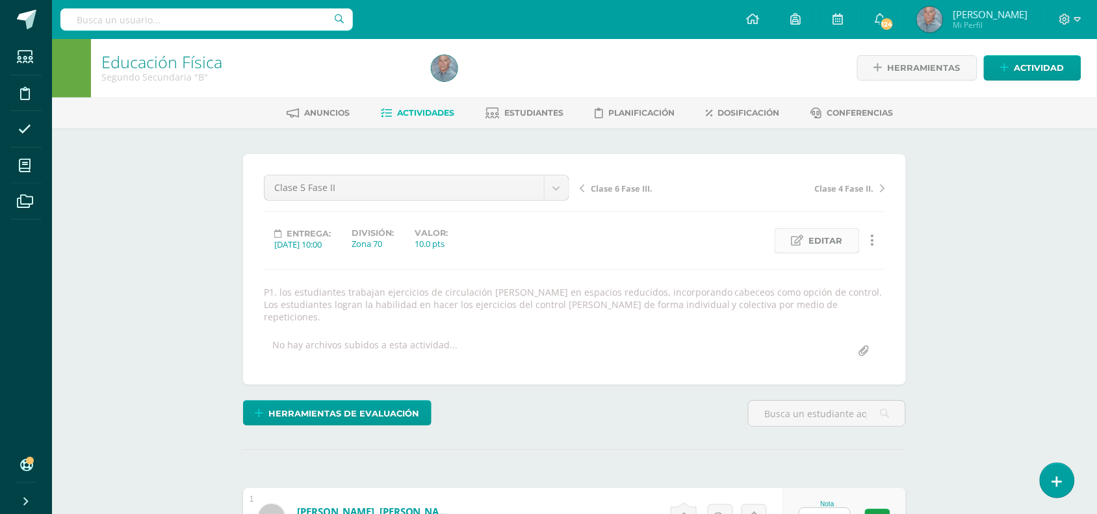
click at [834, 242] on span "Editar" at bounding box center [826, 241] width 34 height 24
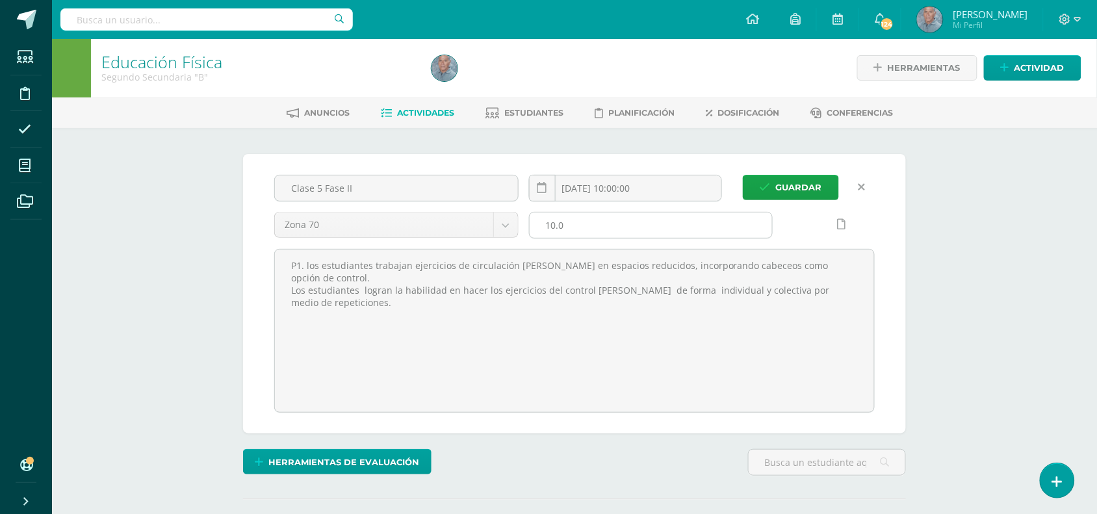
scroll to position [1, 0]
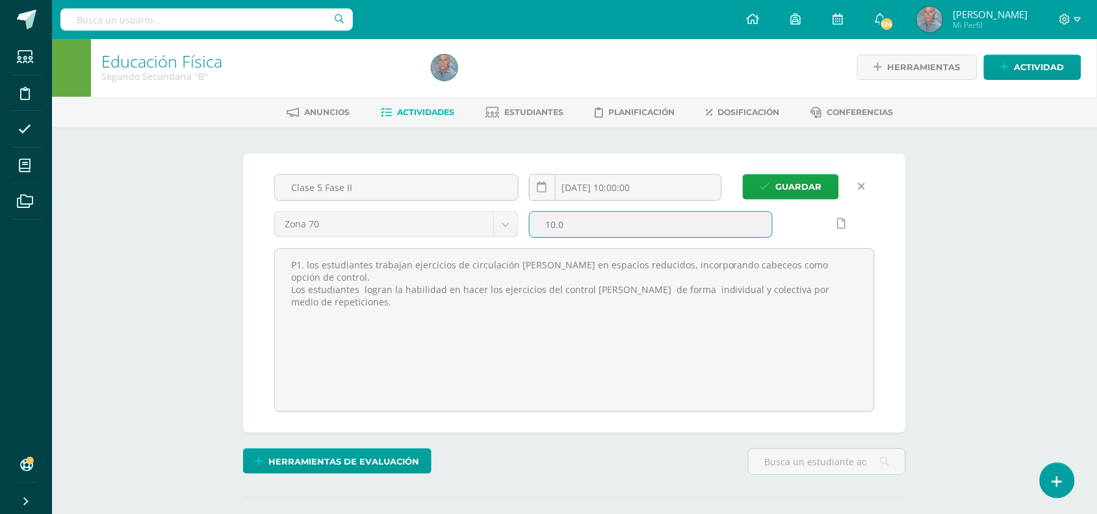
click at [556, 225] on input "10.0" at bounding box center [651, 224] width 243 height 25
type input "15.0"
click at [803, 183] on span "Guardar" at bounding box center [799, 186] width 46 height 24
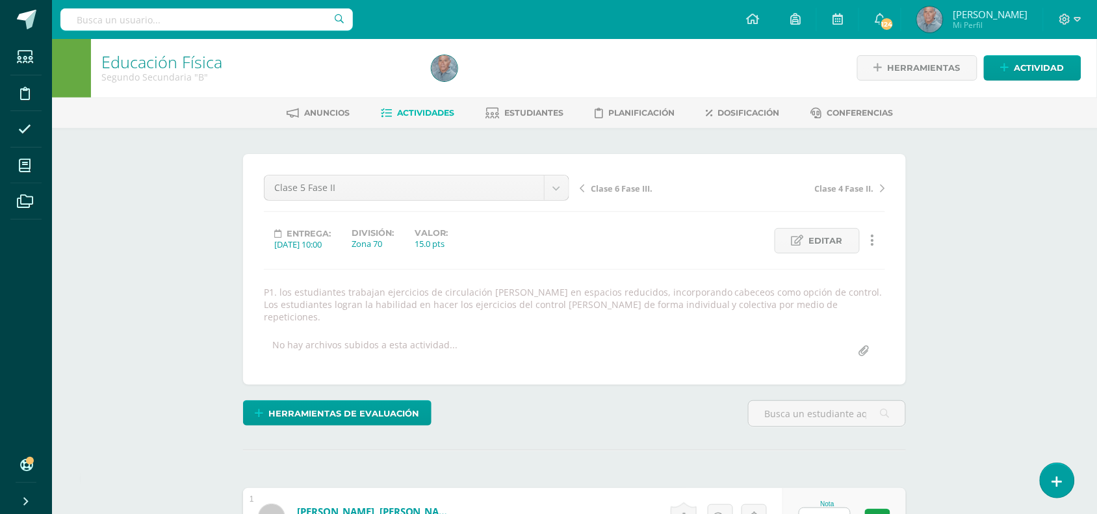
scroll to position [1, 0]
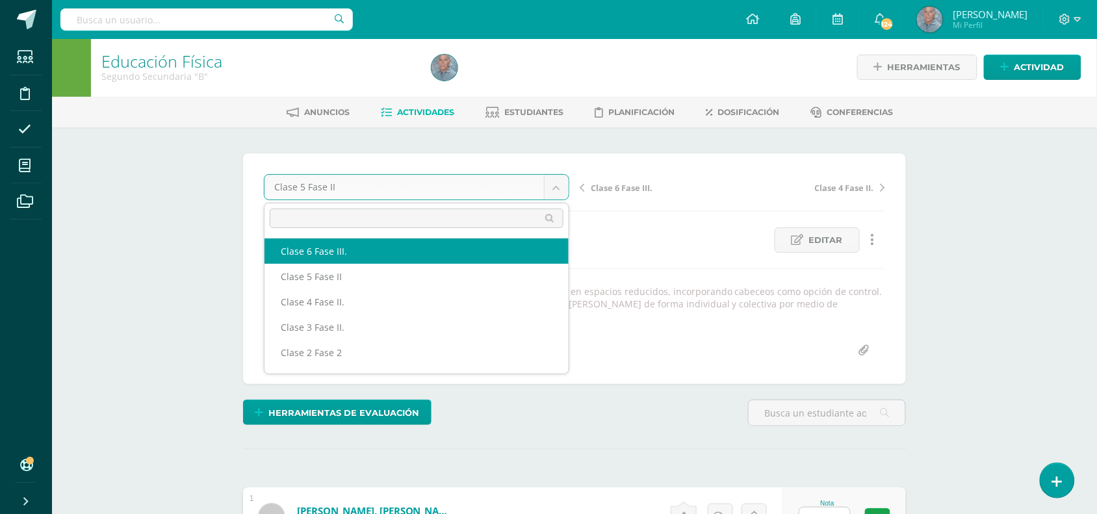
scroll to position [2, 0]
select select "/dashboard/teacher/grade-activity/49177/"
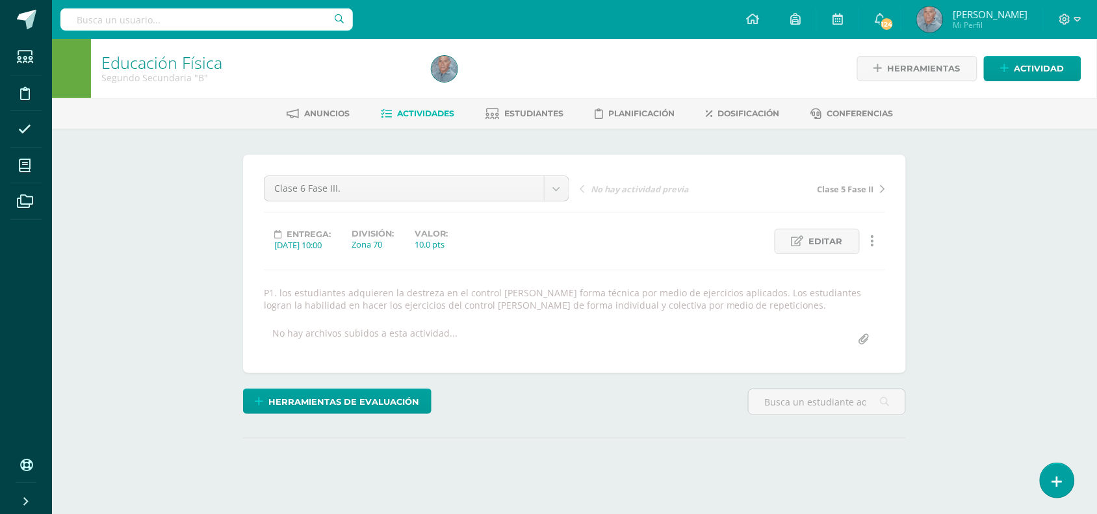
click at [408, 109] on span "Actividades" at bounding box center [426, 114] width 57 height 10
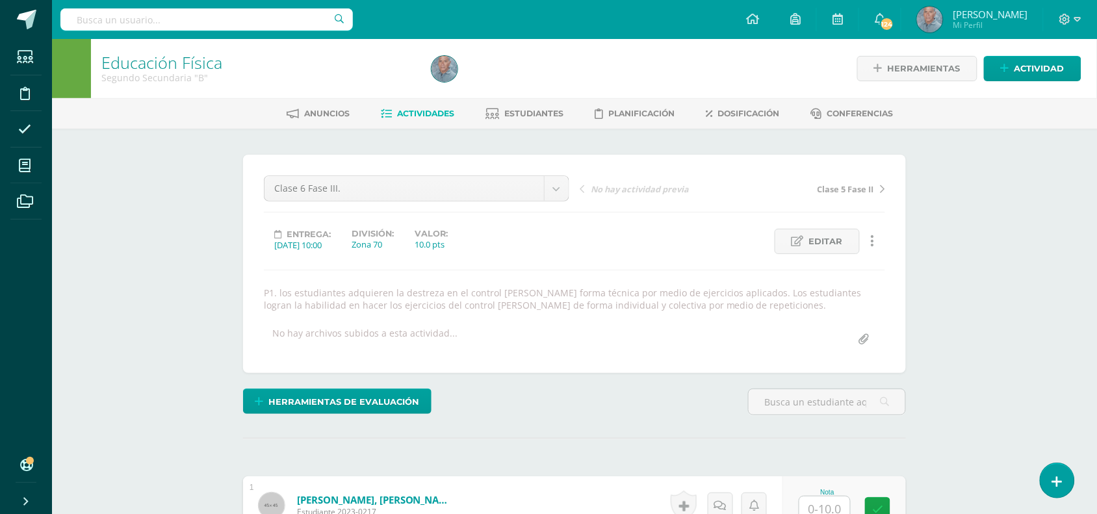
scroll to position [1, 0]
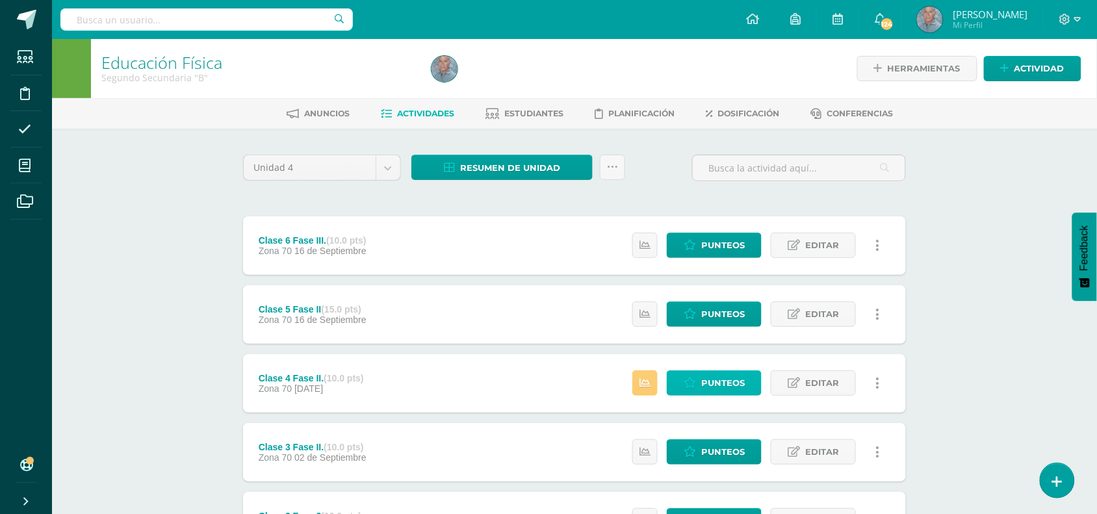
click at [710, 384] on span "Punteos" at bounding box center [723, 383] width 44 height 24
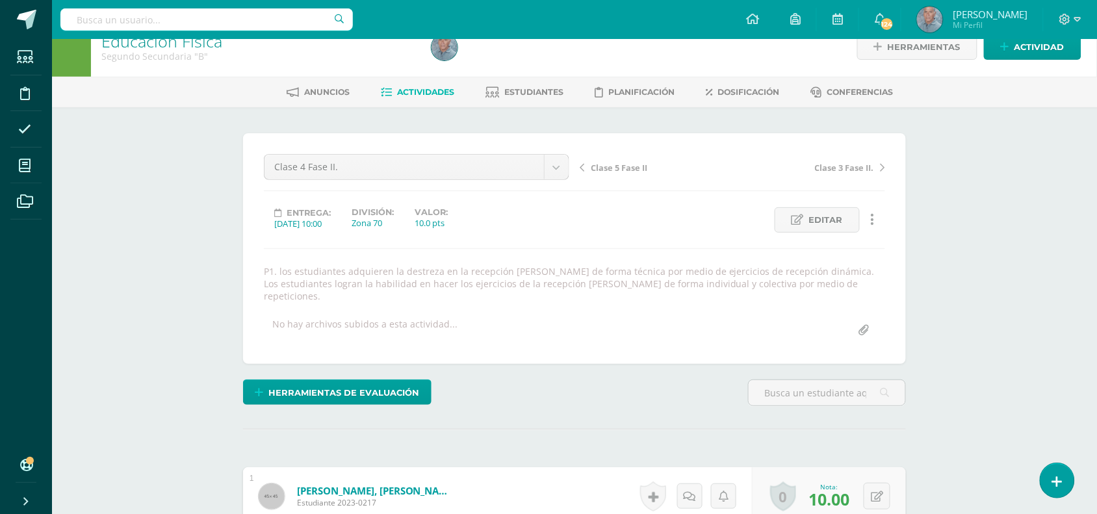
scroll to position [15, 0]
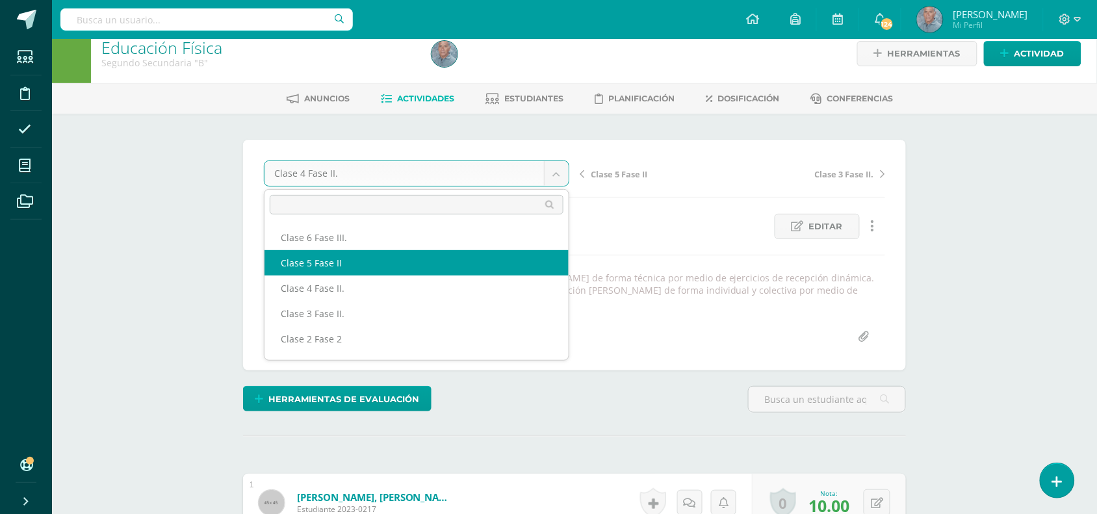
select select "/dashboard/teacher/grade-activity/49450/"
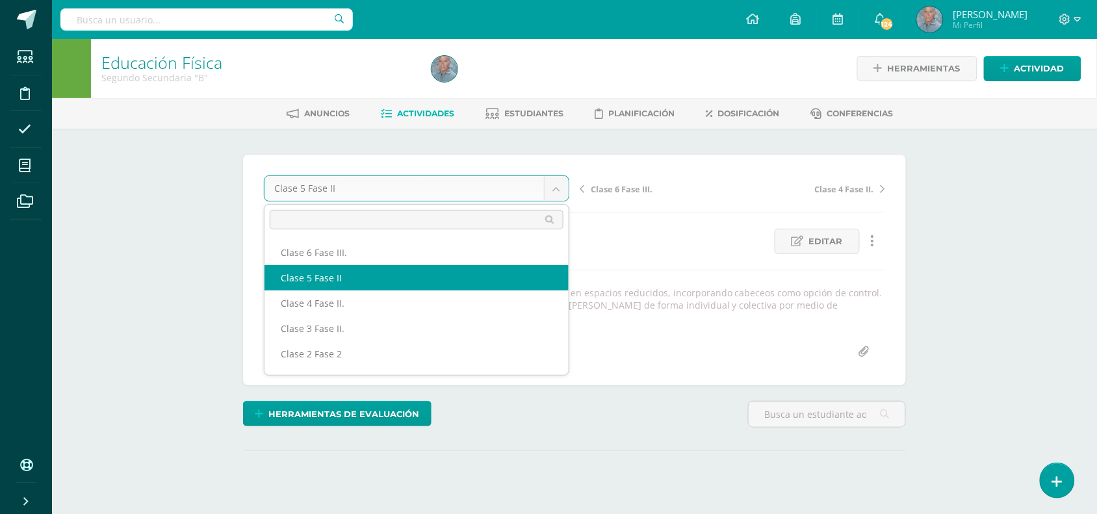
click at [559, 179] on body "Estudiantes Disciplina Asistencia Mis cursos Archivos Soporte Centro de ayuda Ú…" at bounding box center [548, 276] width 1097 height 552
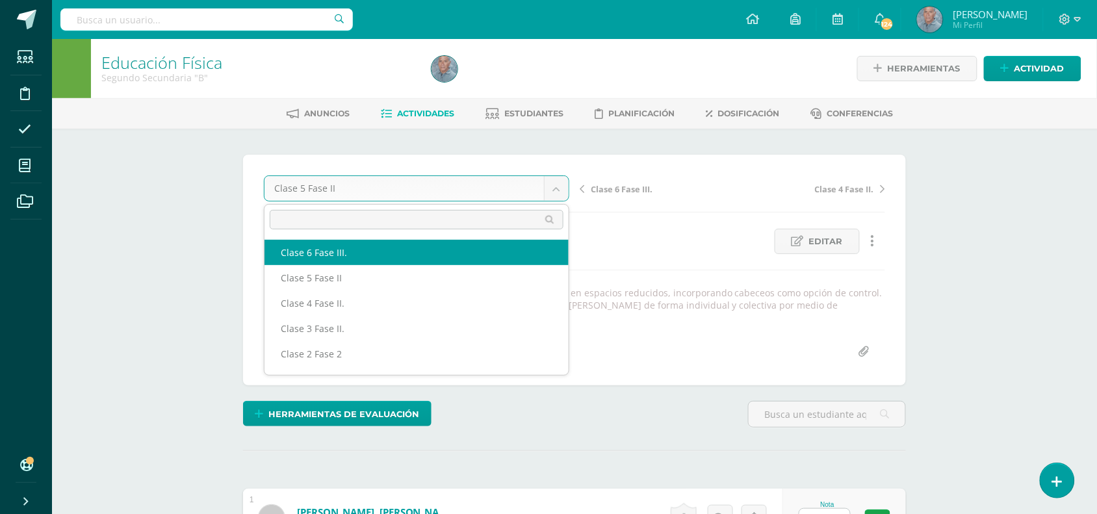
select select "/dashboard/teacher/grade-activity/49177/"
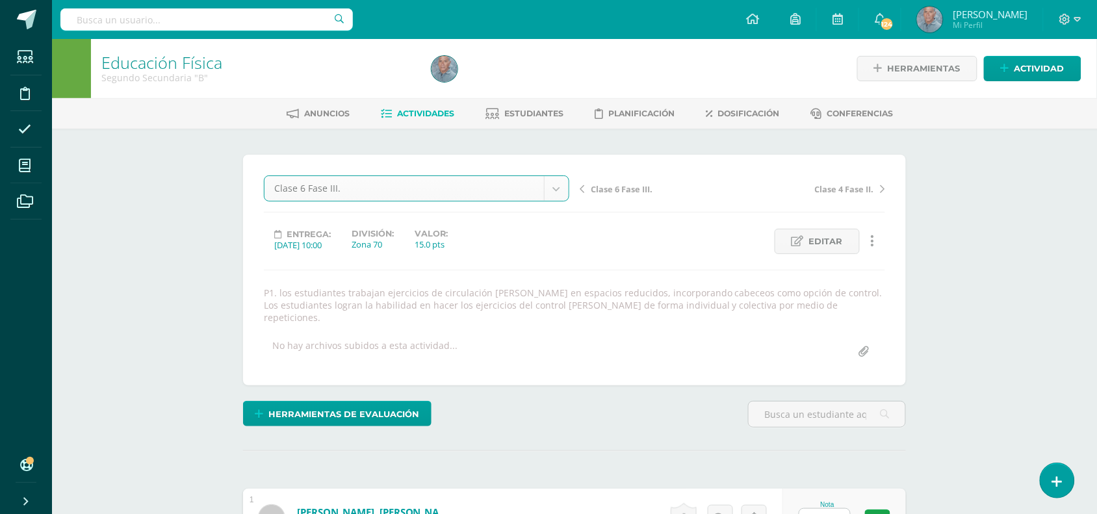
scroll to position [1, 0]
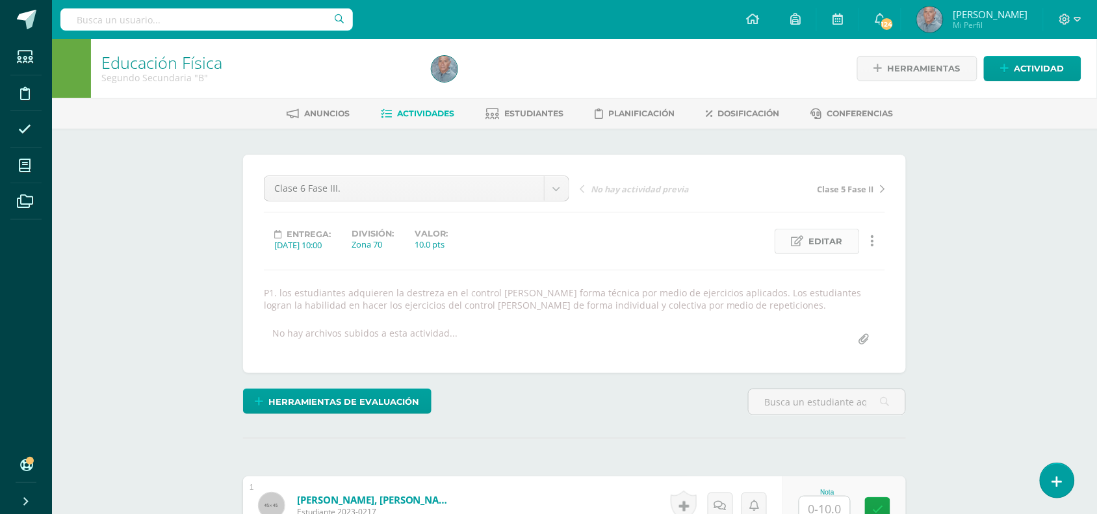
click at [832, 239] on span "Editar" at bounding box center [826, 241] width 34 height 24
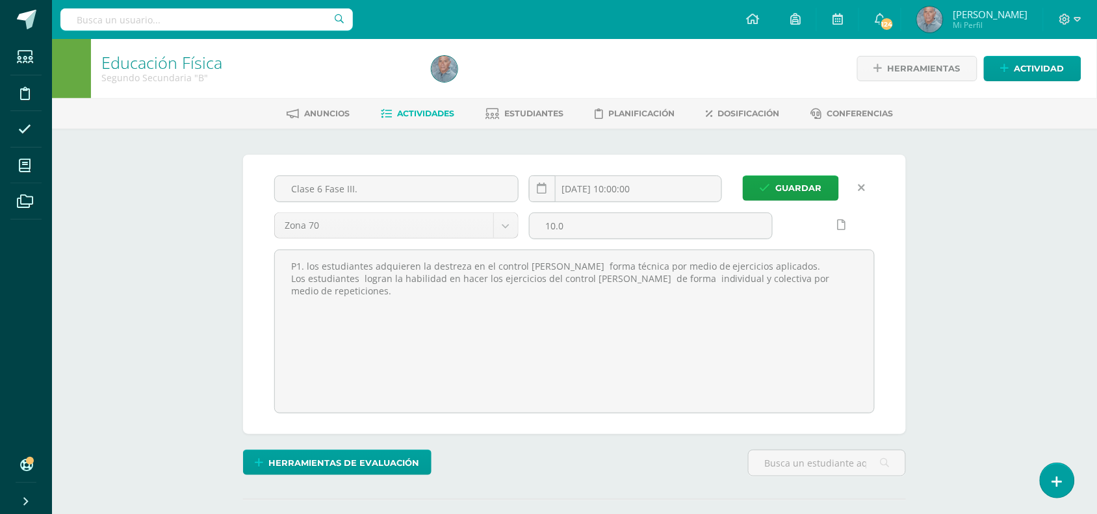
scroll to position [1, 0]
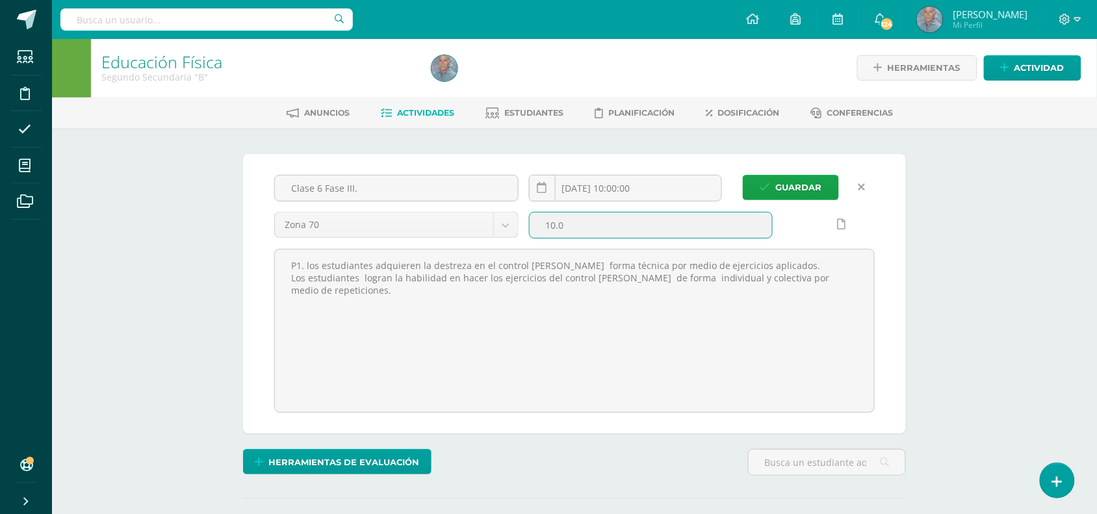
click at [554, 225] on input "10.0" at bounding box center [651, 225] width 243 height 25
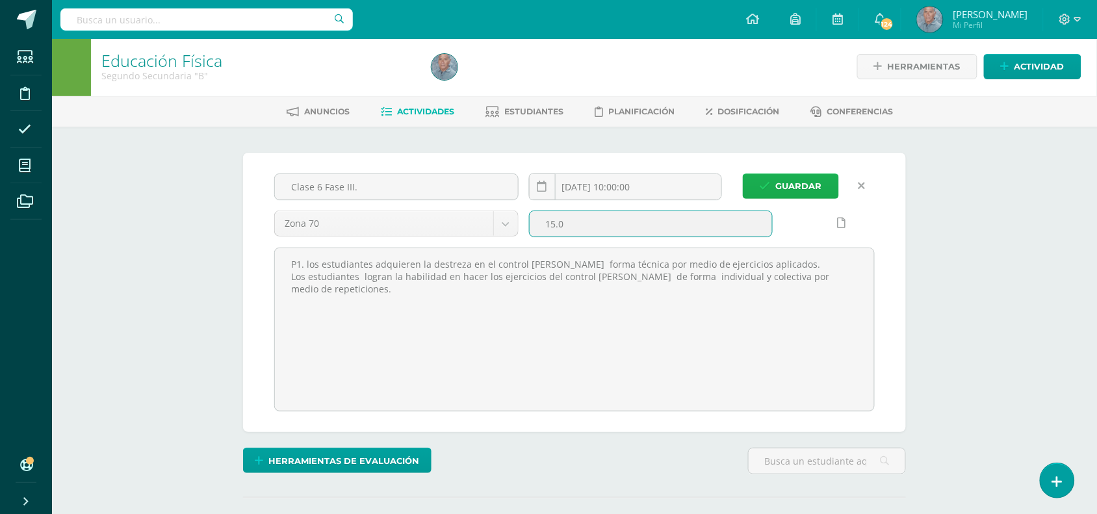
type input "15.0"
click at [811, 179] on span "Guardar" at bounding box center [799, 186] width 46 height 24
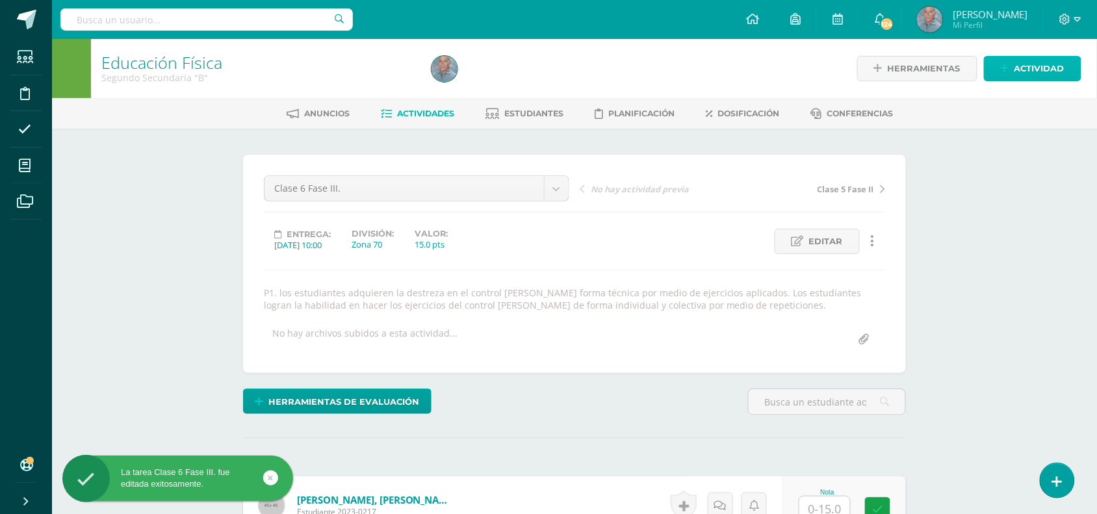
click at [1026, 66] on span "Actividad" at bounding box center [1040, 69] width 50 height 24
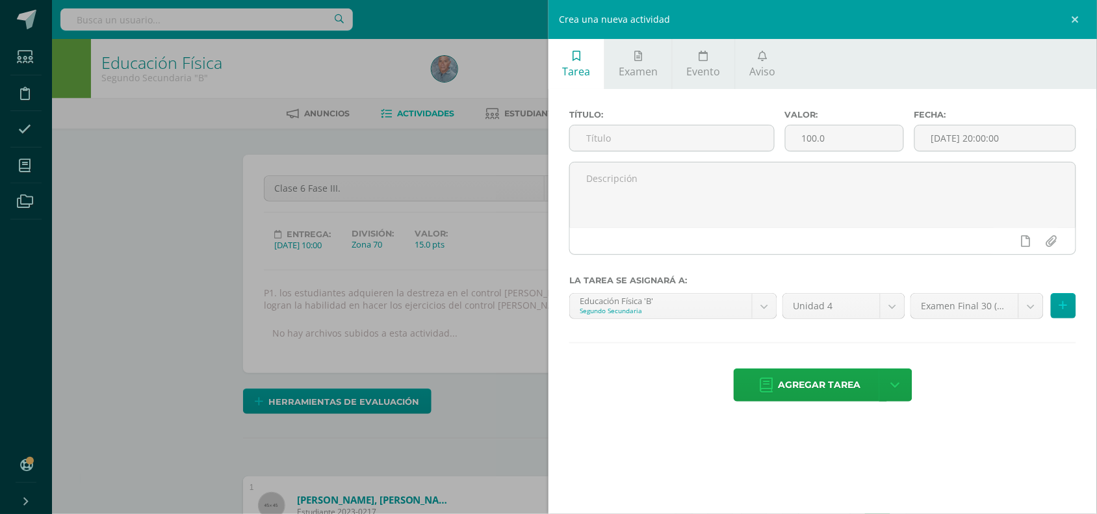
scroll to position [1, 0]
click at [640, 60] on icon at bounding box center [639, 56] width 8 height 10
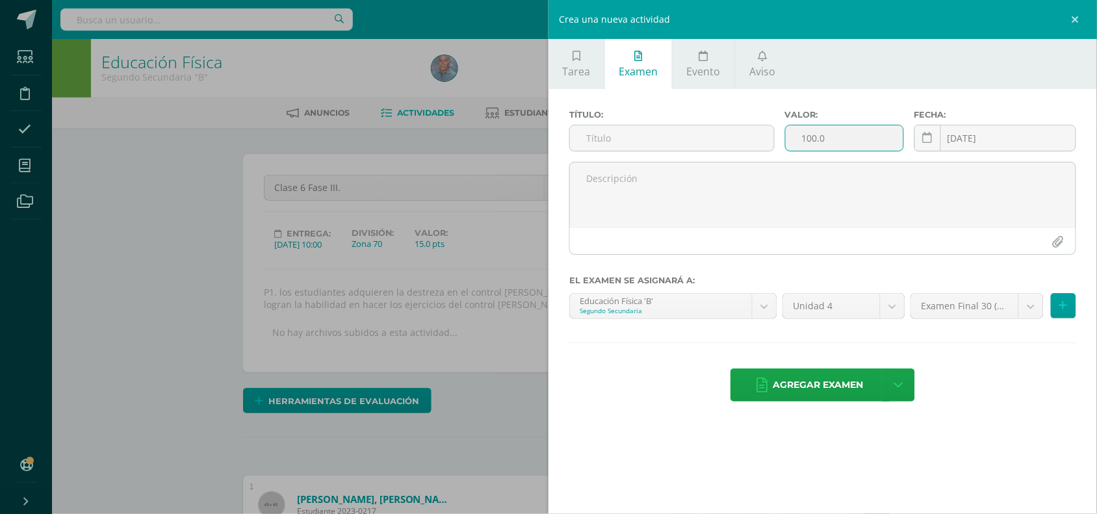
scroll to position [1, 0]
click at [807, 137] on input "100.0" at bounding box center [845, 137] width 118 height 25
type input "10.0"
click at [1078, 17] on link at bounding box center [1077, 19] width 39 height 39
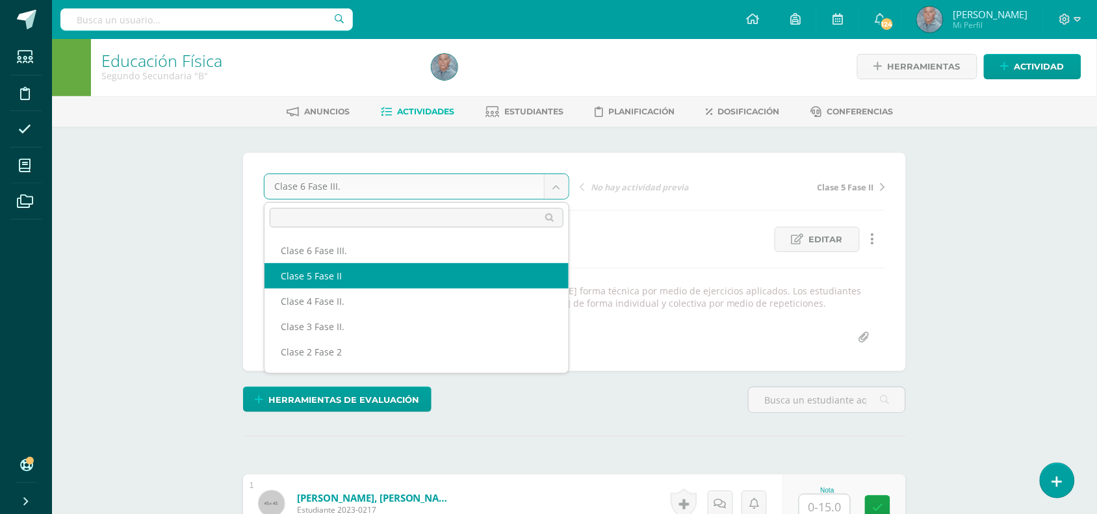
select select "/dashboard/teacher/grade-activity/49450/"
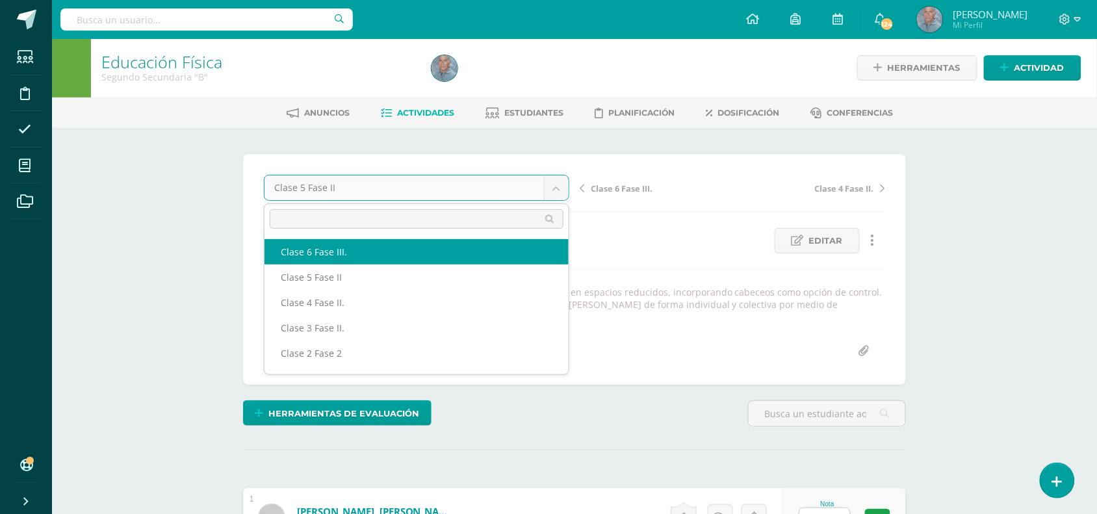
select select "/dashboard/teacher/grade-activity/49177/"
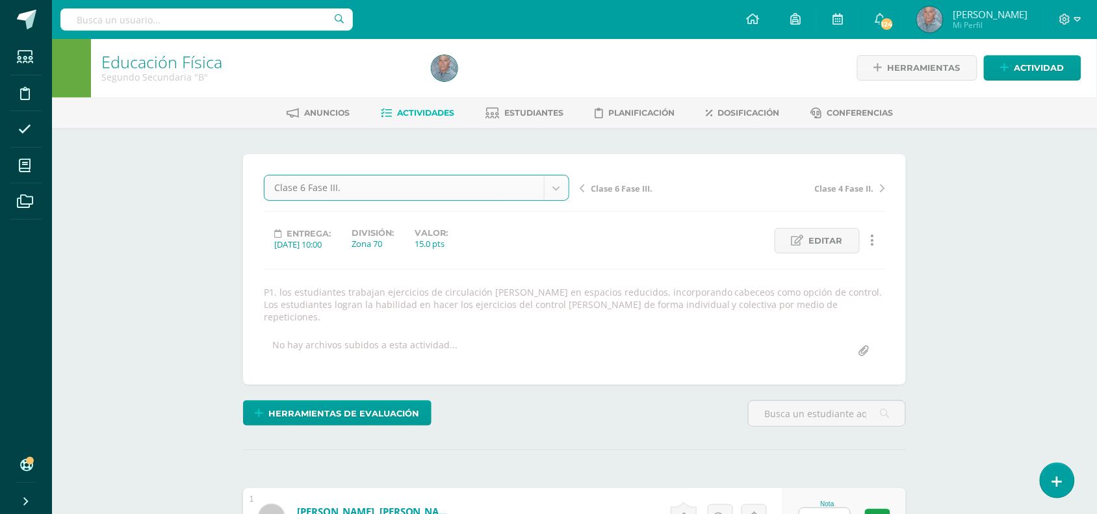
scroll to position [1, 0]
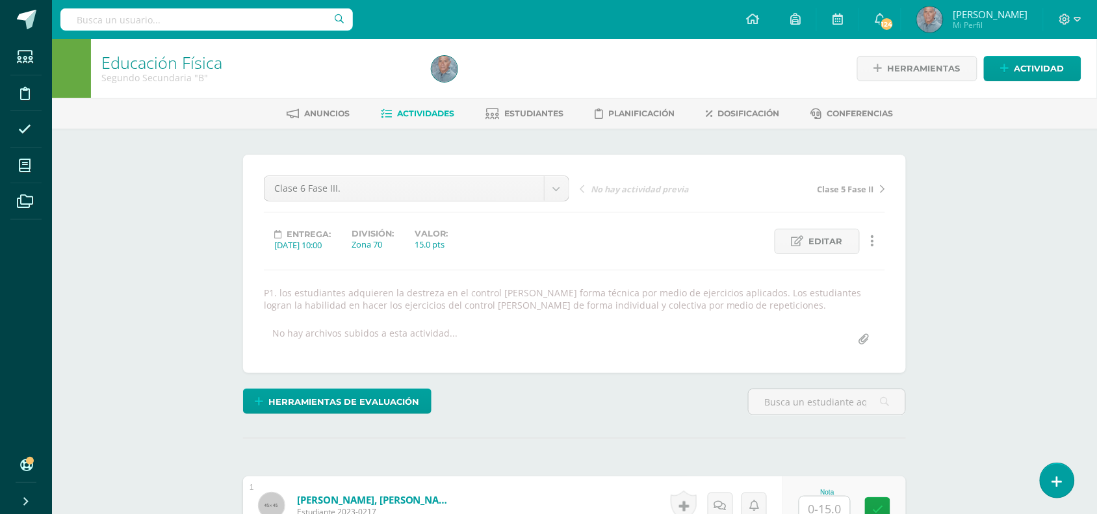
scroll to position [1, 0]
click at [824, 239] on span "Editar" at bounding box center [826, 241] width 34 height 24
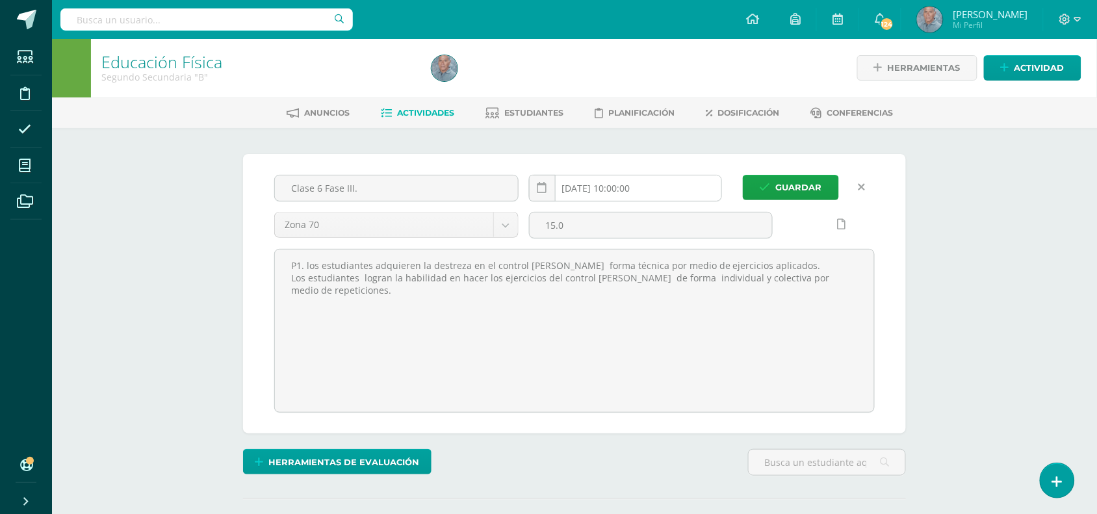
scroll to position [1, 0]
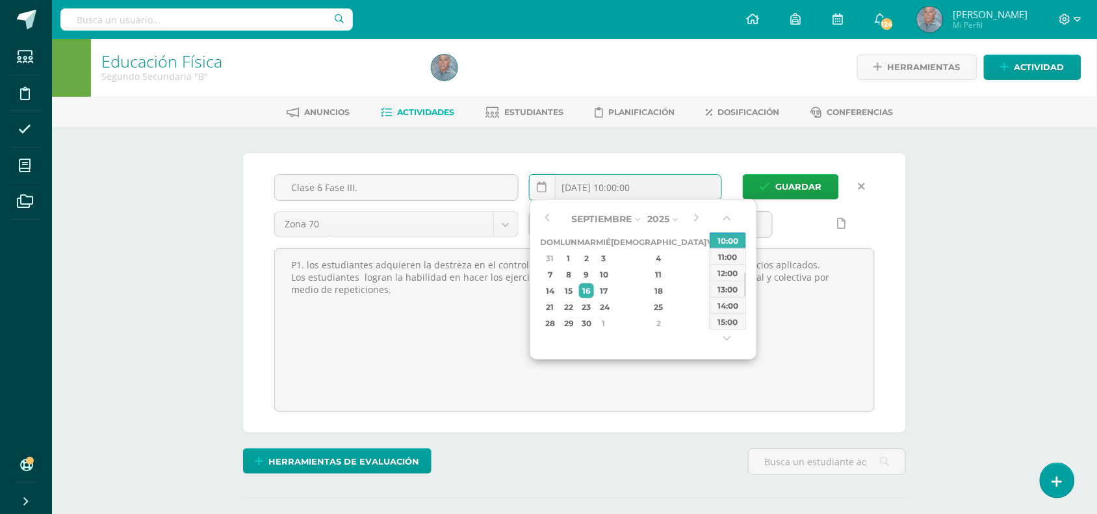
click at [645, 186] on input "[DATE] 10:00:00" at bounding box center [626, 187] width 192 height 25
click at [594, 309] on div "23" at bounding box center [586, 306] width 15 height 15
type input "[DATE] 10:00"
click at [594, 302] on div "23" at bounding box center [586, 306] width 15 height 15
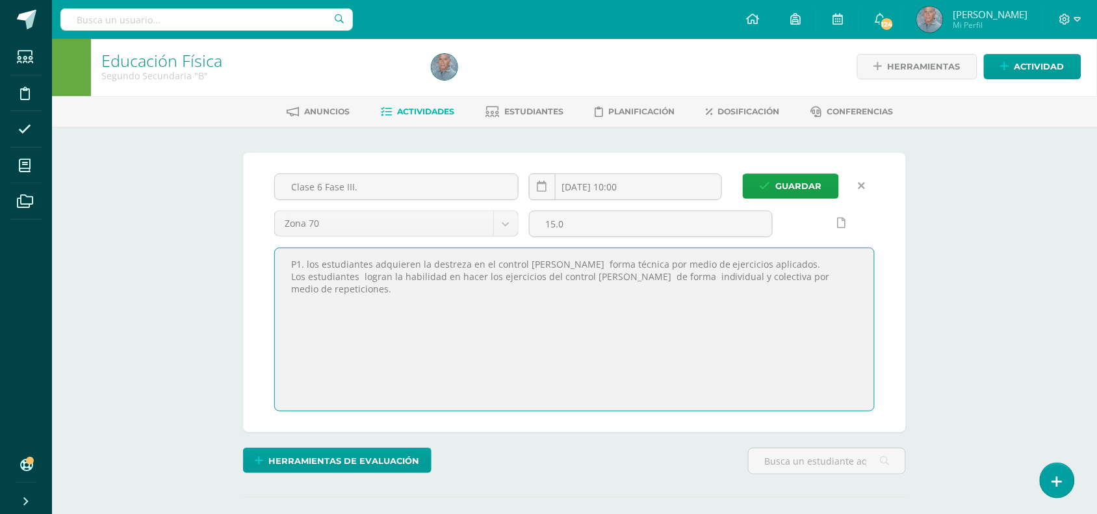
click at [384, 309] on textarea "P1. los estudiantes adquieren la destreza en el control [PERSON_NAME] forma téc…" at bounding box center [574, 329] width 599 height 163
click at [777, 180] on span "Guardar" at bounding box center [799, 186] width 46 height 24
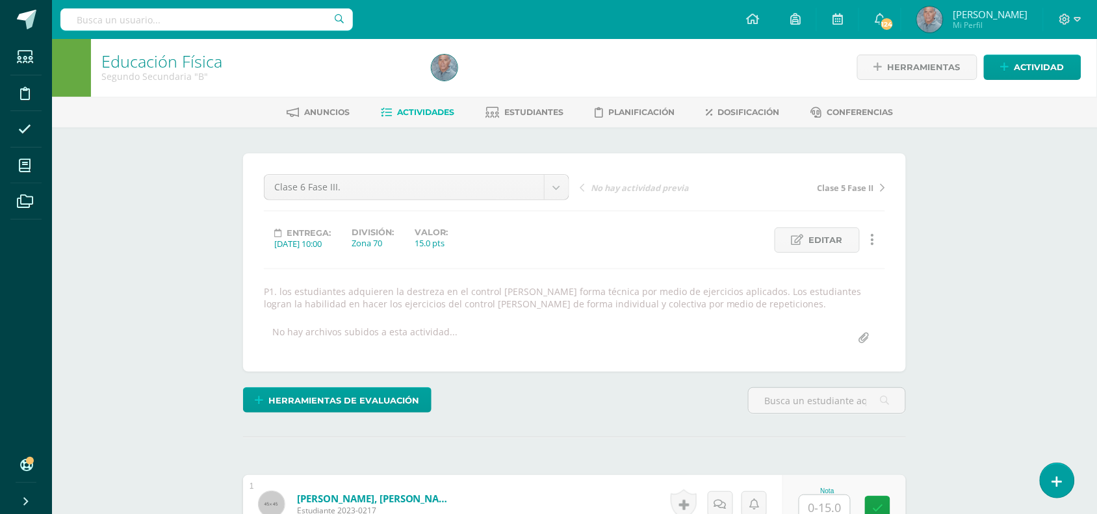
scroll to position [2, 0]
click at [1043, 67] on span "Actividad" at bounding box center [1040, 67] width 50 height 24
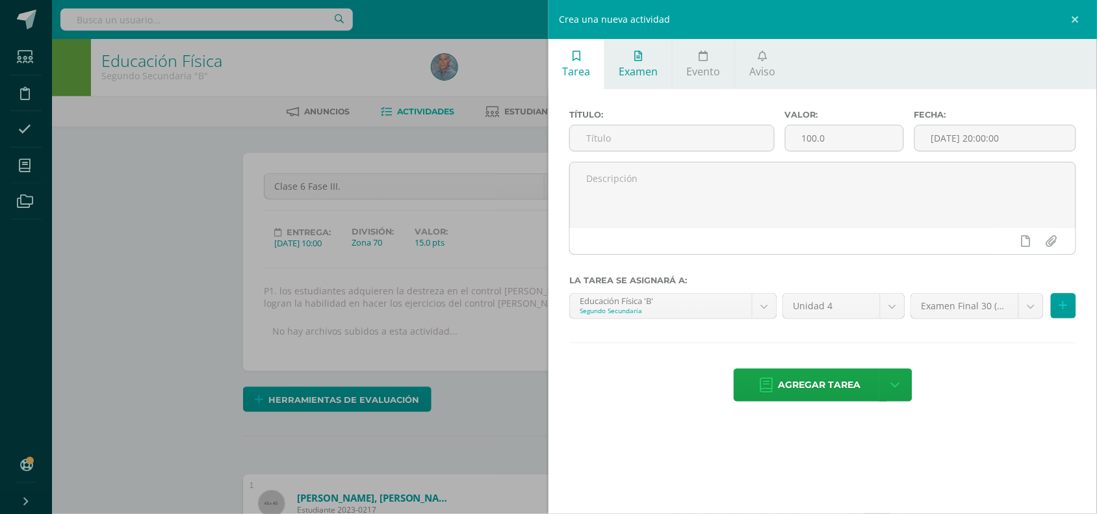
click at [639, 85] on link "Examen" at bounding box center [638, 64] width 67 height 50
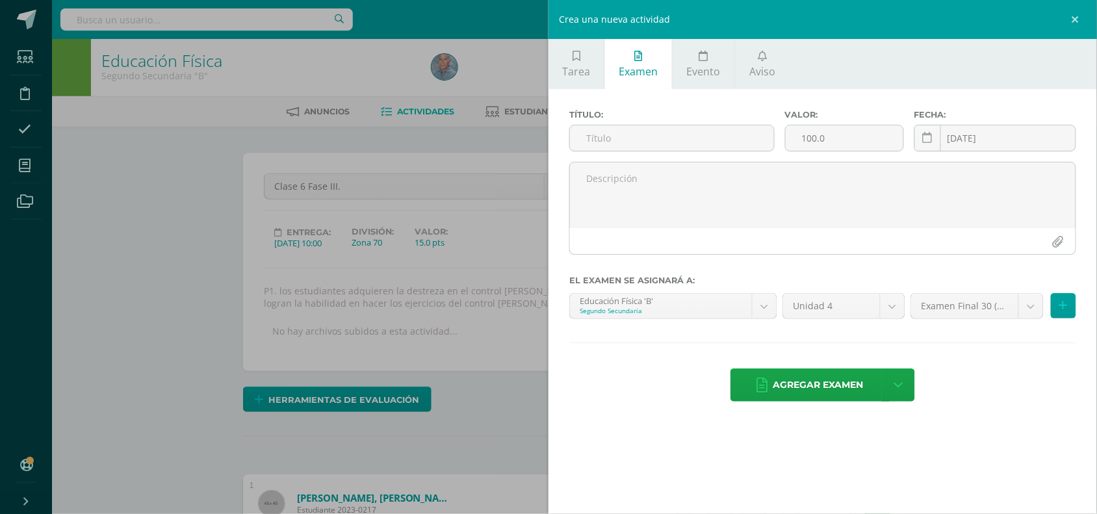
click at [504, 252] on div "Crea una nueva actividad Tarea Examen Evento Aviso Título: Valor: 100.0 Fecha: …" at bounding box center [548, 257] width 1097 height 514
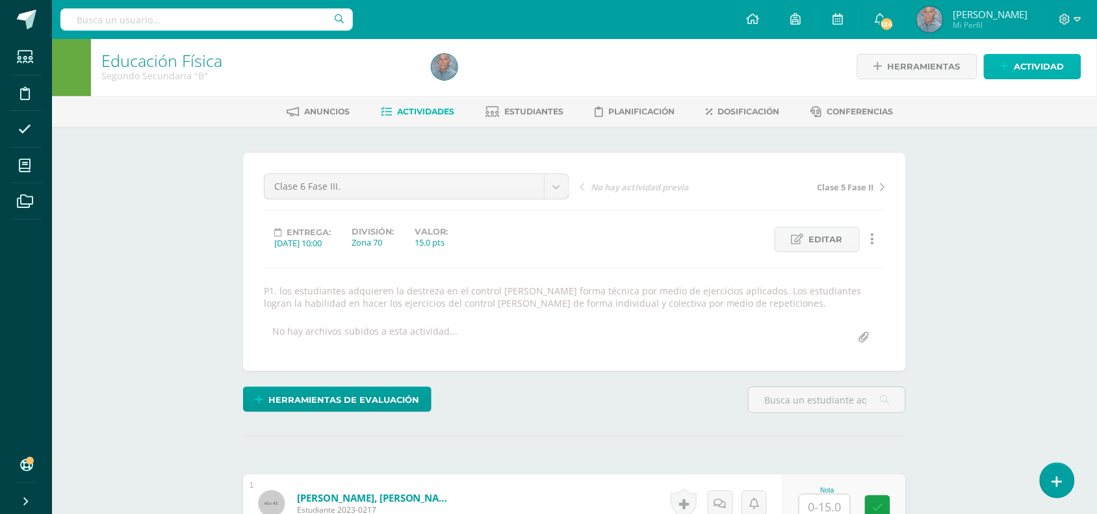
click at [1028, 60] on span "Actividad" at bounding box center [1040, 67] width 50 height 24
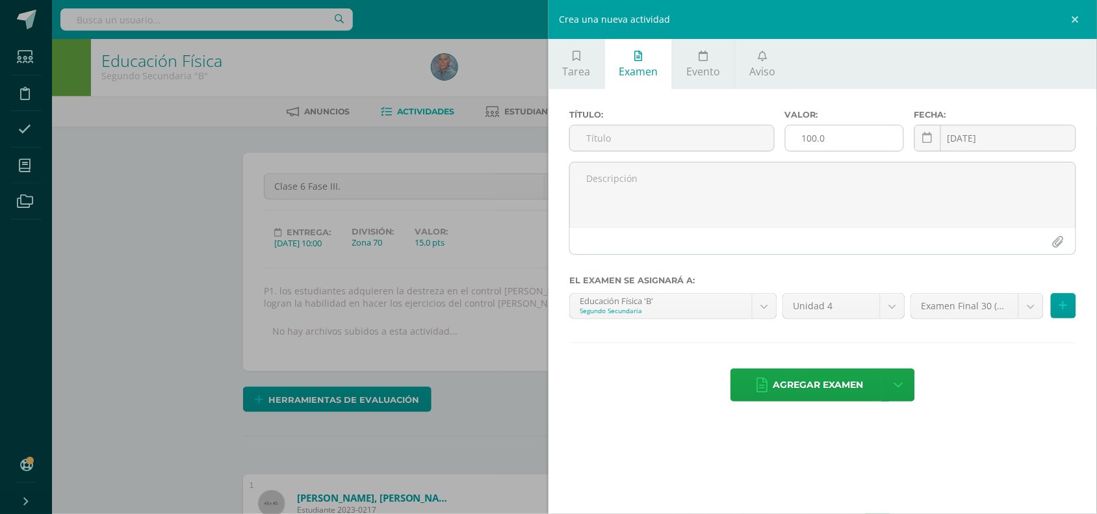
click at [810, 137] on input "100.0" at bounding box center [845, 137] width 118 height 25
type input "10.0"
click at [976, 144] on input "[DATE]" at bounding box center [995, 137] width 161 height 25
click at [930, 140] on icon at bounding box center [928, 138] width 10 height 11
click at [996, 138] on input "[DATE]" at bounding box center [995, 137] width 161 height 25
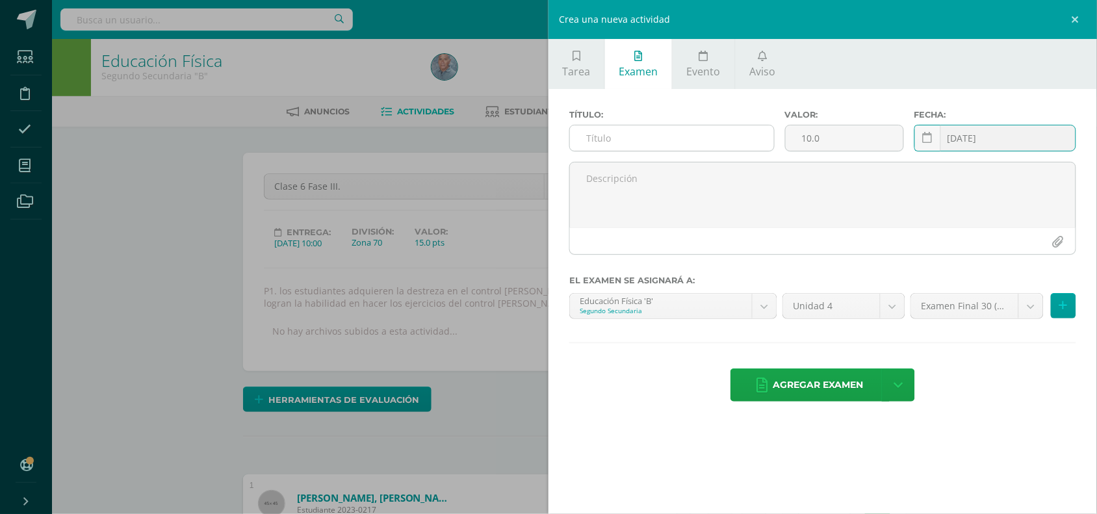
type input "2025-09-30"
click at [588, 140] on input "text" at bounding box center [672, 137] width 204 height 25
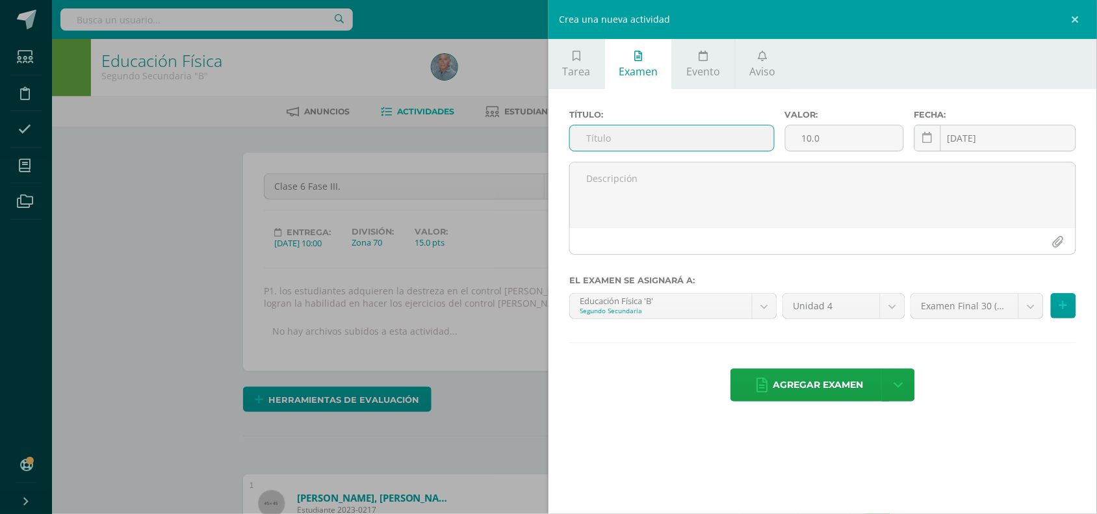
click at [593, 135] on input "text" at bounding box center [672, 137] width 204 height 25
paste input "Fase 4: Presentación del producto"
type input "Fase 4: Presentación del proyecto"
click at [599, 186] on textarea at bounding box center [823, 195] width 506 height 65
paste textarea "Presentación del circuito por medio de micro partidos. Reflexión grupal sobre l…"
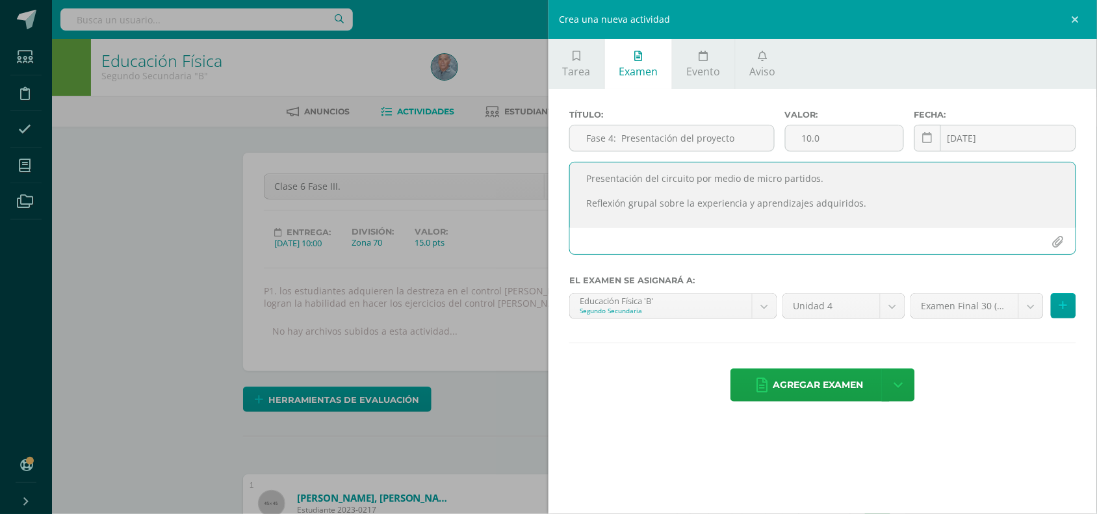
click at [824, 183] on textarea "Presentación del circuito por medio de micro partidos. Reflexión grupal sobre l…" at bounding box center [823, 195] width 506 height 65
type textarea "Presentación del circuito por medio de micro partidos. Reflexión grupal sobre l…"
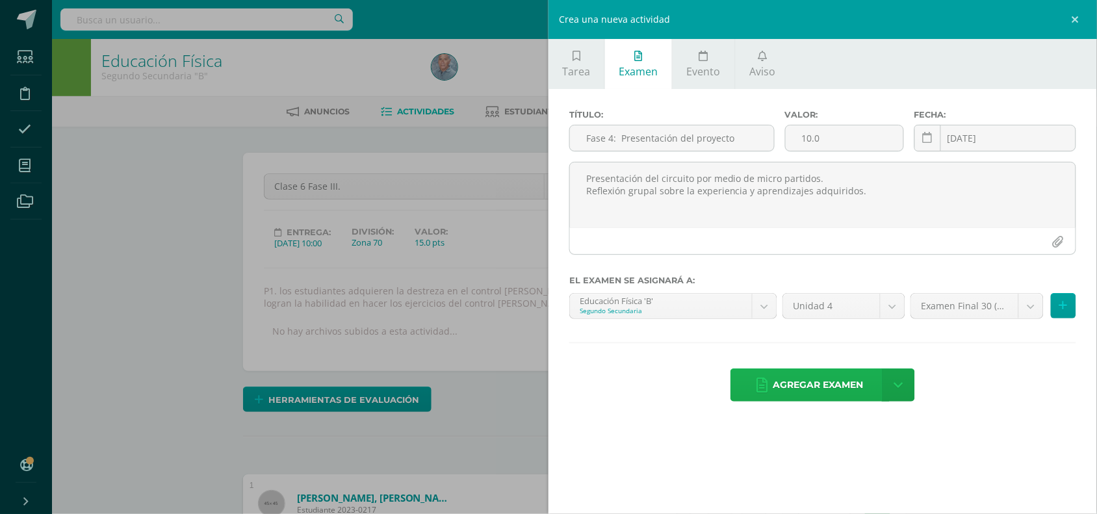
click at [845, 387] on span "Agregar examen" at bounding box center [819, 385] width 90 height 32
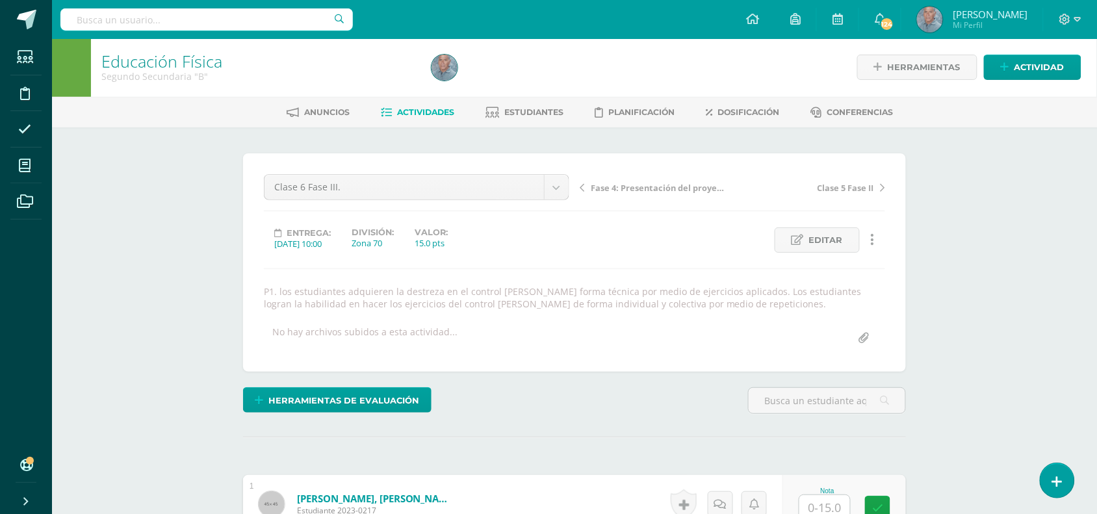
scroll to position [2, 0]
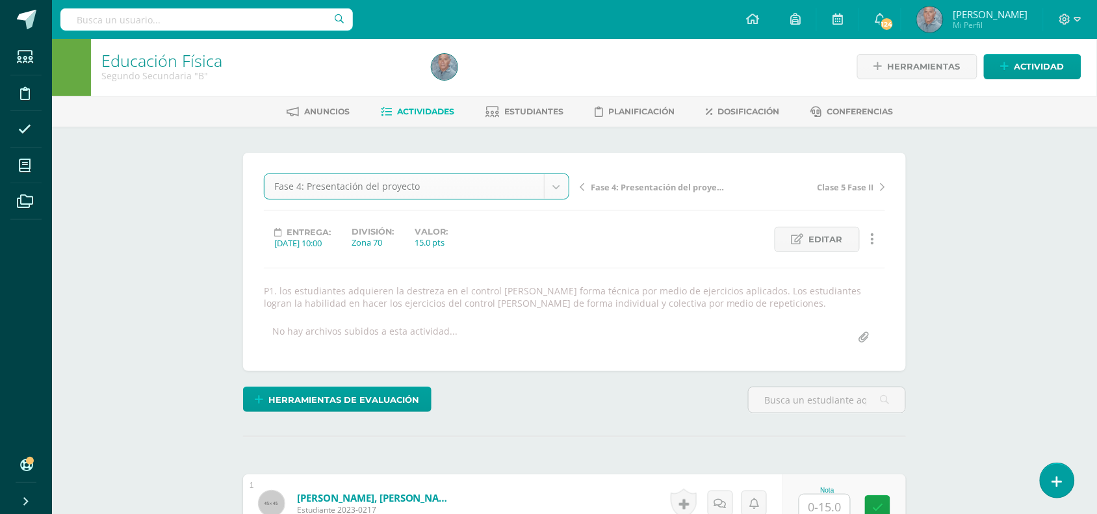
select select "/dashboard/teacher/grade-activity/50176/"
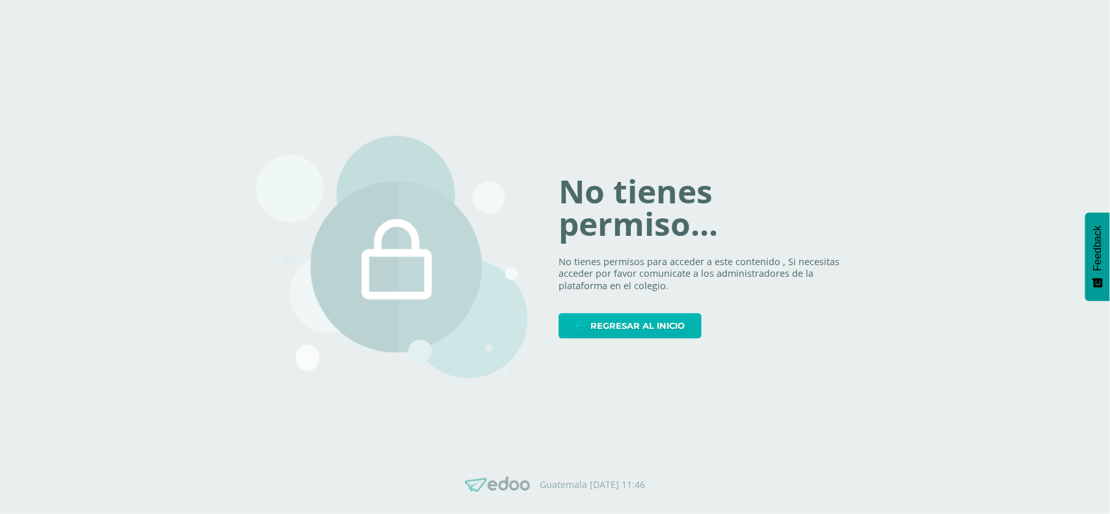
click at [612, 323] on span "Regresar al inicio" at bounding box center [637, 326] width 94 height 24
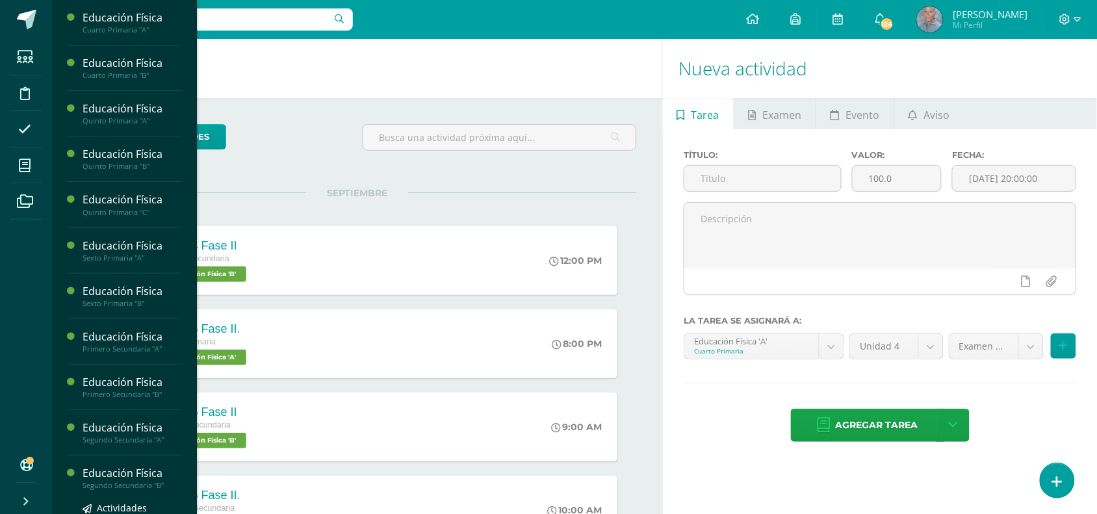
click at [130, 478] on div "Educación Física" at bounding box center [132, 473] width 99 height 15
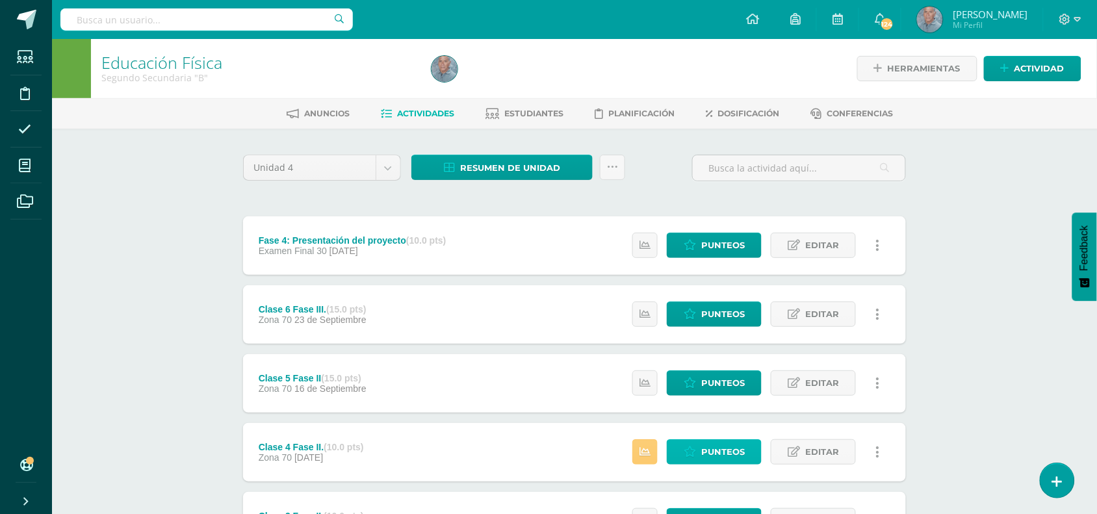
click at [716, 450] on span "Punteos" at bounding box center [723, 452] width 44 height 24
click at [819, 446] on span "Editar" at bounding box center [822, 452] width 34 height 24
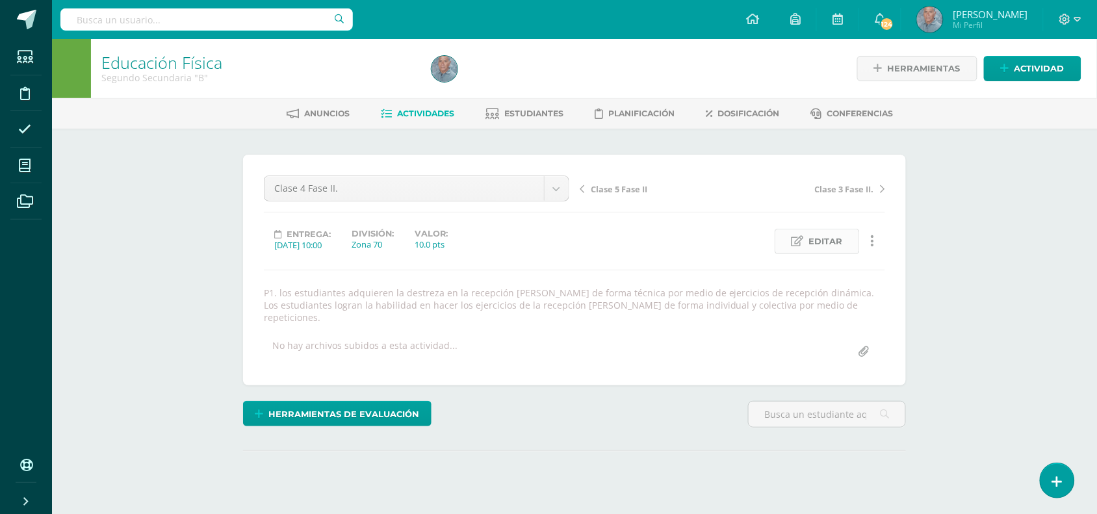
click at [810, 241] on span "Editar" at bounding box center [826, 241] width 34 height 24
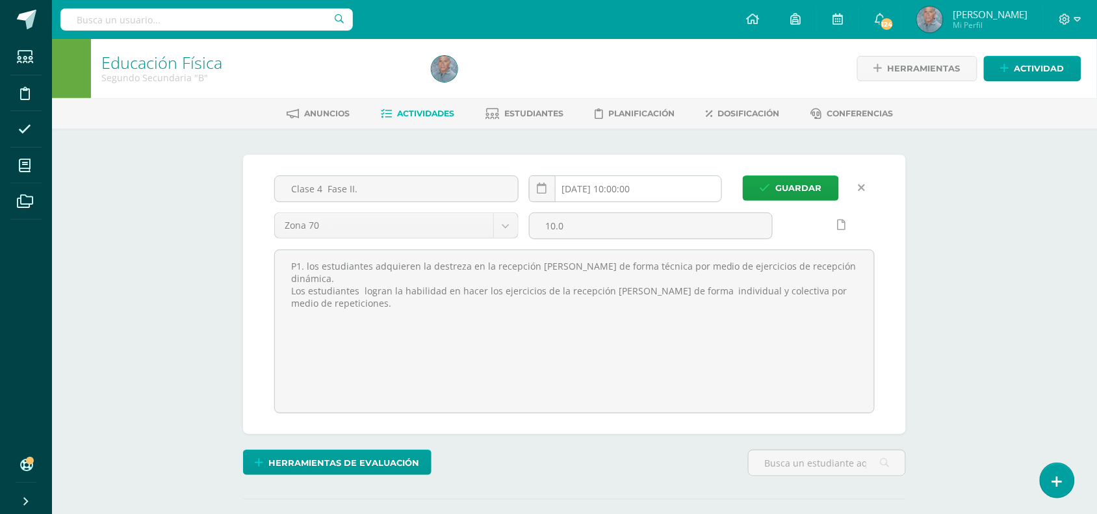
scroll to position [1, 0]
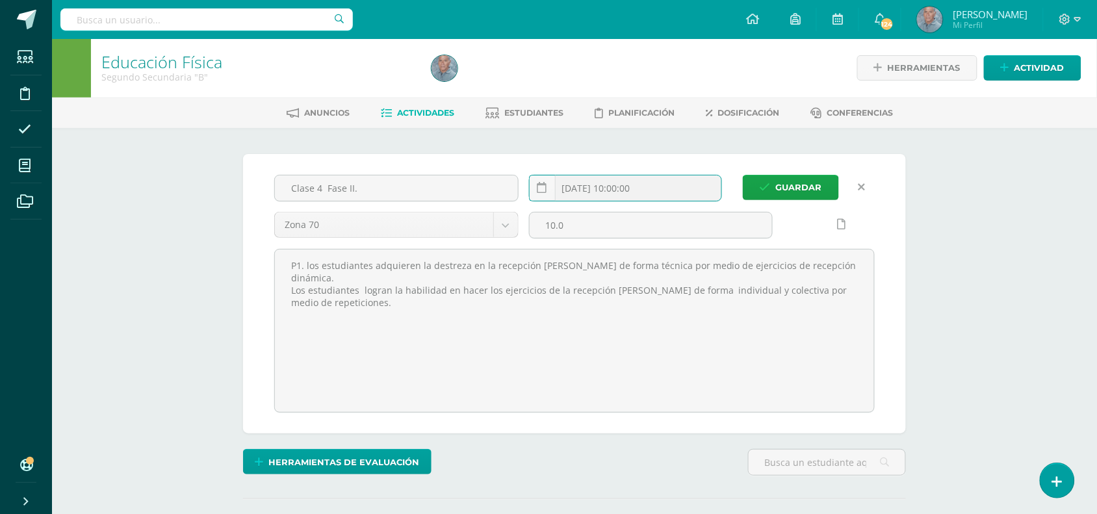
click at [625, 179] on input "[DATE] 10:00:00" at bounding box center [626, 188] width 192 height 25
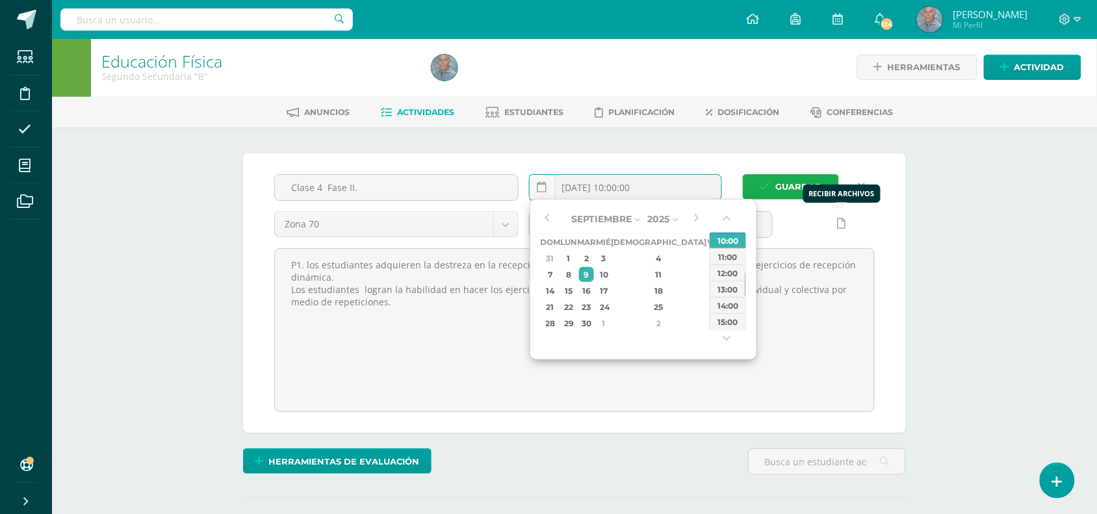
scroll to position [2, 0]
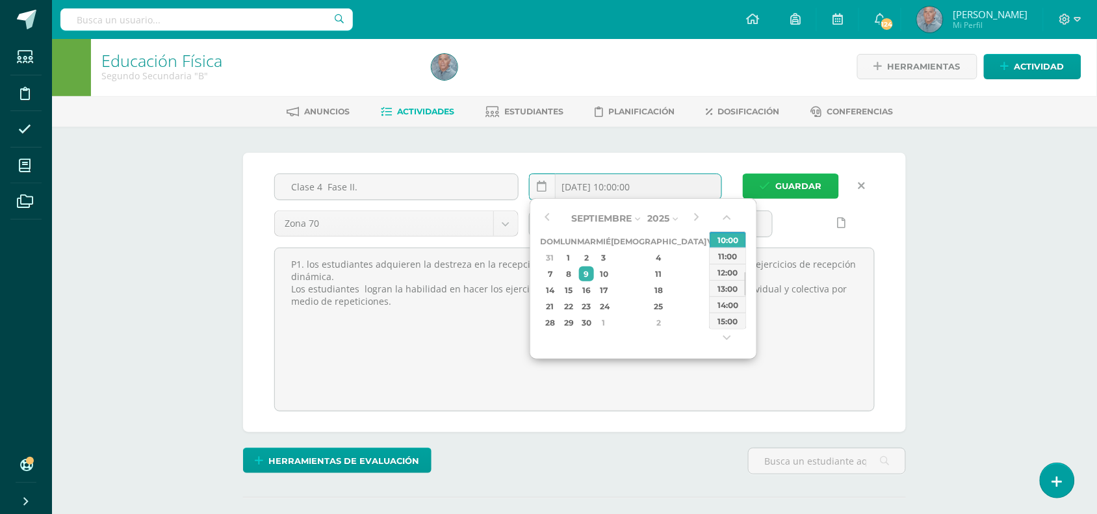
type input "2025-09-09 10:00"
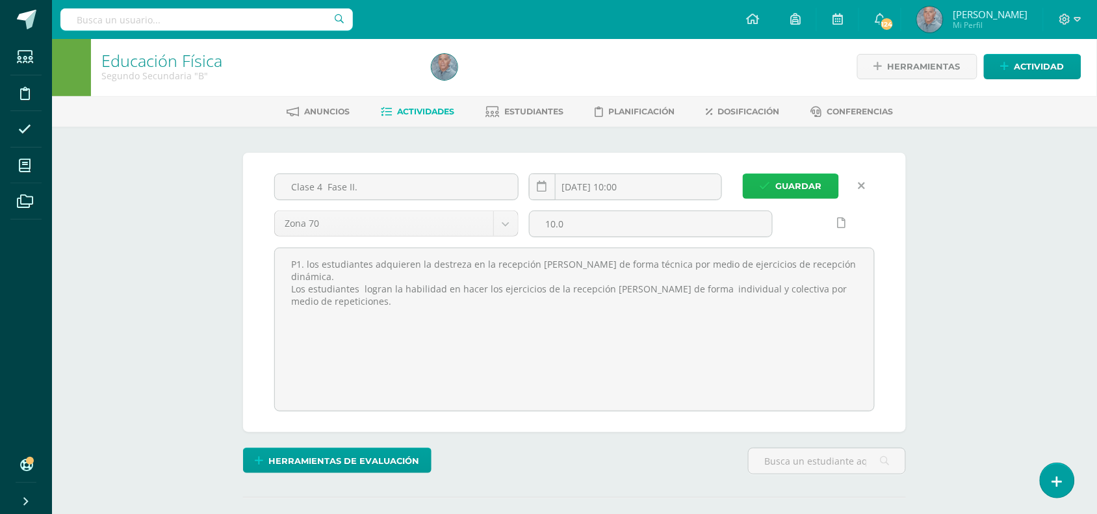
click at [780, 184] on span "Guardar" at bounding box center [799, 186] width 46 height 24
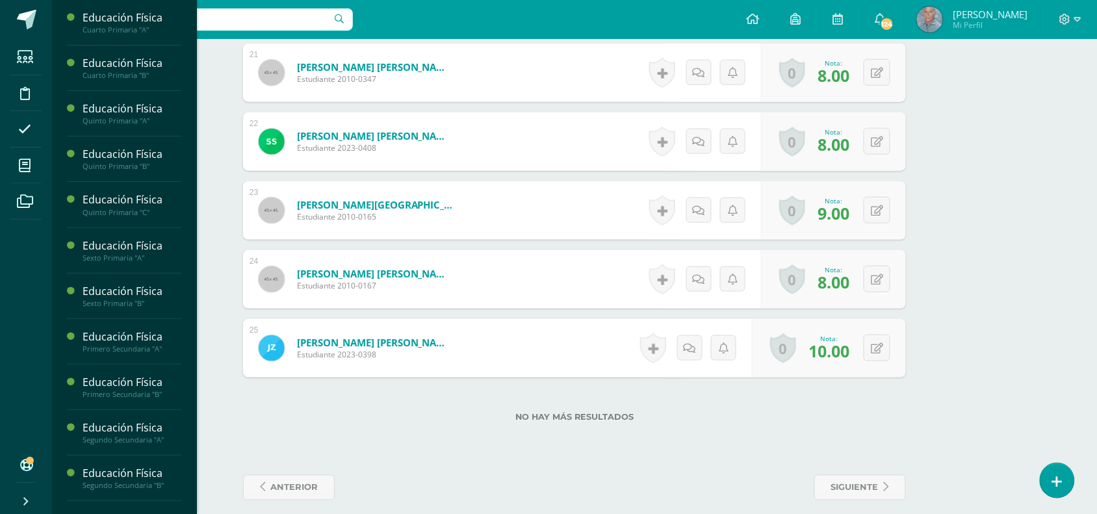
scroll to position [263, 0]
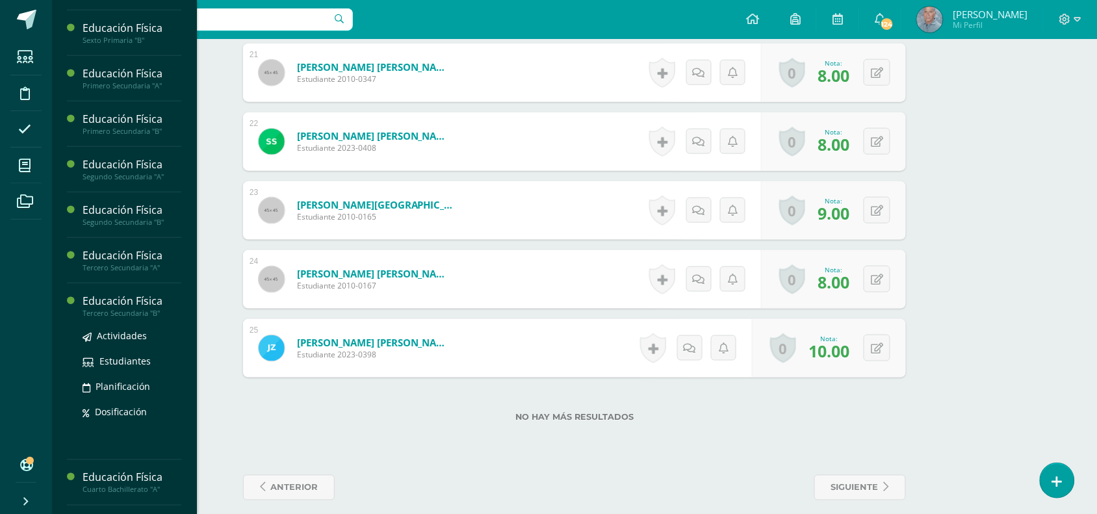
click at [141, 313] on div "Tercero Secundaria "B"" at bounding box center [132, 313] width 99 height 9
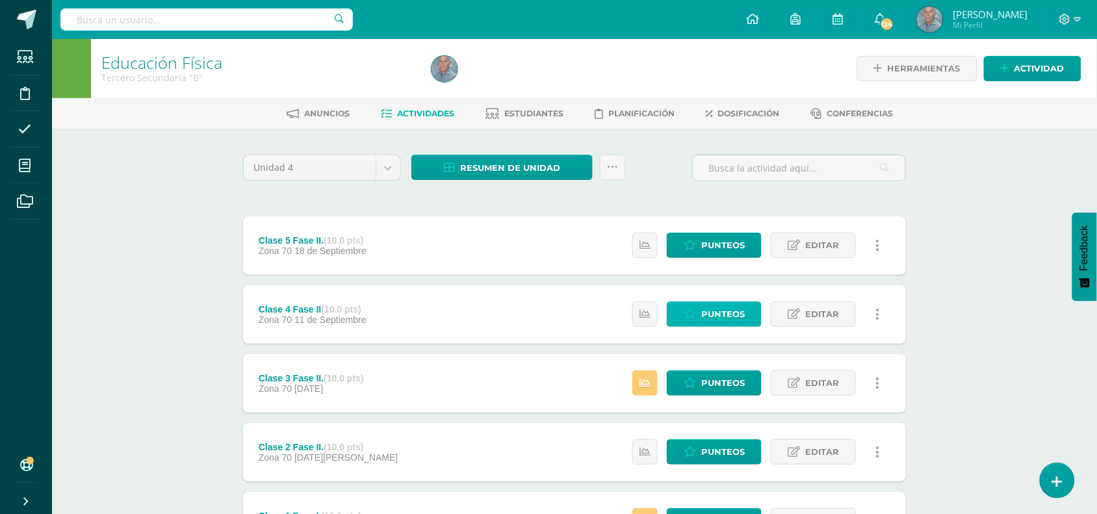
click at [722, 307] on span "Punteos" at bounding box center [723, 314] width 44 height 24
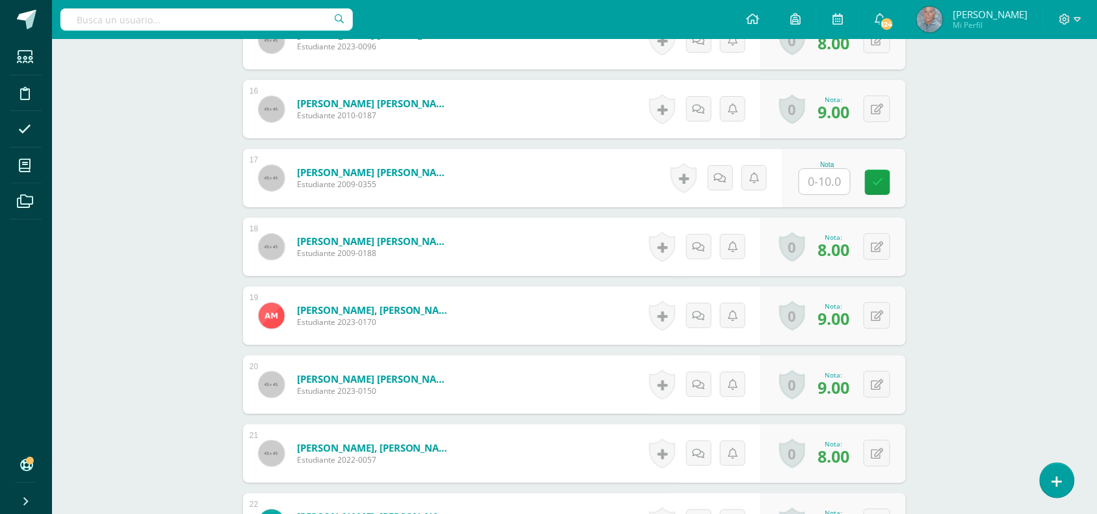
scroll to position [1440, 0]
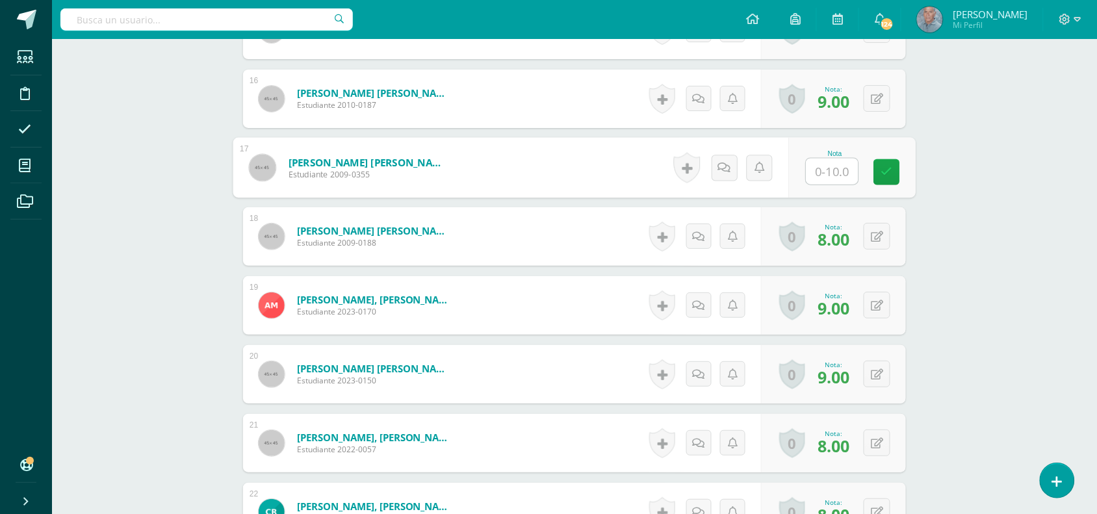
click at [821, 169] on input "text" at bounding box center [833, 172] width 52 height 26
type input "0"
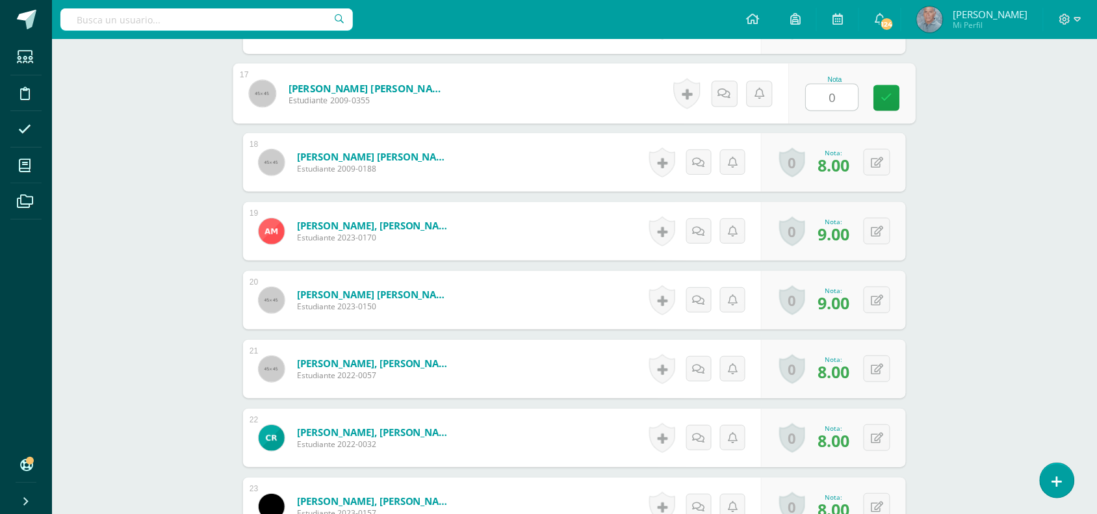
scroll to position [1538, 0]
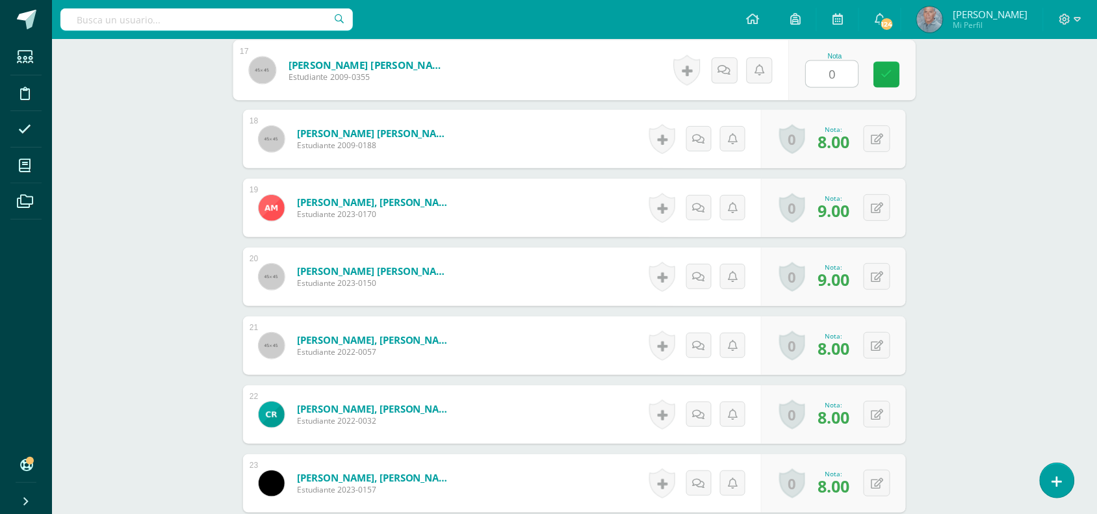
click at [885, 83] on link at bounding box center [887, 75] width 26 height 26
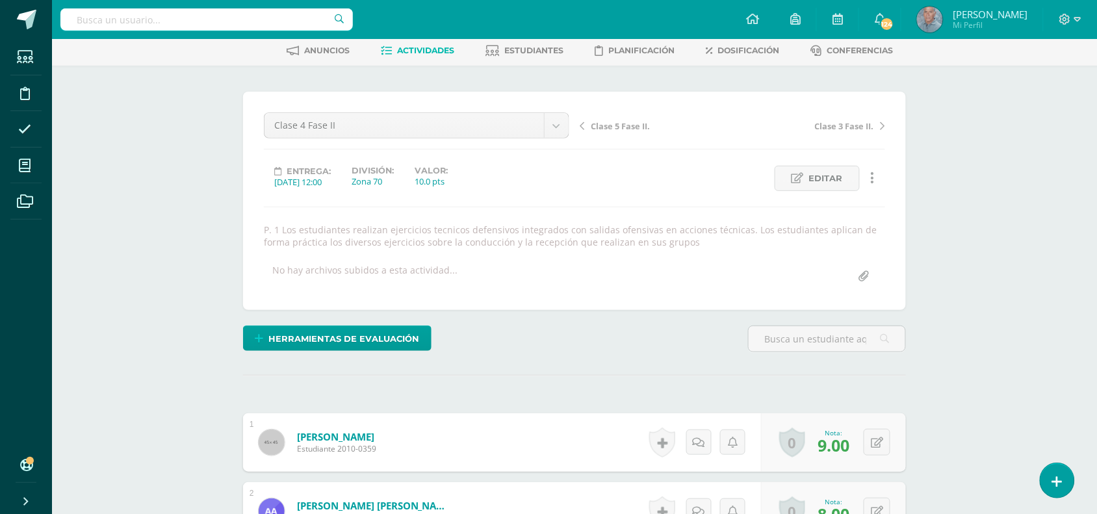
scroll to position [0, 0]
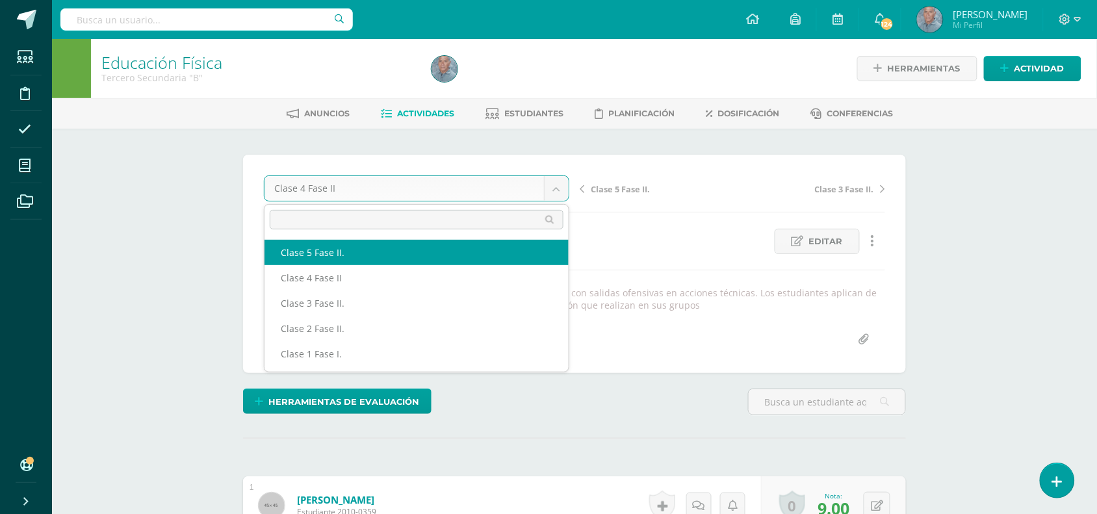
select select "/dashboard/teacher/grade-activity/49321/"
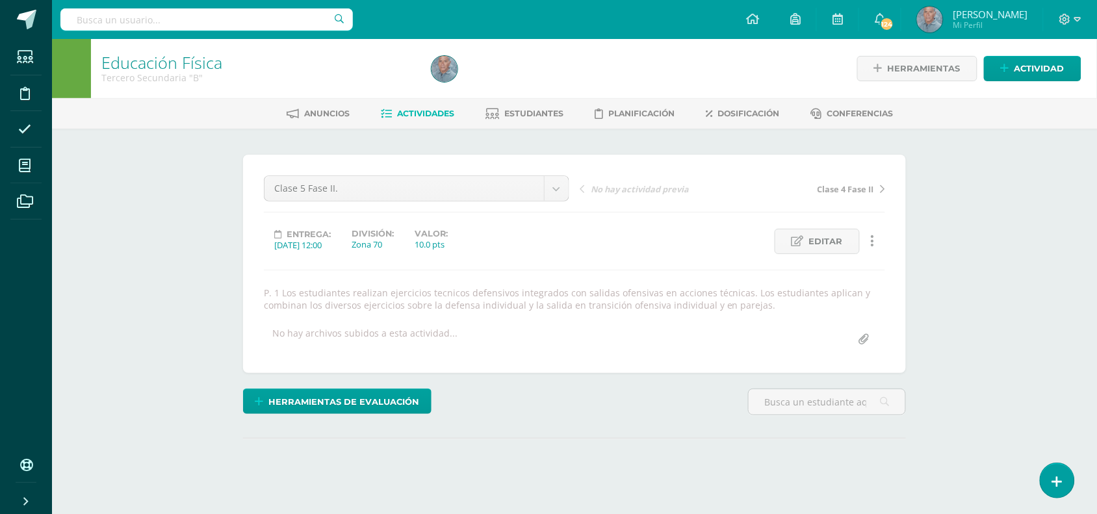
click at [831, 239] on span "Editar" at bounding box center [826, 241] width 34 height 24
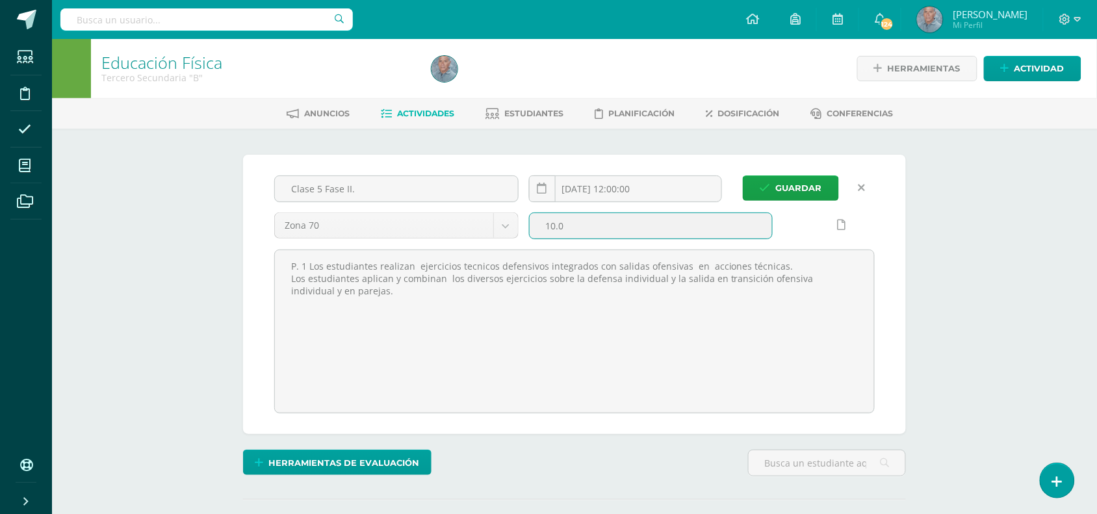
click at [551, 226] on input "10.0" at bounding box center [651, 225] width 243 height 25
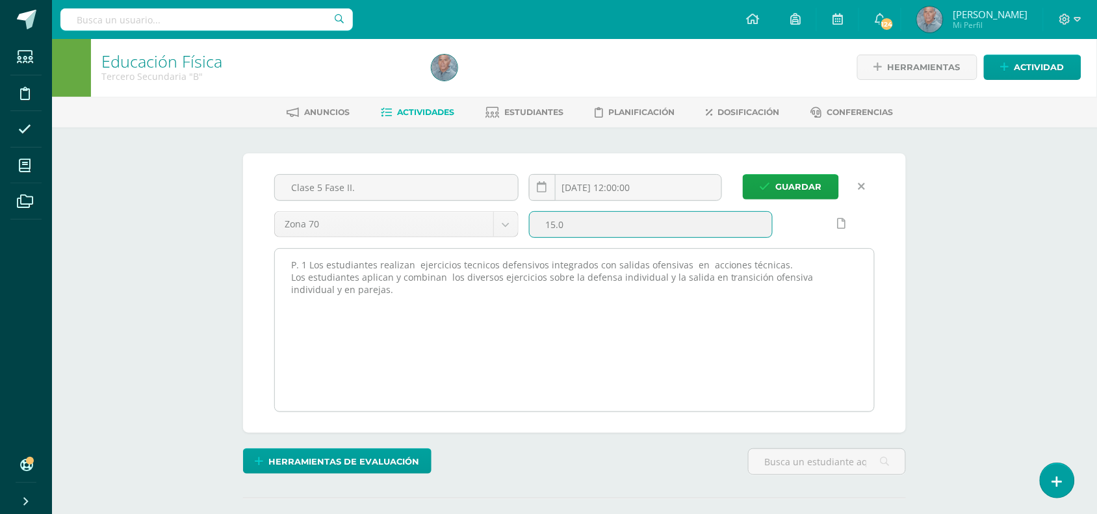
type input "15.0"
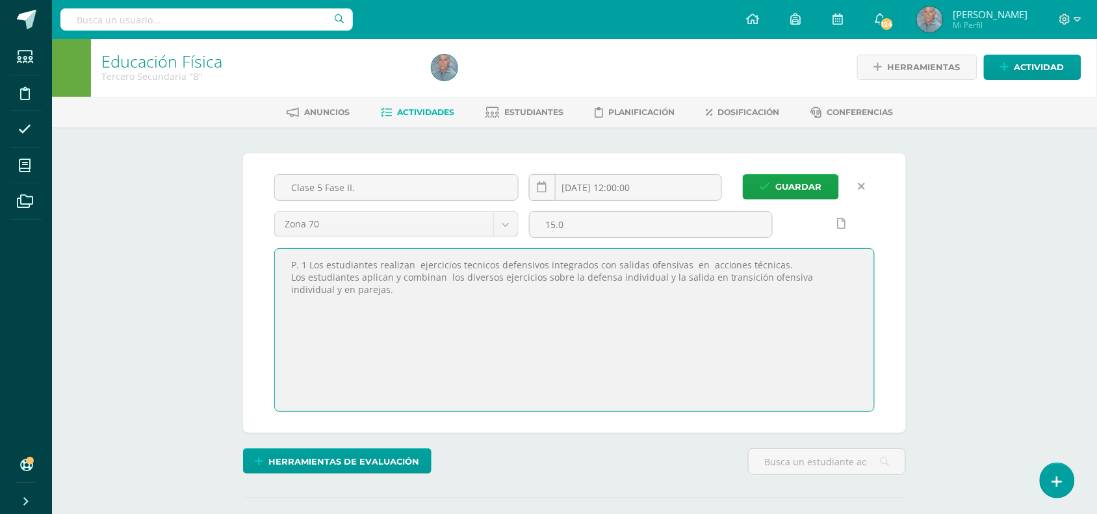
click at [784, 336] on textarea "P. 1 Los estudiantes realizan ejercicios tecnicos defensivos integrados con sal…" at bounding box center [574, 330] width 599 height 163
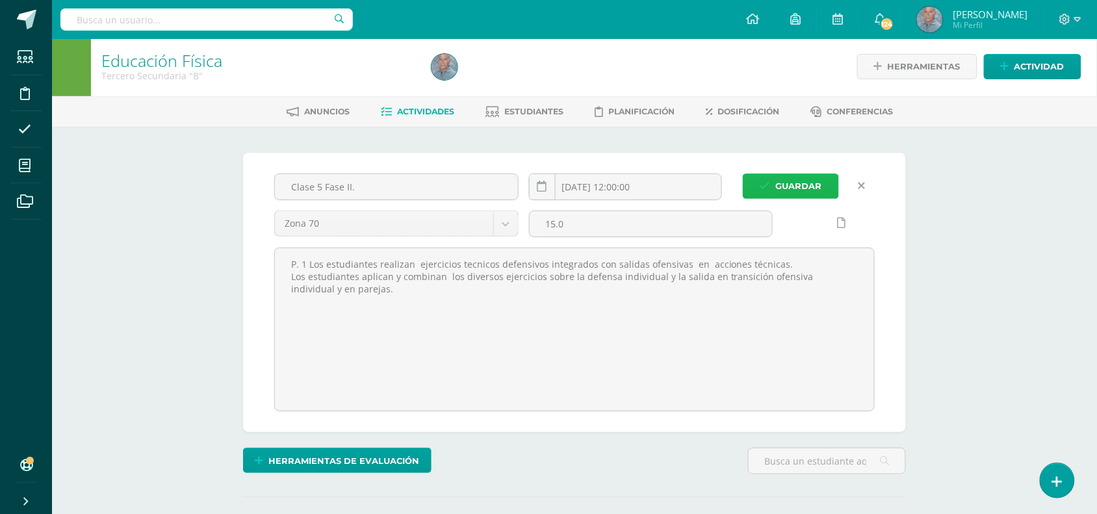
click at [791, 187] on span "Guardar" at bounding box center [799, 186] width 46 height 24
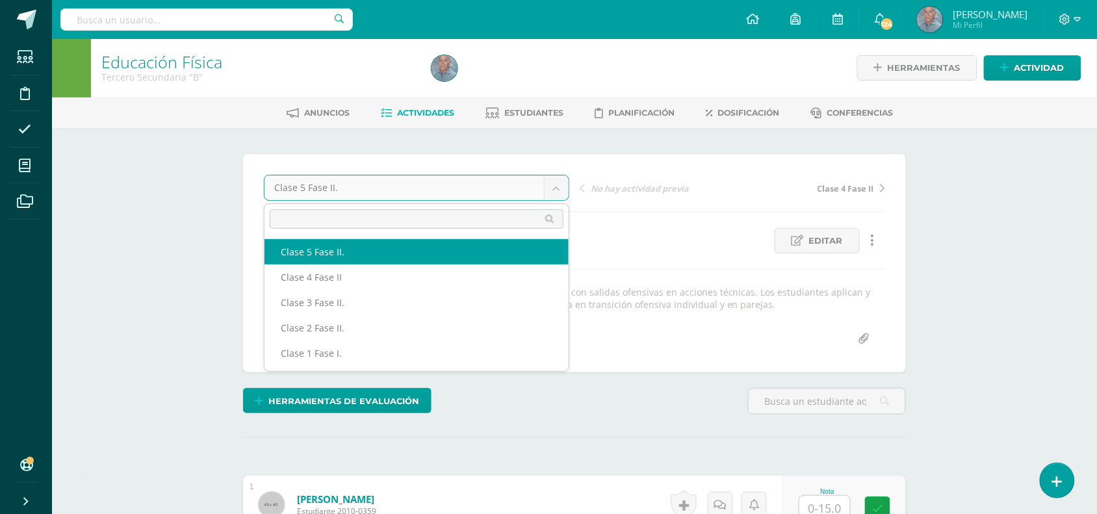
scroll to position [1, 0]
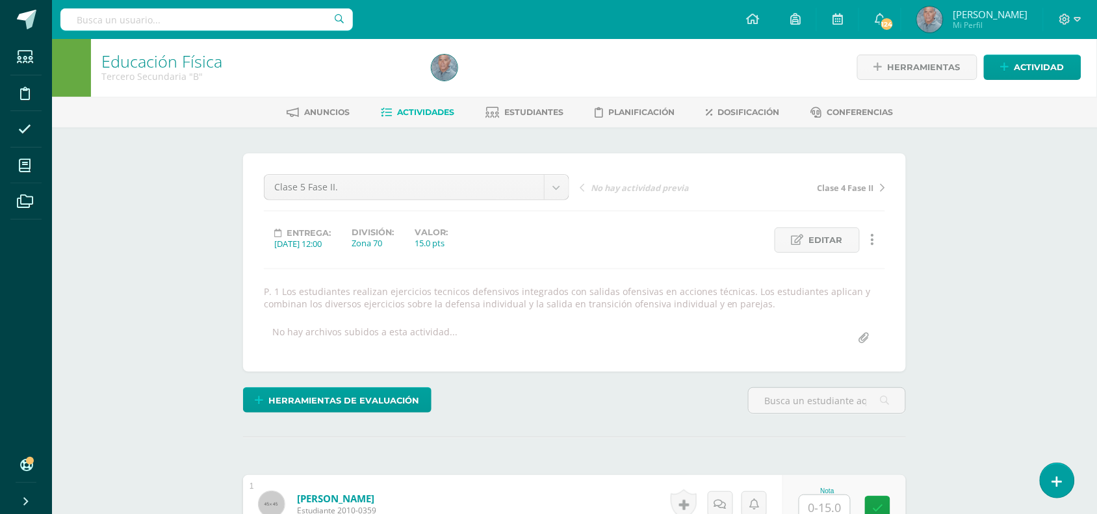
click at [1076, 20] on icon at bounding box center [1077, 19] width 7 height 5
click at [1039, 88] on span "Cerrar sesión" at bounding box center [1037, 89] width 59 height 12
